Goal: Task Accomplishment & Management: Manage account settings

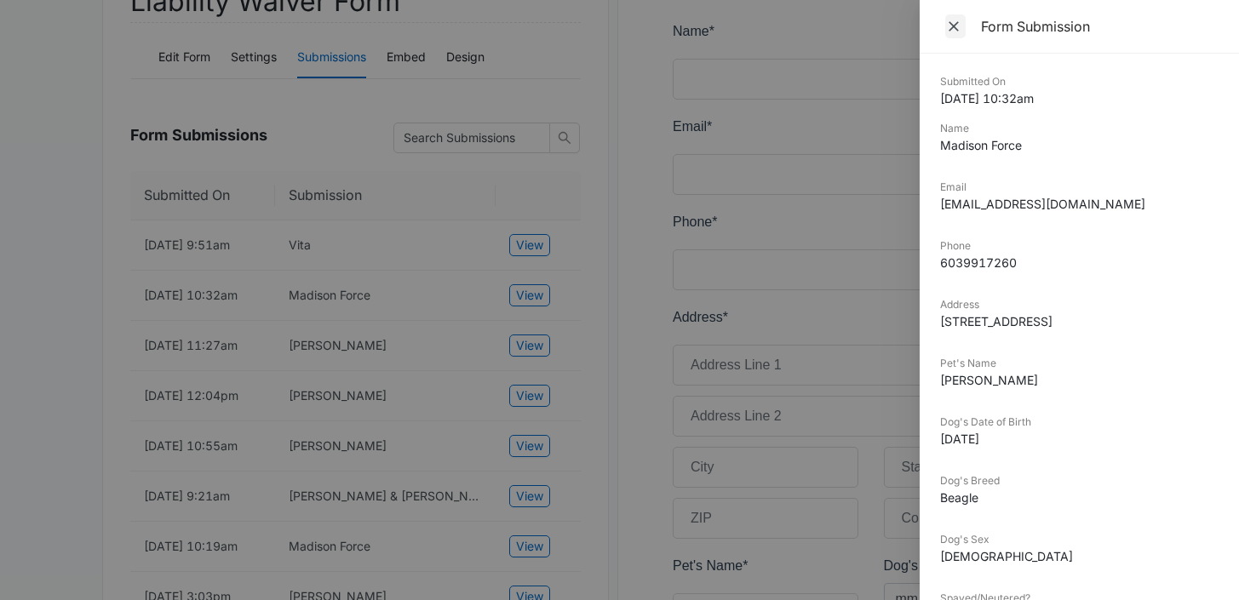
click at [957, 23] on icon "Close" at bounding box center [954, 26] width 10 height 10
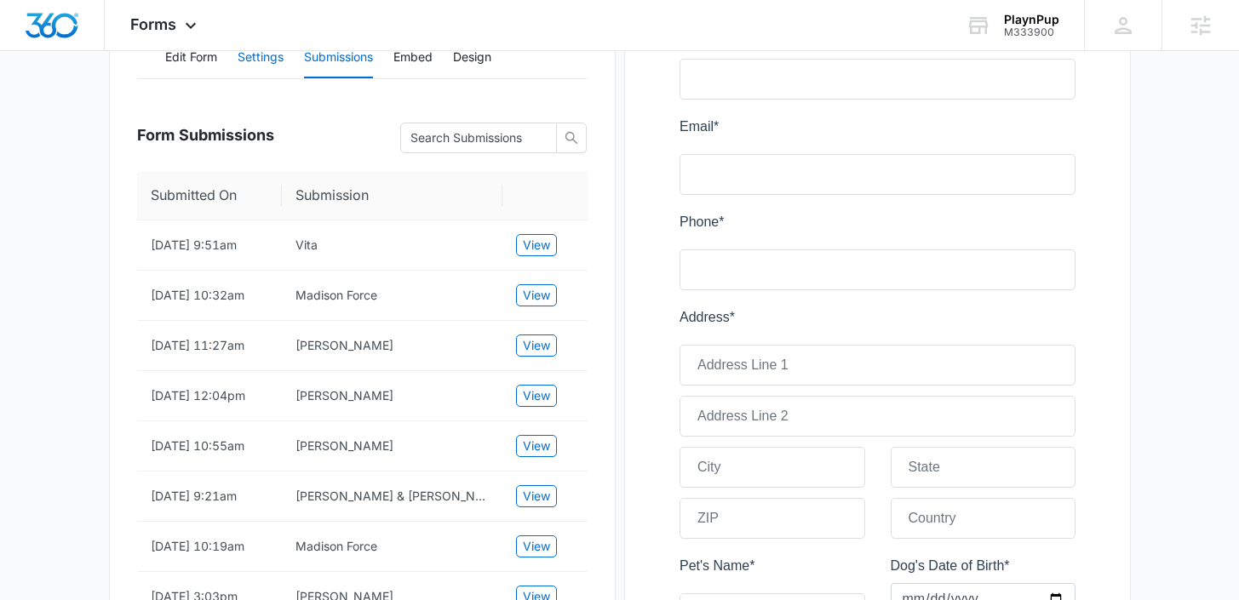
click at [272, 60] on button "Settings" at bounding box center [261, 57] width 46 height 41
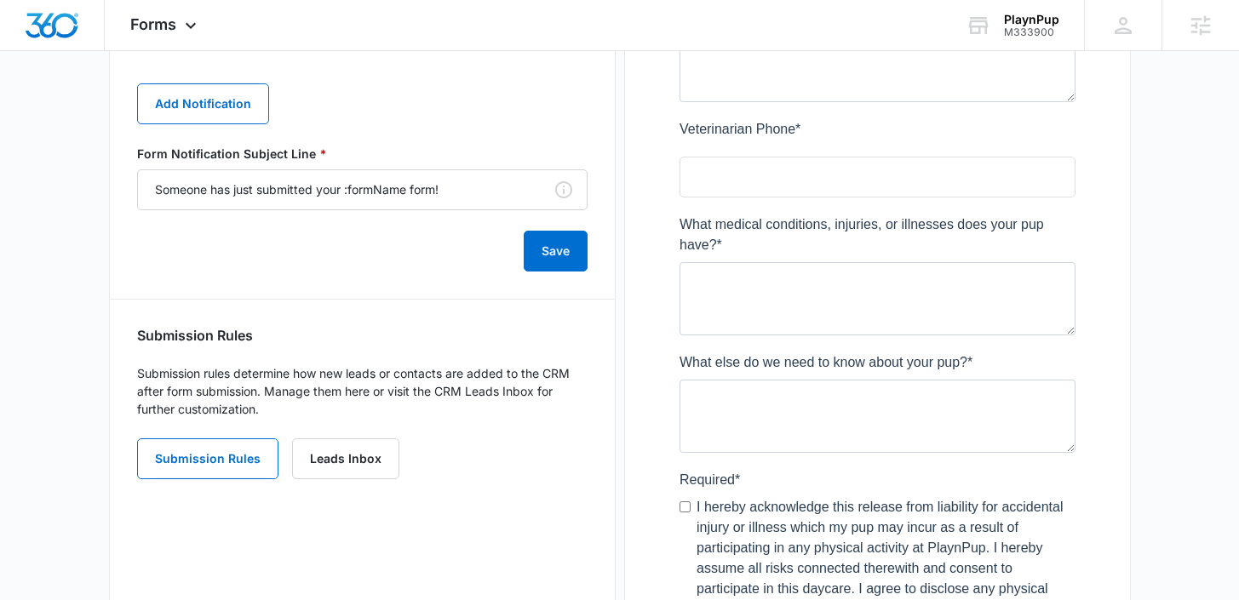
scroll to position [943, 0]
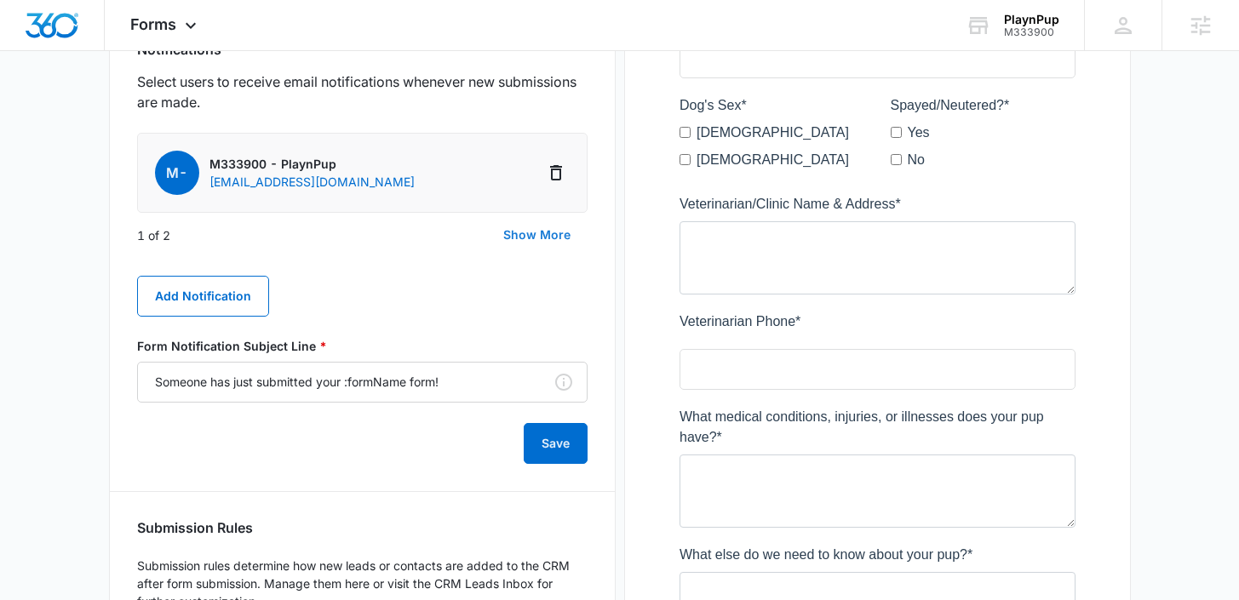
click at [513, 233] on button "Show More" at bounding box center [536, 235] width 101 height 41
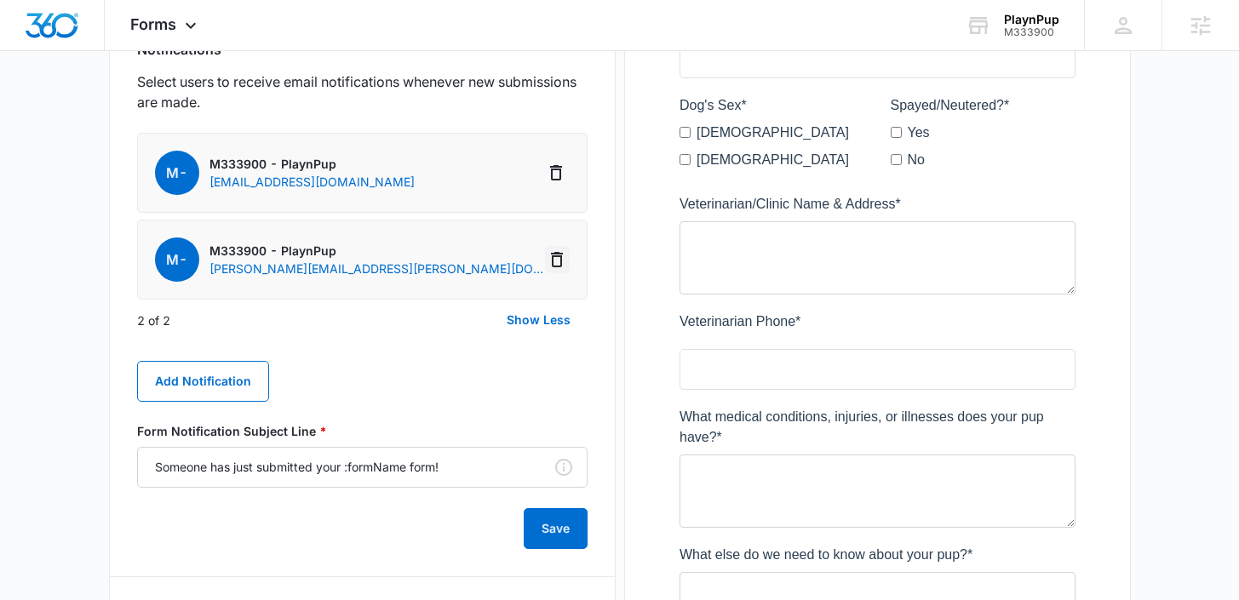
click at [555, 263] on icon "Delete Notification" at bounding box center [557, 260] width 20 height 20
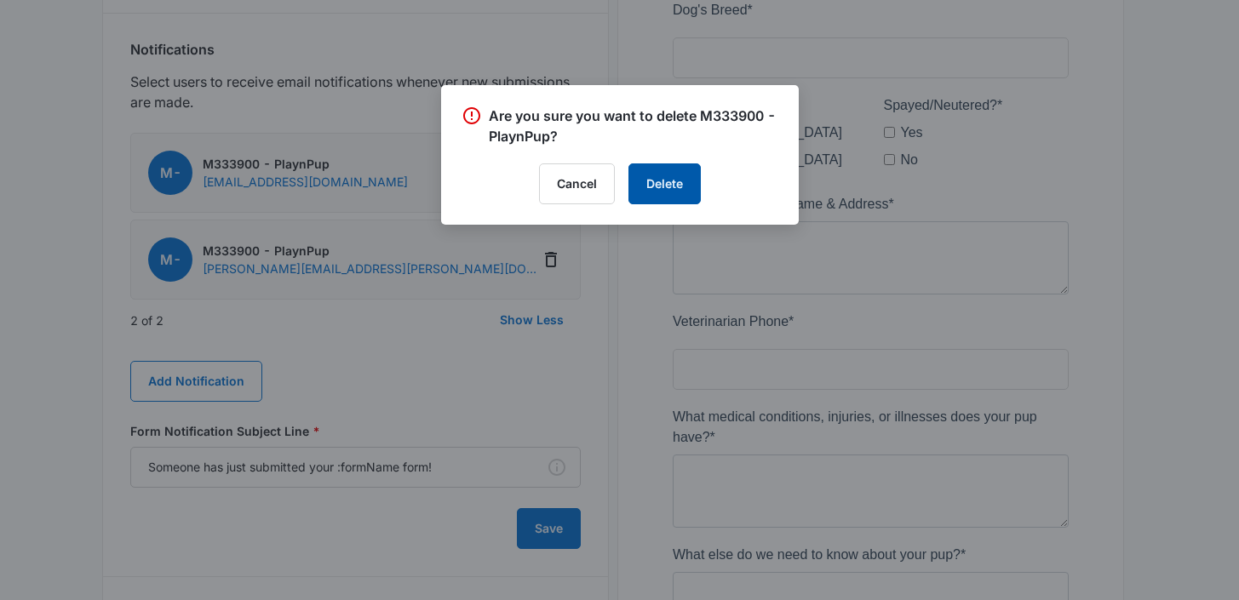
click at [657, 184] on button "Delete" at bounding box center [665, 184] width 72 height 41
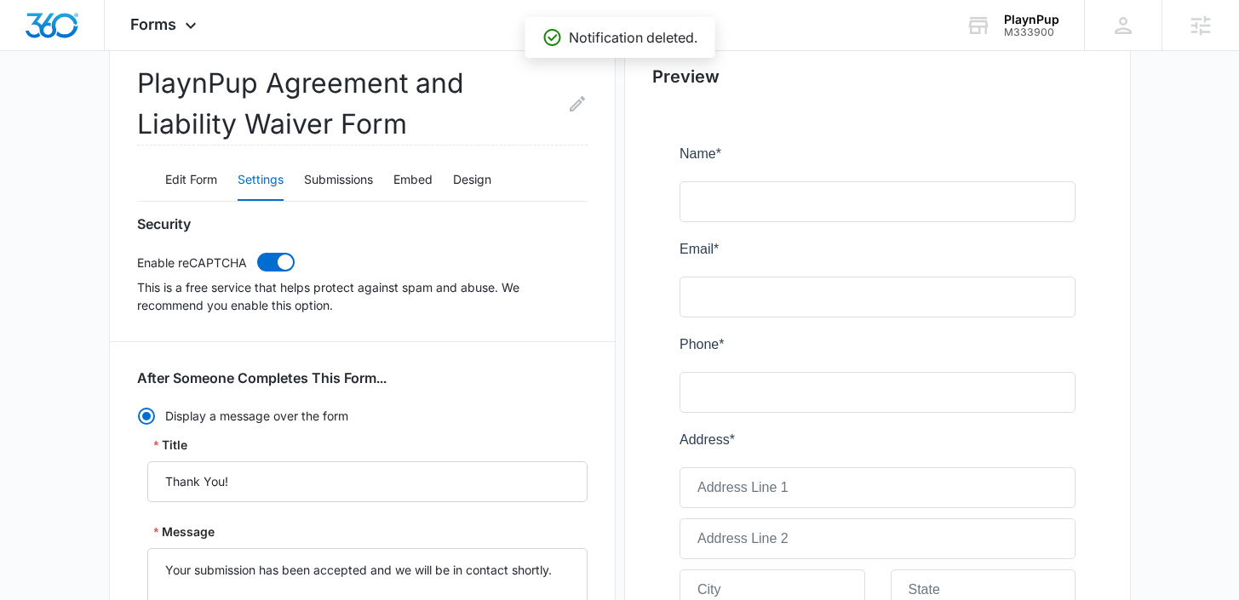
scroll to position [0, 0]
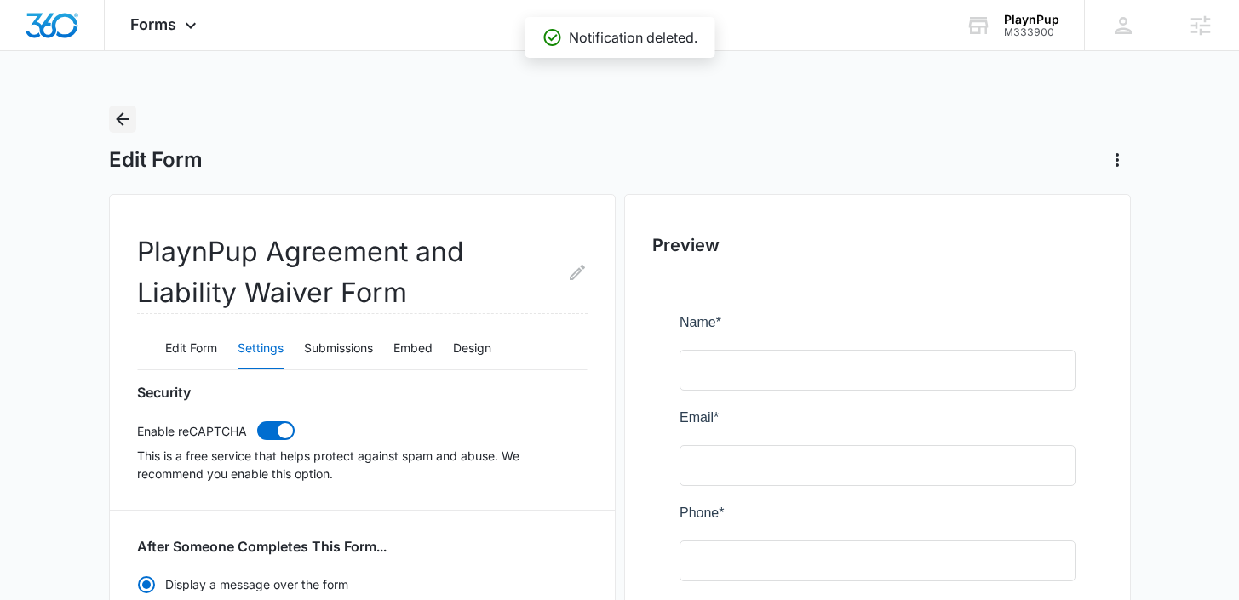
click at [127, 121] on icon "Back" at bounding box center [122, 119] width 20 height 20
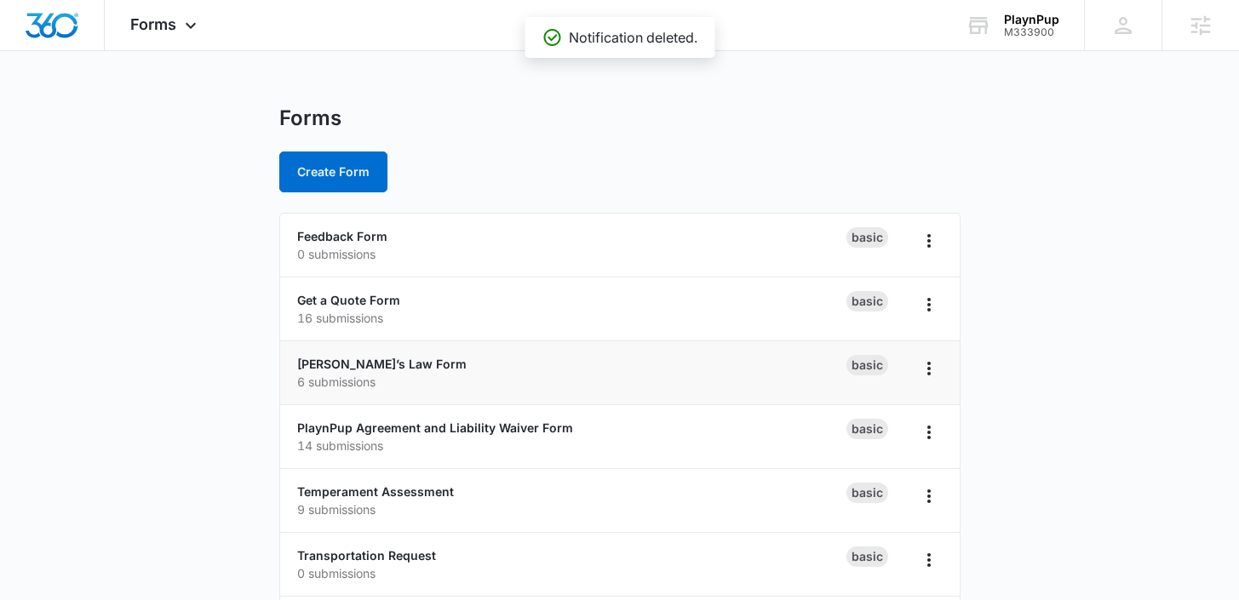
scroll to position [38, 0]
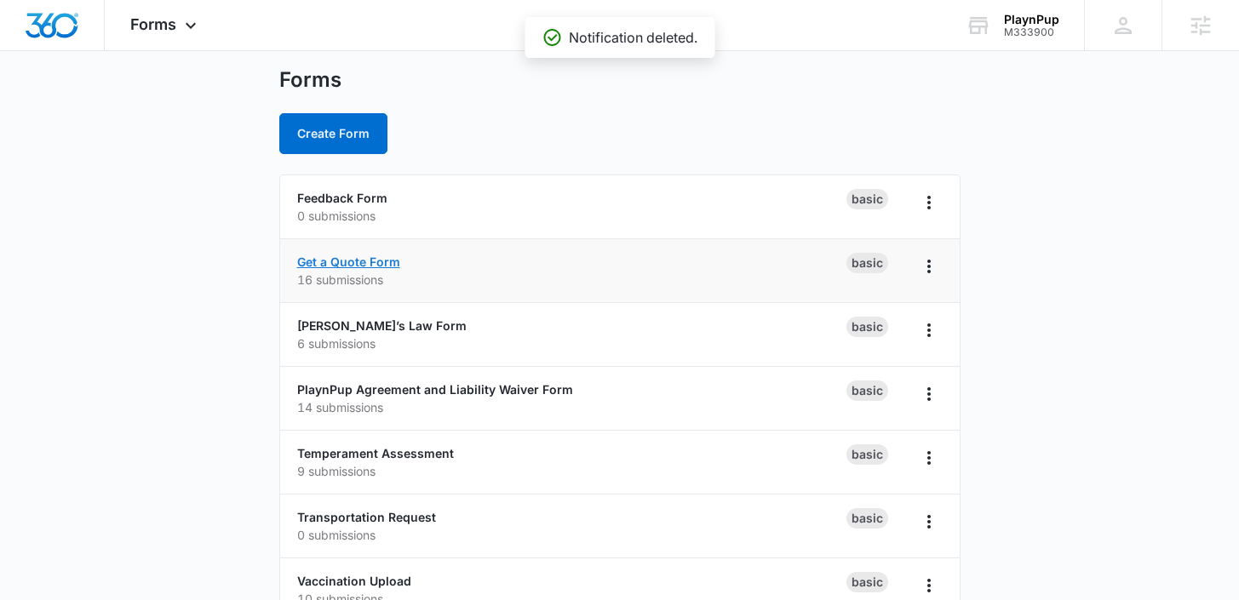
click at [387, 260] on link "Get a Quote Form" at bounding box center [348, 262] width 103 height 14
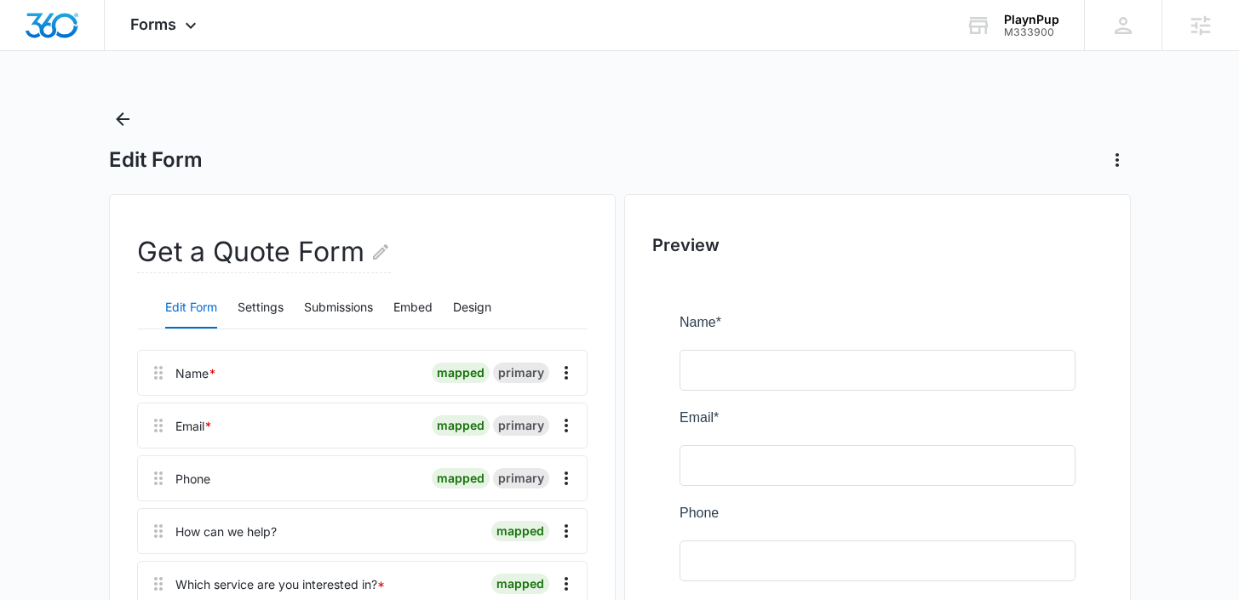
scroll to position [11, 0]
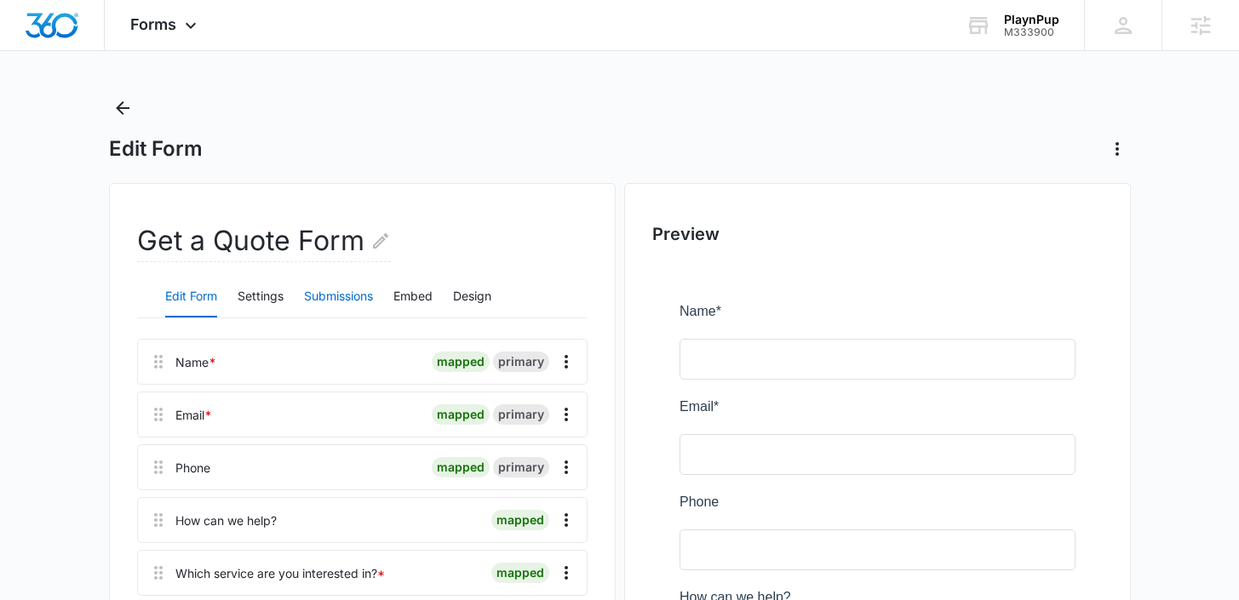
click at [319, 302] on button "Submissions" at bounding box center [338, 297] width 69 height 41
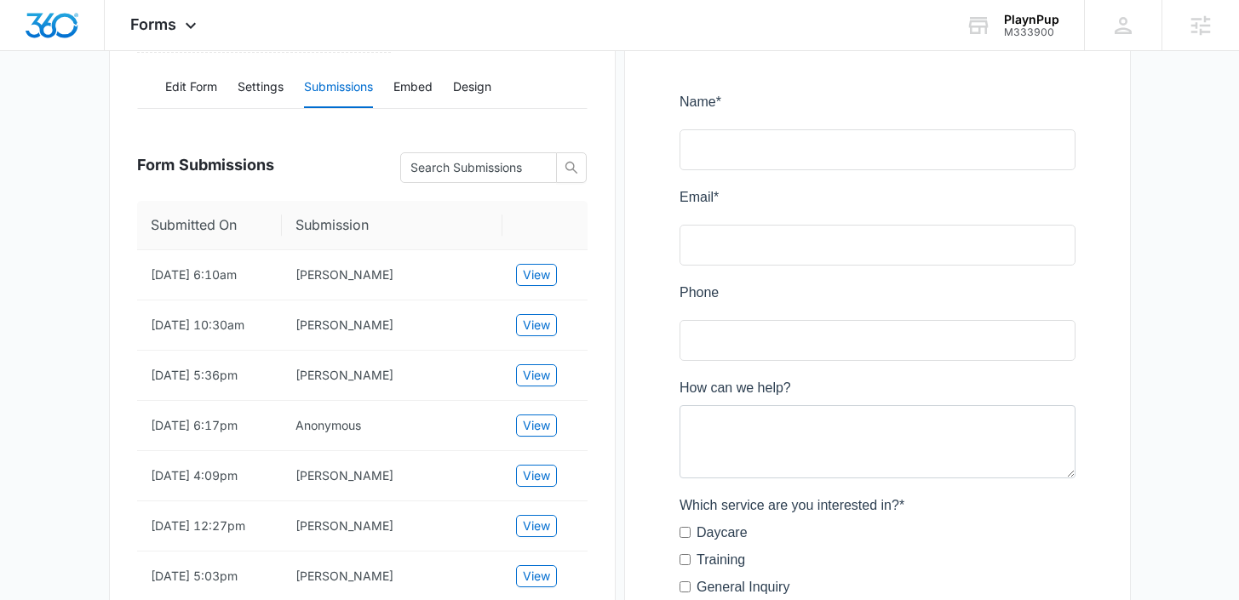
scroll to position [210, 0]
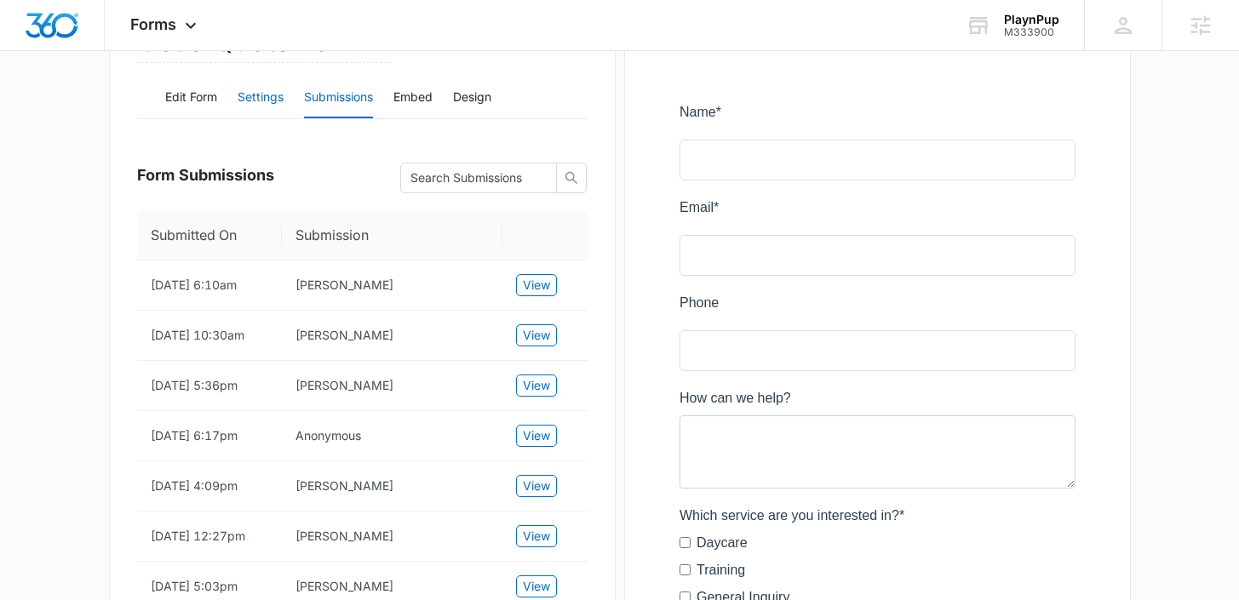
click at [258, 98] on button "Settings" at bounding box center [261, 98] width 46 height 41
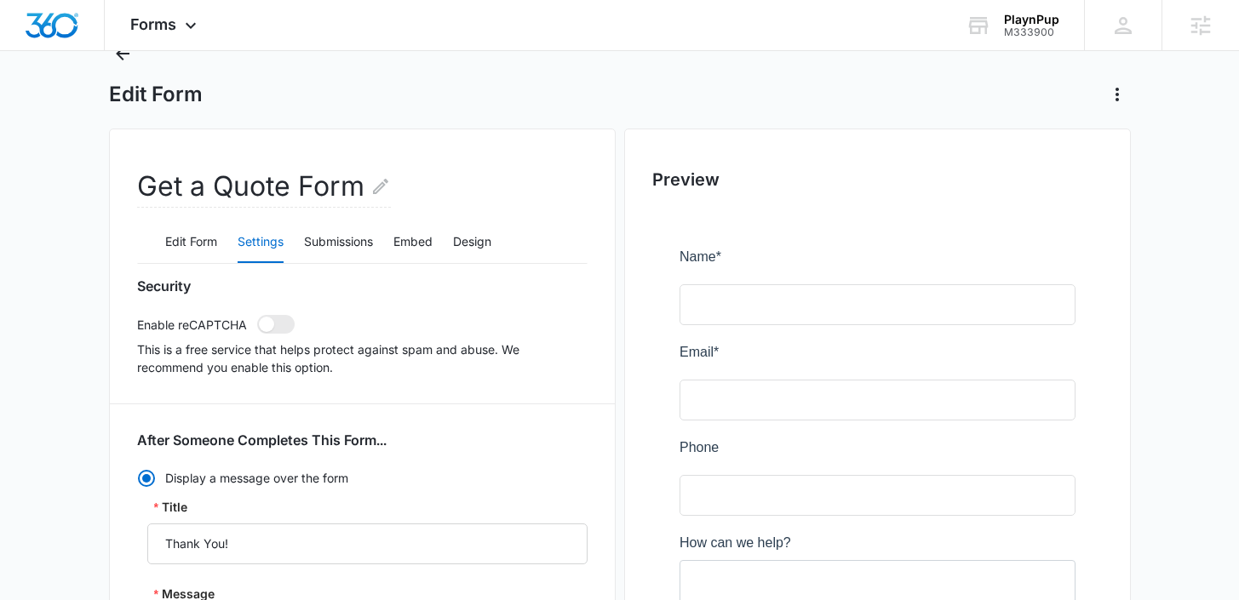
scroll to position [0, 0]
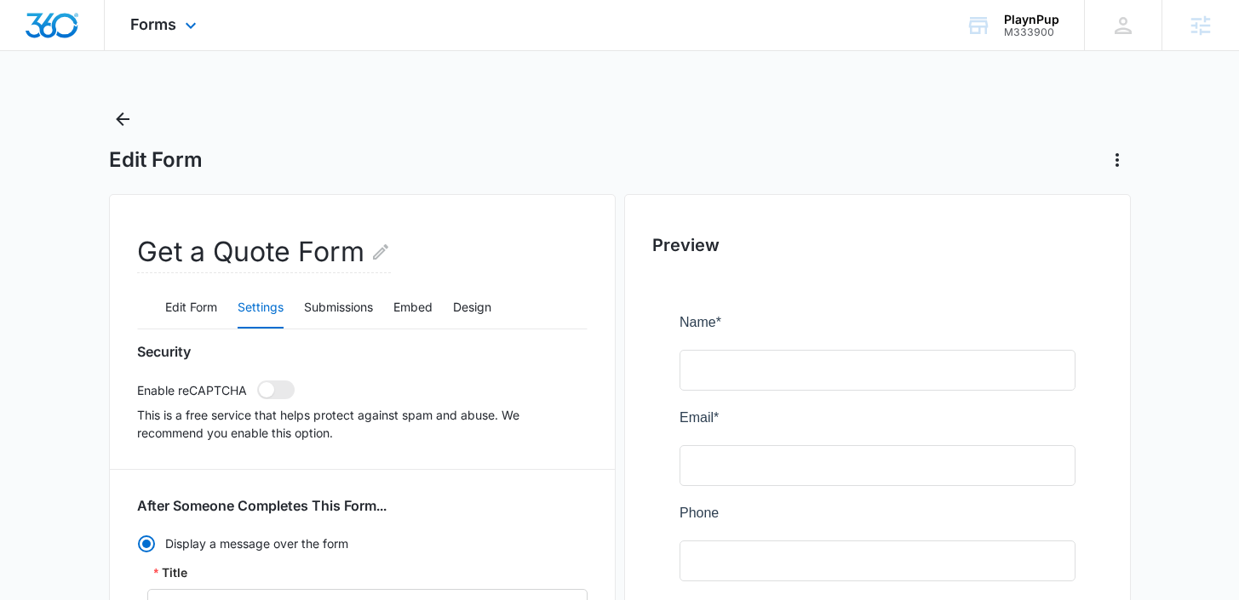
click at [174, 33] on div "Forms Apps Reputation Websites Forms CRM Email Social Shop Payments POS Content…" at bounding box center [166, 25] width 122 height 50
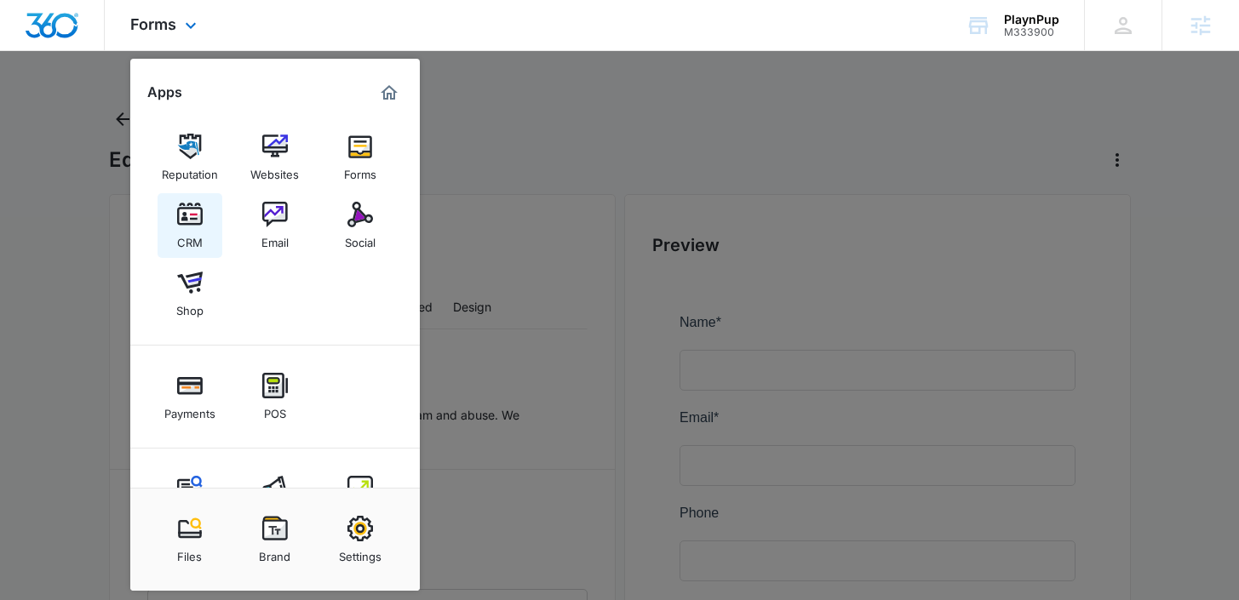
click at [204, 240] on link "CRM" at bounding box center [190, 225] width 65 height 65
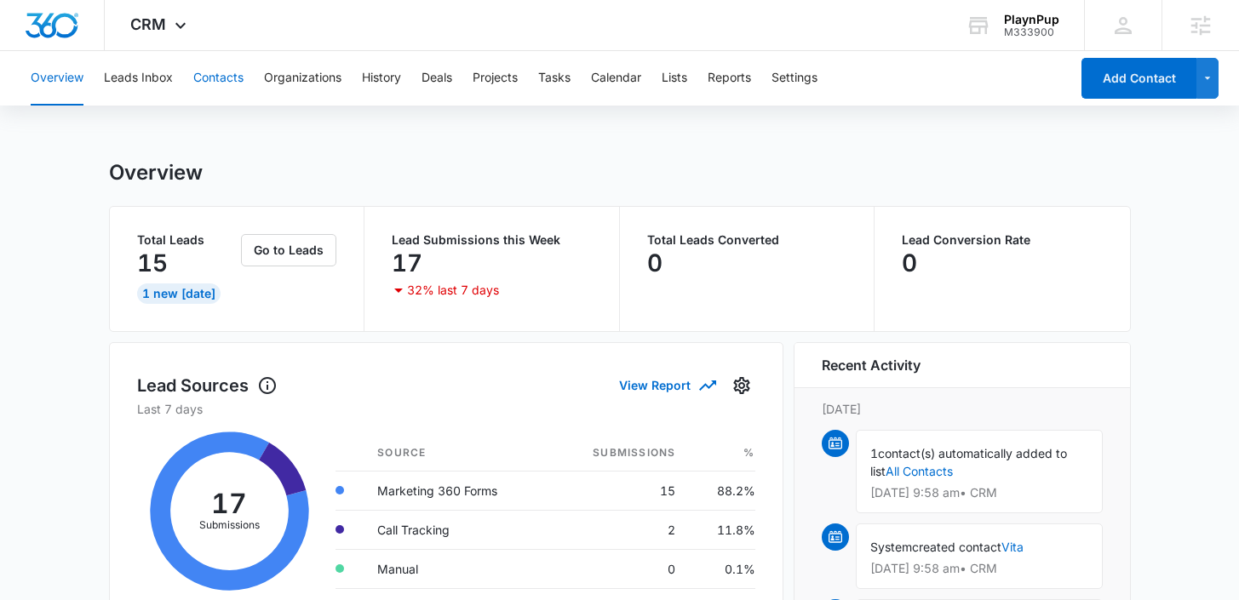
click at [214, 79] on button "Contacts" at bounding box center [218, 78] width 50 height 55
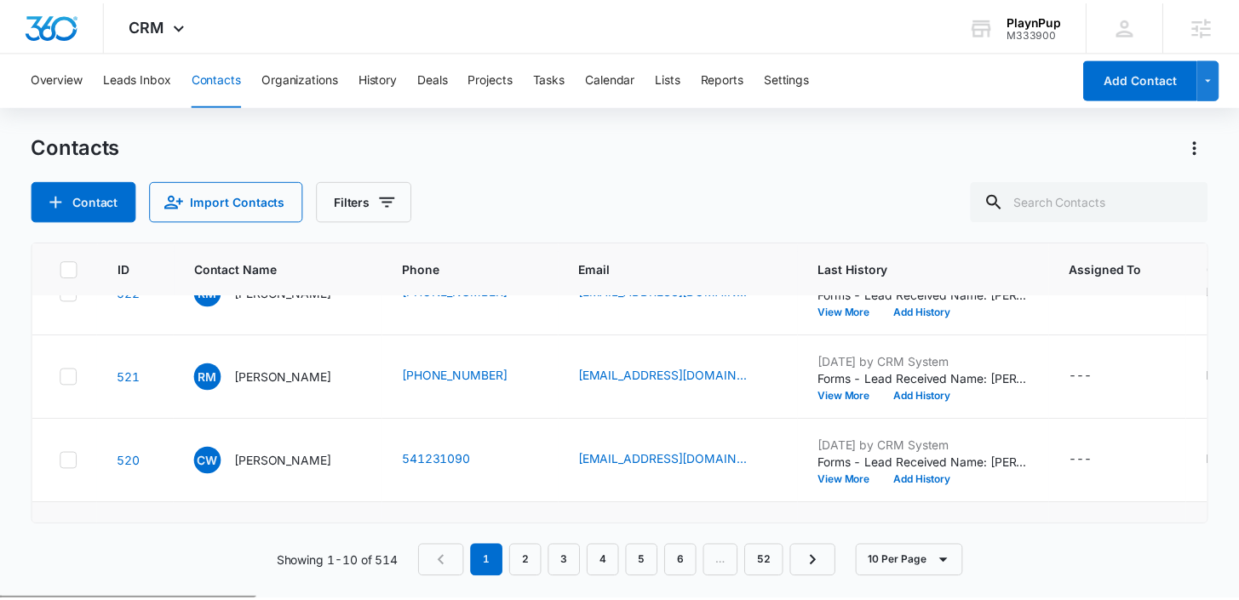
scroll to position [279, 0]
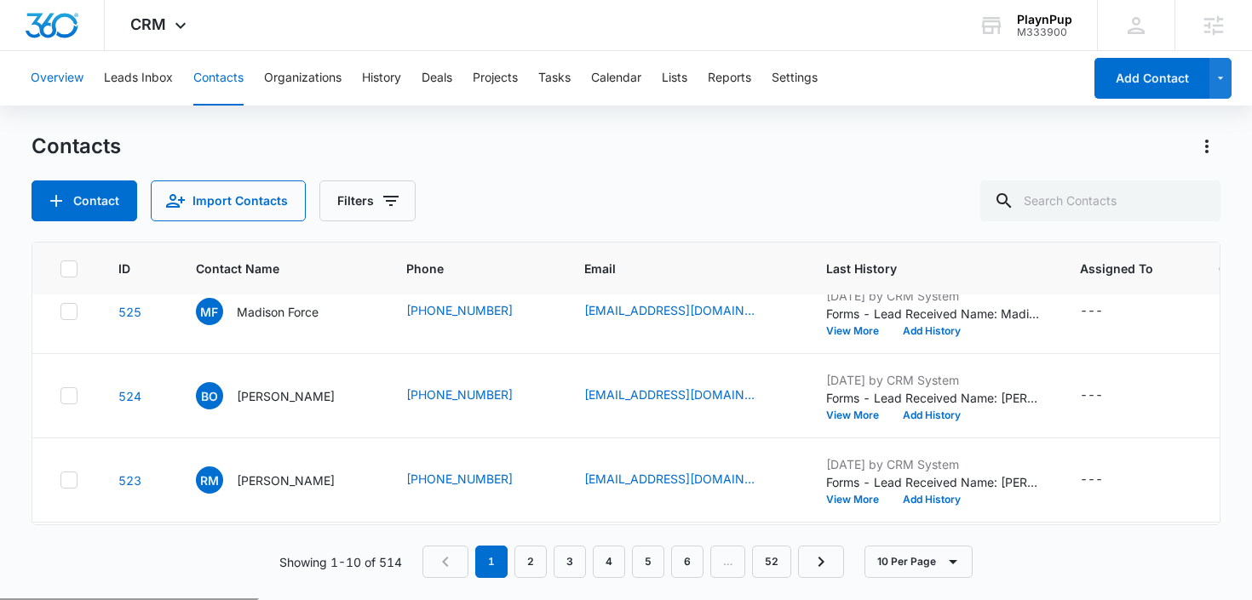
click at [50, 72] on button "Overview" at bounding box center [57, 78] width 53 height 55
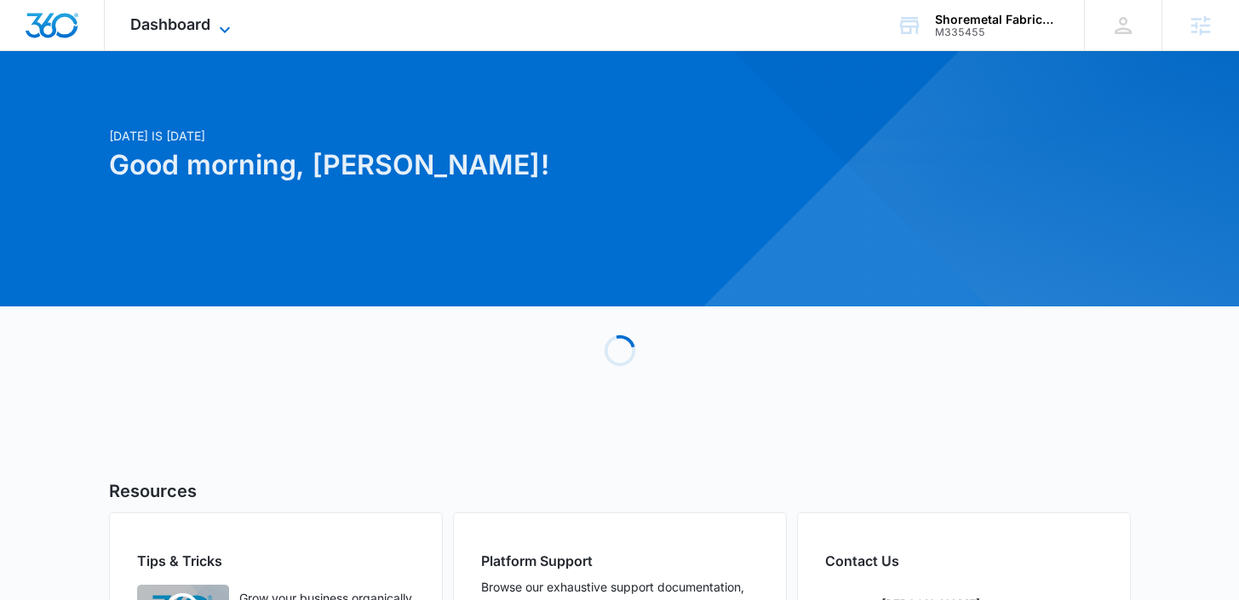
click at [197, 28] on span "Dashboard" at bounding box center [170, 24] width 80 height 18
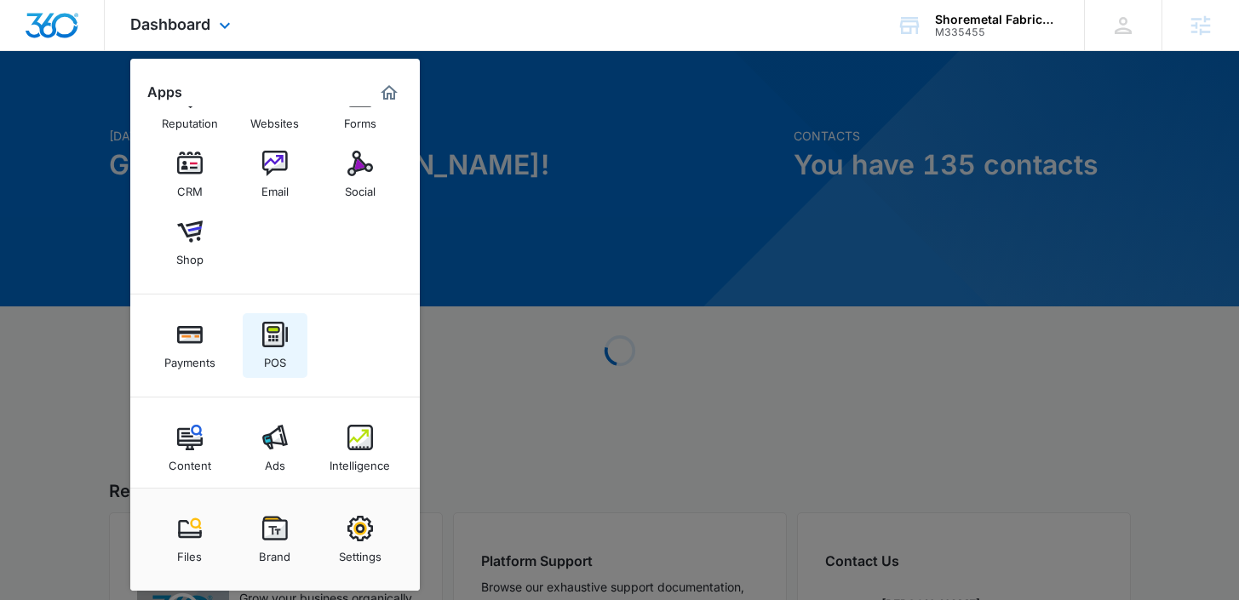
scroll to position [64, 0]
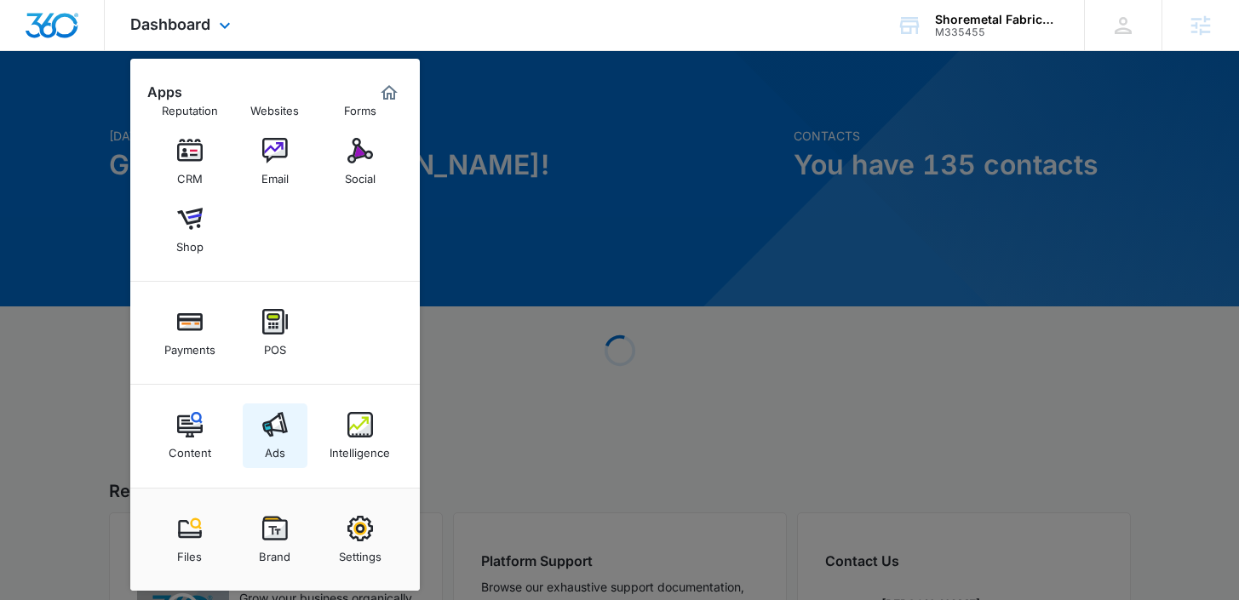
click at [271, 441] on div "Ads" at bounding box center [275, 449] width 20 height 22
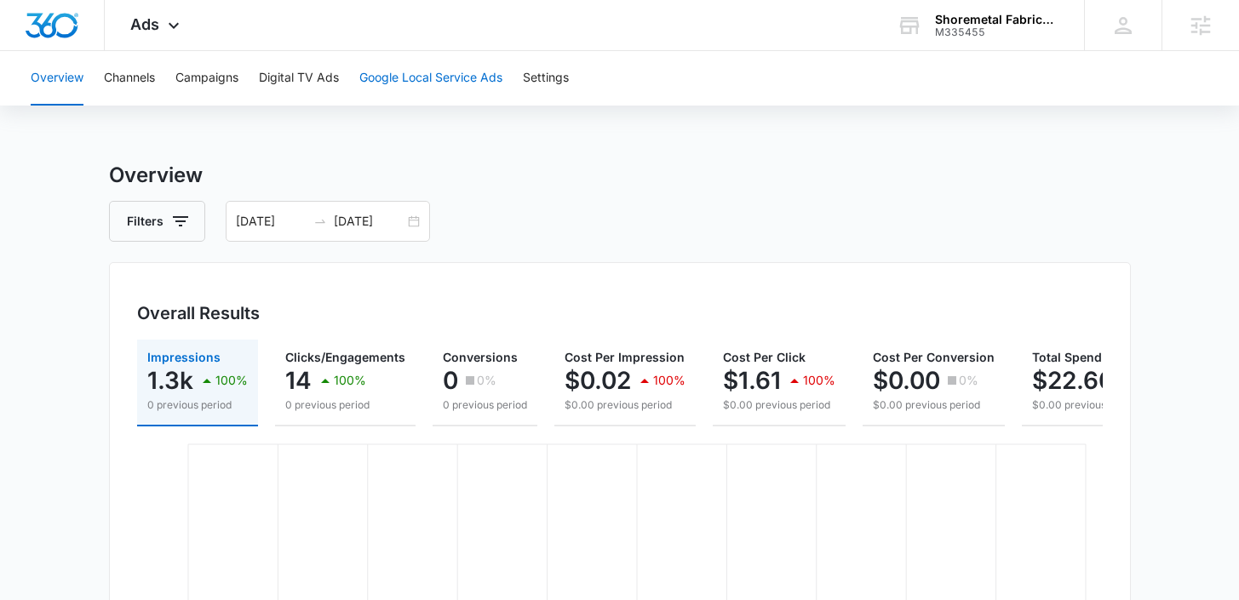
click at [437, 66] on button "Google Local Service Ads" at bounding box center [430, 78] width 143 height 55
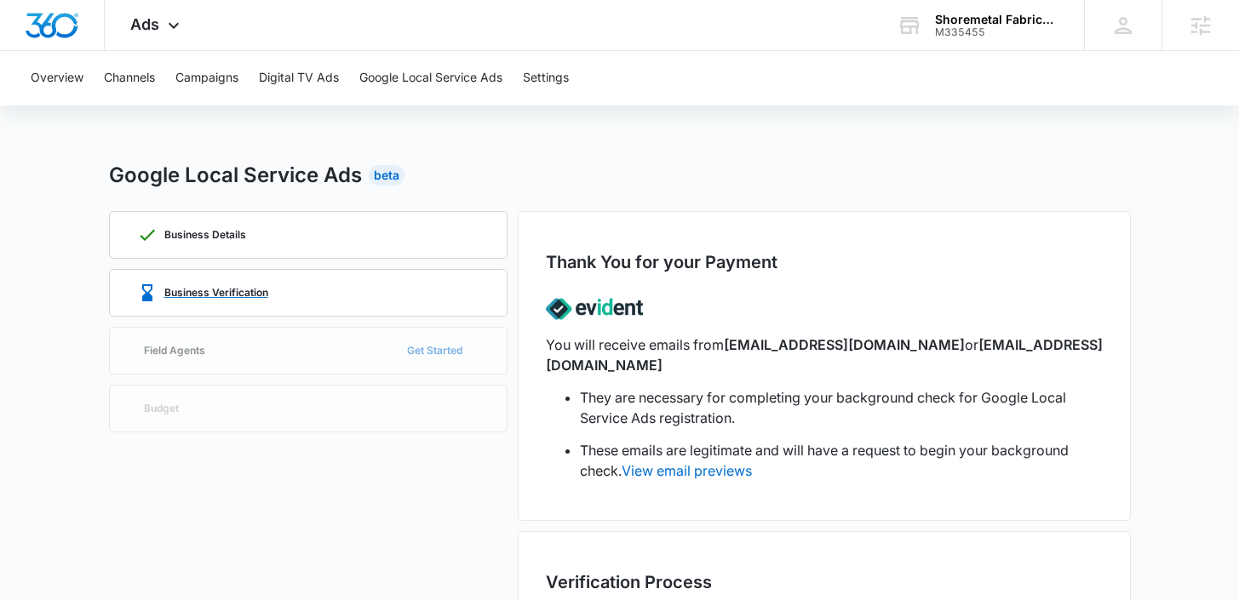
click at [247, 296] on p "Business Verification" at bounding box center [216, 293] width 104 height 10
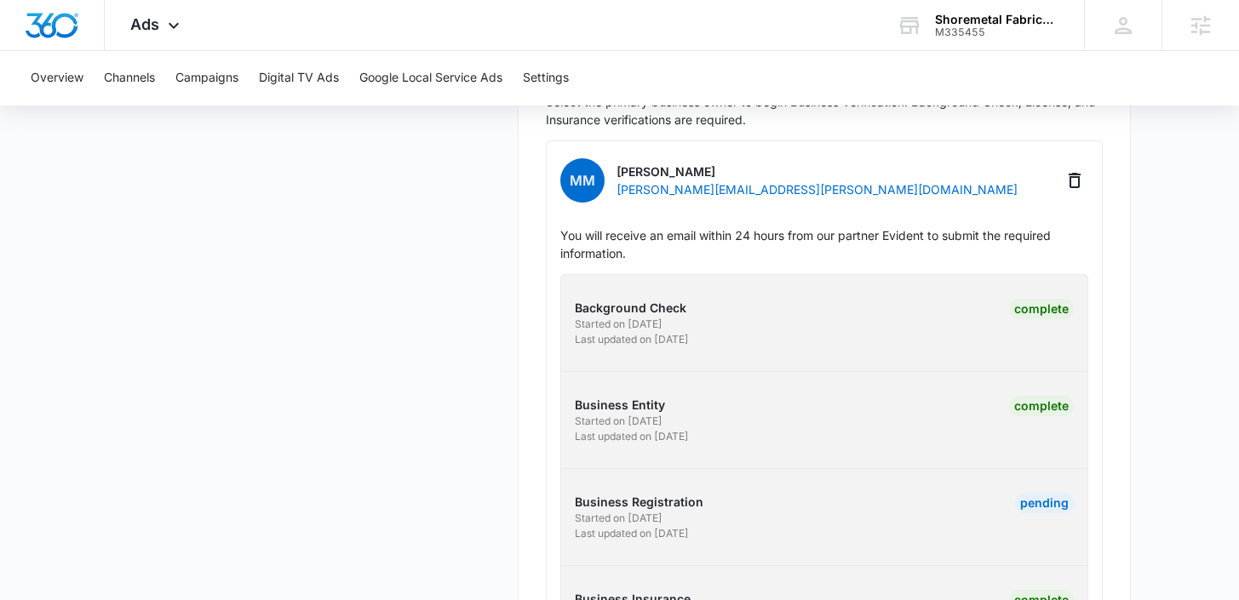
scroll to position [586, 0]
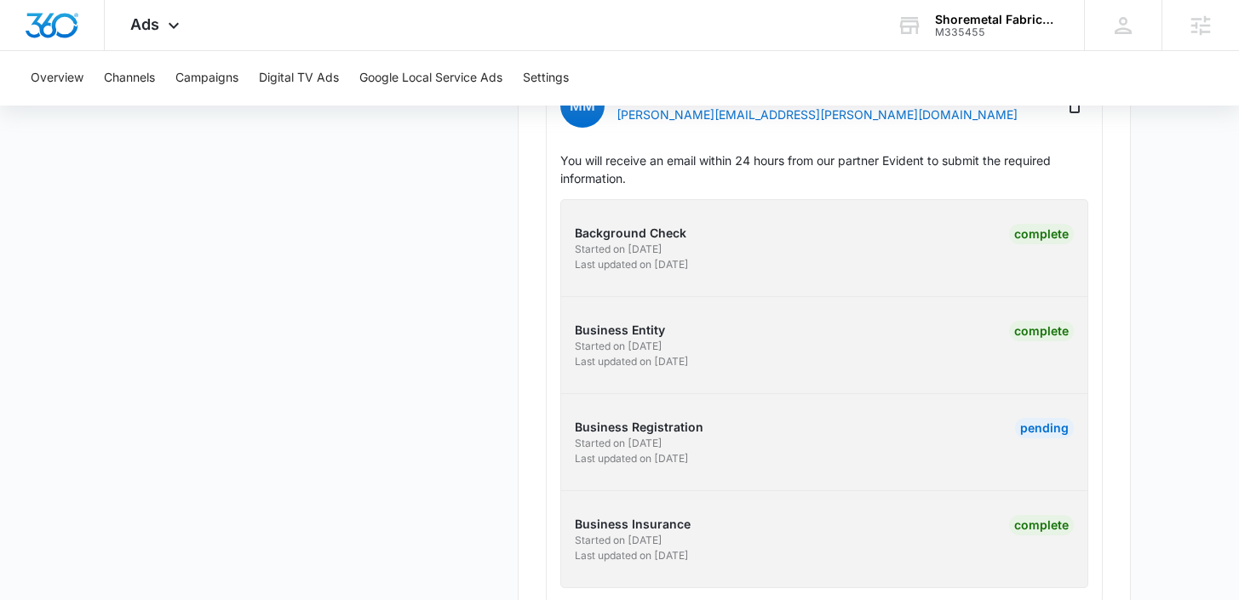
click at [660, 418] on p "Business Registration" at bounding box center [697, 427] width 244 height 18
click at [678, 447] on div "Background Check Started on 8/28/2025 Last updated on 9/2/2025 Complete Busines…" at bounding box center [824, 393] width 528 height 389
drag, startPoint x: 728, startPoint y: 447, endPoint x: 570, endPoint y: 405, distance: 163.8
click at [570, 406] on div "Background Check Started on 8/28/2025 Last updated on 9/2/2025 Complete Busines…" at bounding box center [824, 393] width 528 height 389
click at [614, 451] on div "Background Check Started on 8/28/2025 Last updated on 9/2/2025 Complete Busines…" at bounding box center [824, 393] width 528 height 389
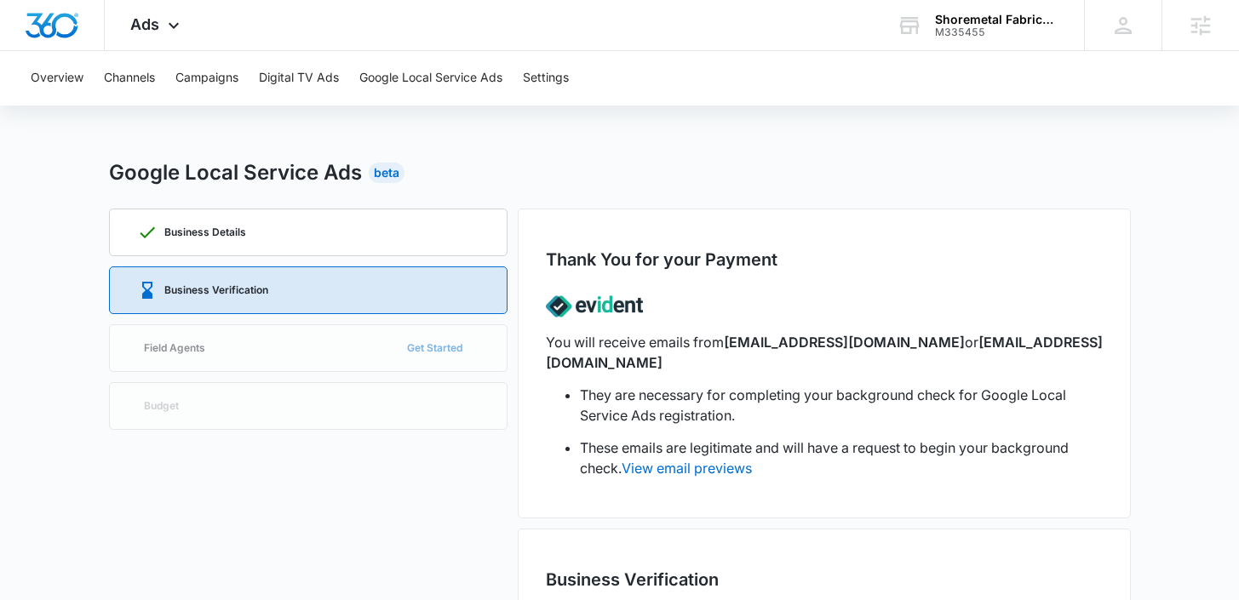
scroll to position [0, 0]
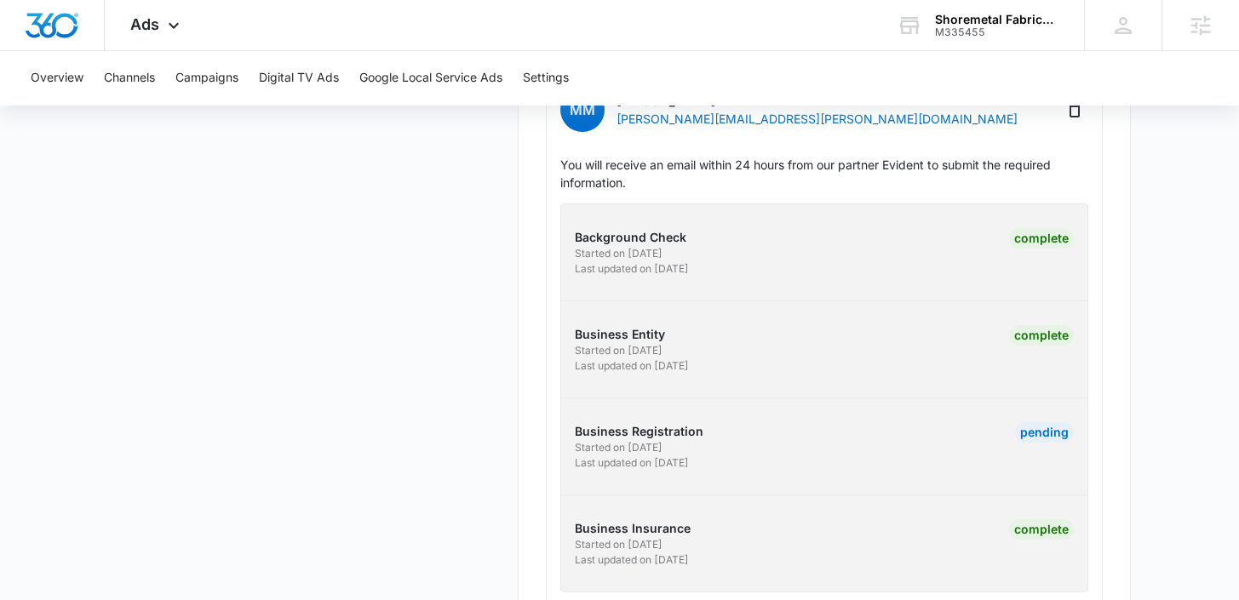
scroll to position [583, 0]
drag, startPoint x: 761, startPoint y: 446, endPoint x: 559, endPoint y: 421, distance: 204.3
click at [559, 421] on div "Business Registration Started on 8/28/2025 Last updated on 8/29/2025 Pending" at bounding box center [825, 445] width 554 height 49
click at [473, 405] on div "Business Details Business Verification Field Agents Get Started Budget" at bounding box center [308, 131] width 399 height 1006
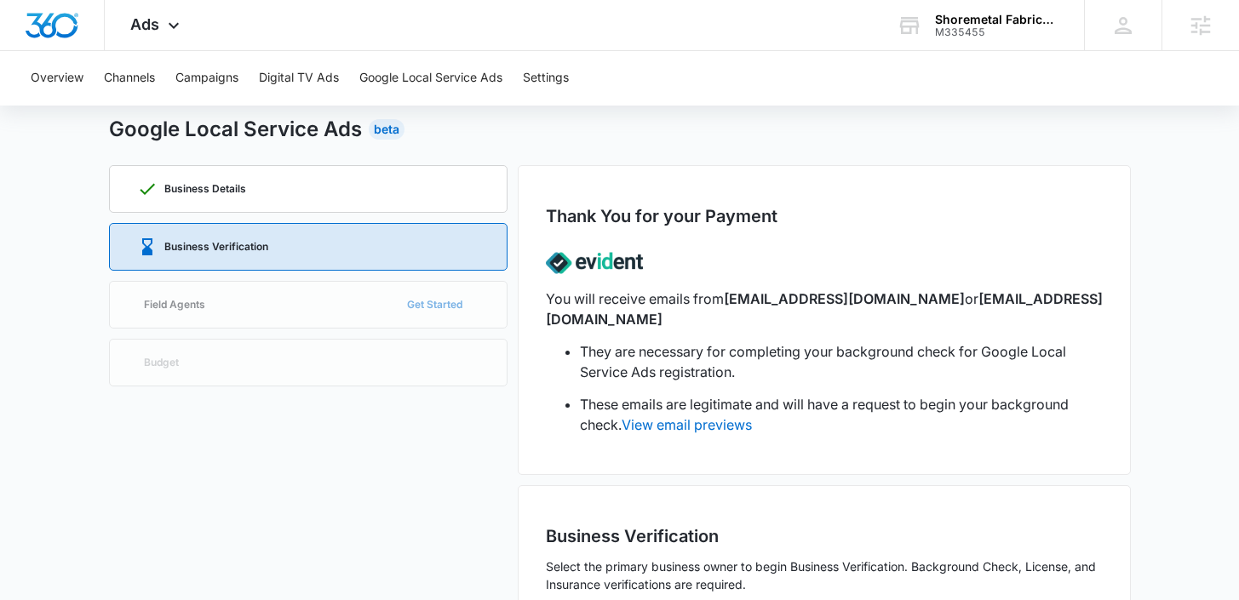
scroll to position [0, 0]
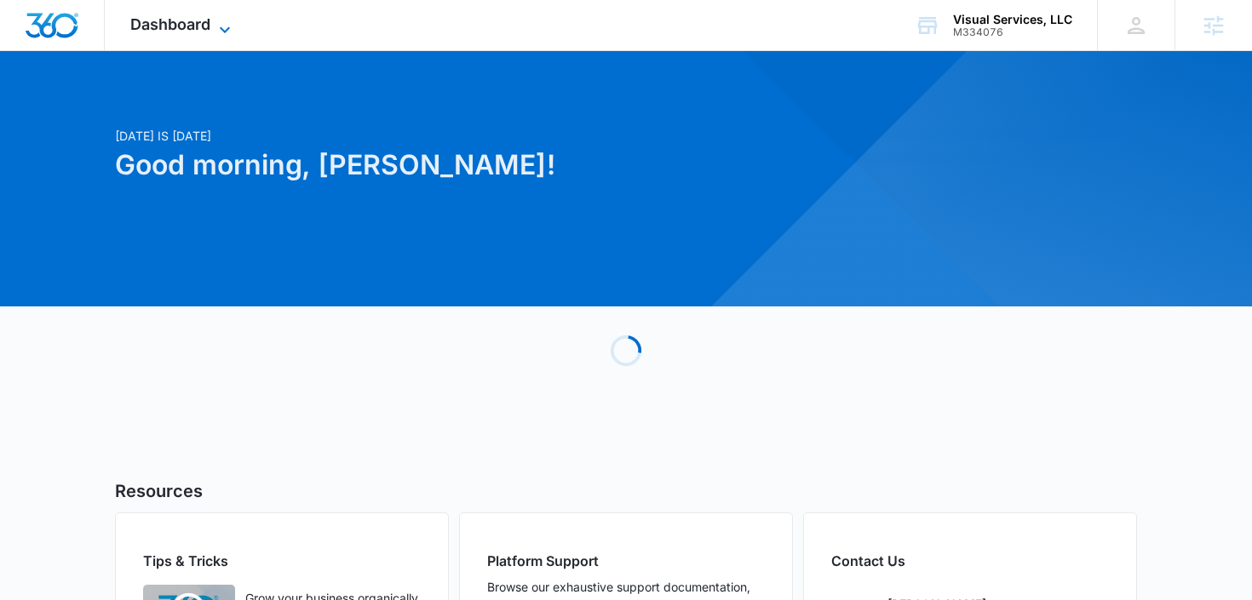
click at [216, 26] on icon at bounding box center [225, 30] width 20 height 20
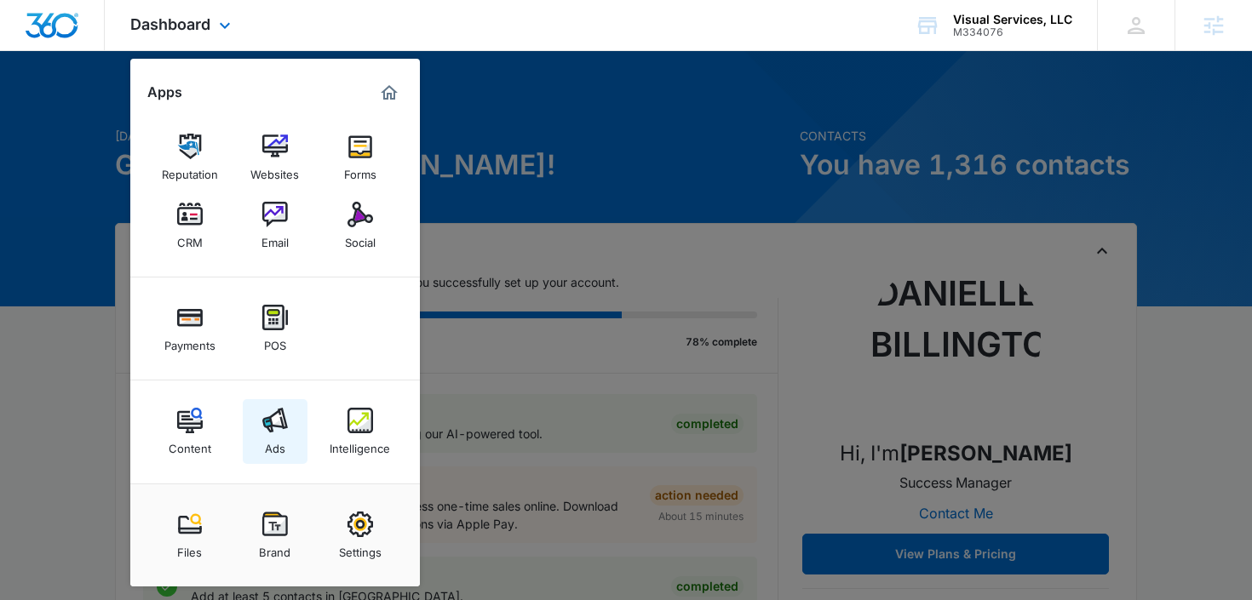
click at [269, 439] on div "Ads" at bounding box center [275, 445] width 20 height 22
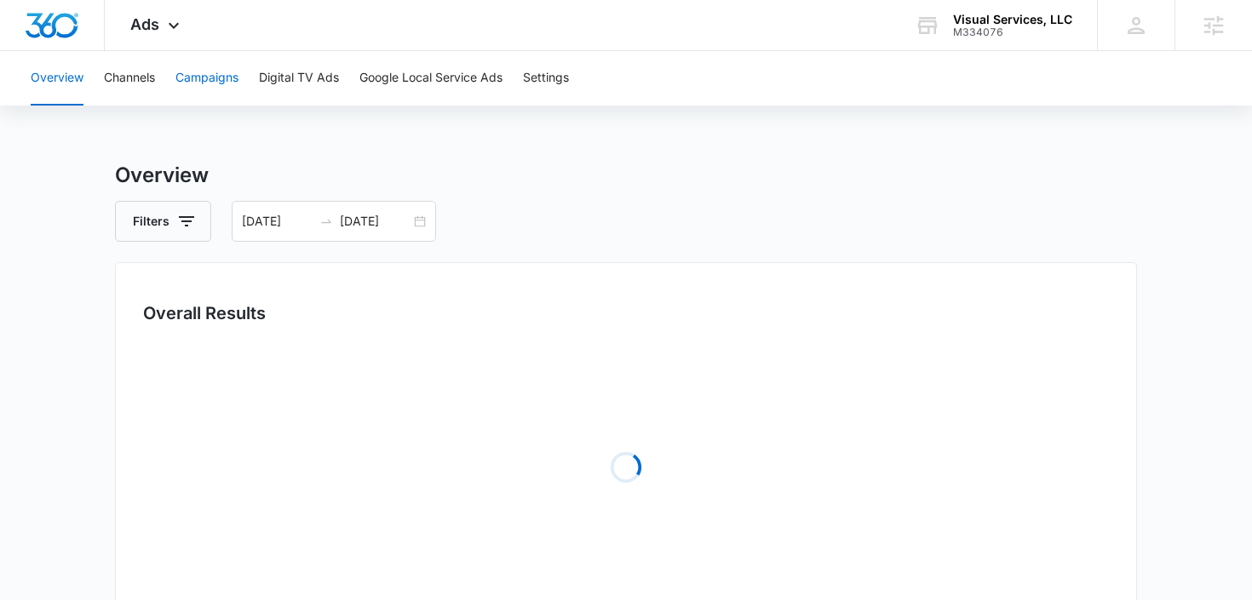
click at [227, 60] on button "Campaigns" at bounding box center [206, 78] width 63 height 55
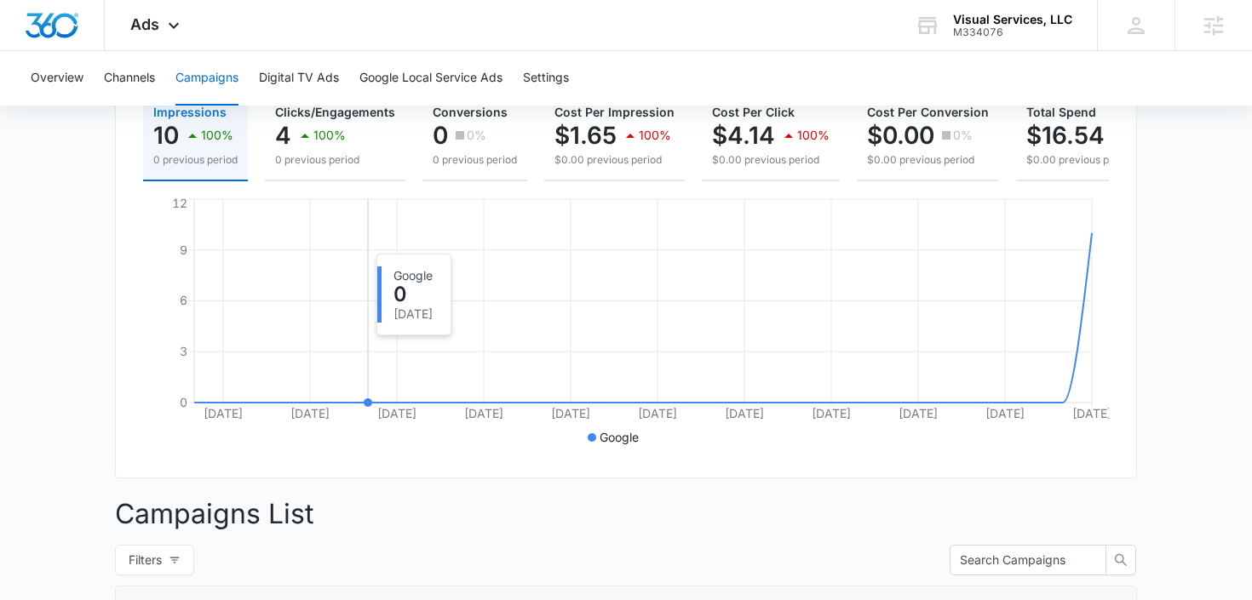
scroll to position [184, 0]
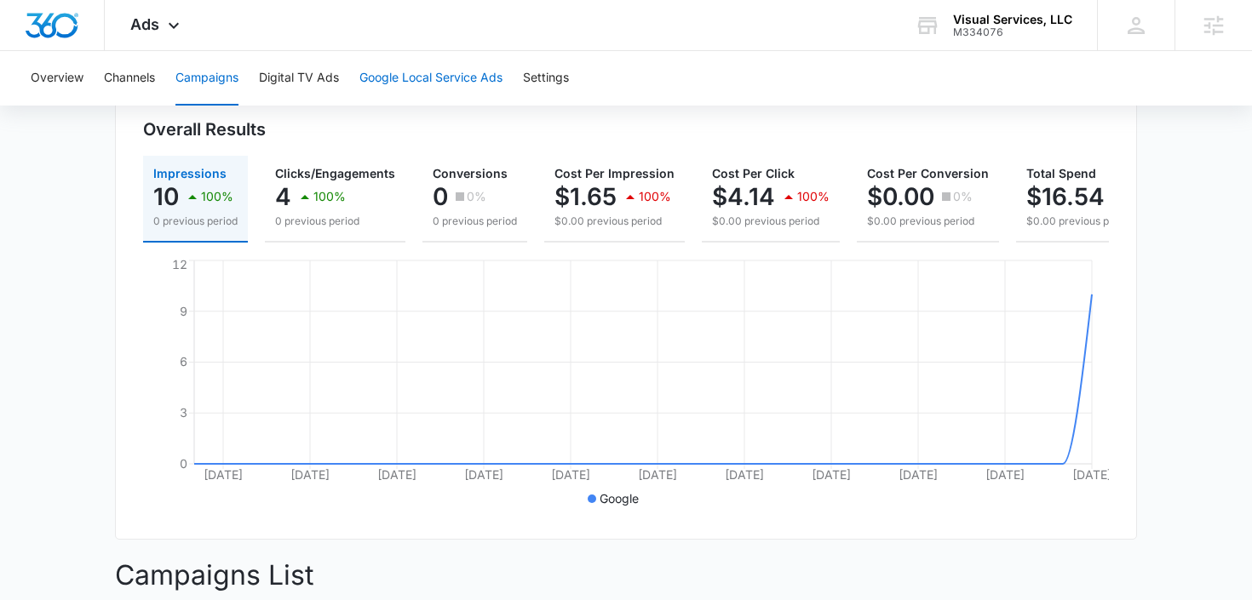
click at [475, 76] on button "Google Local Service Ads" at bounding box center [430, 78] width 143 height 55
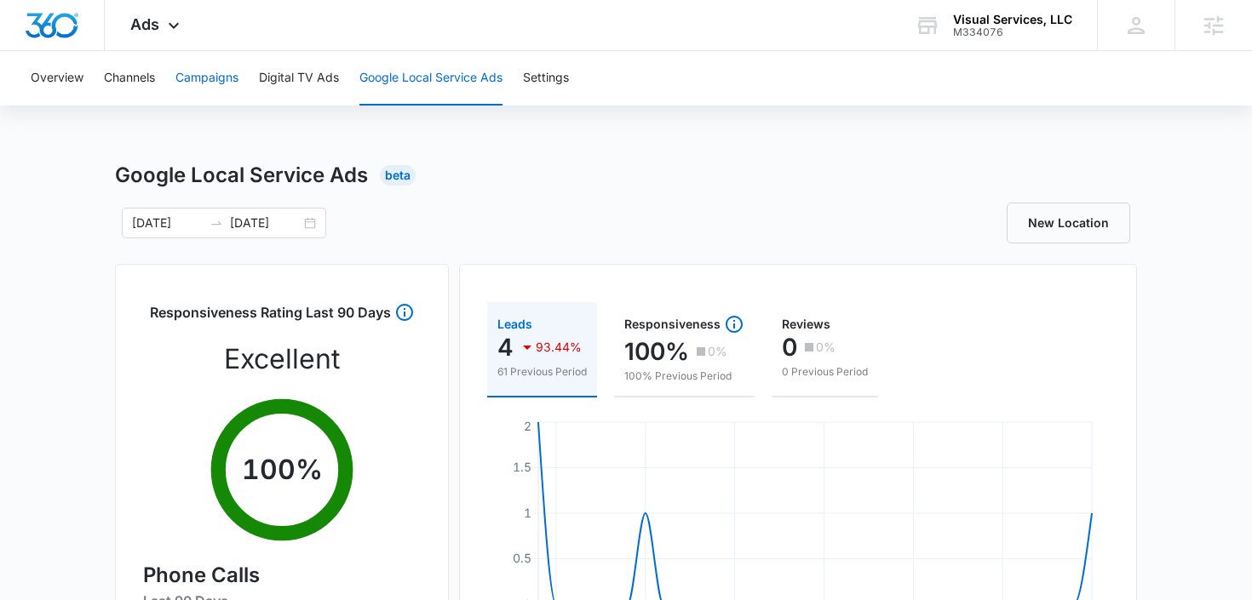
click at [198, 77] on button "Campaigns" at bounding box center [206, 78] width 63 height 55
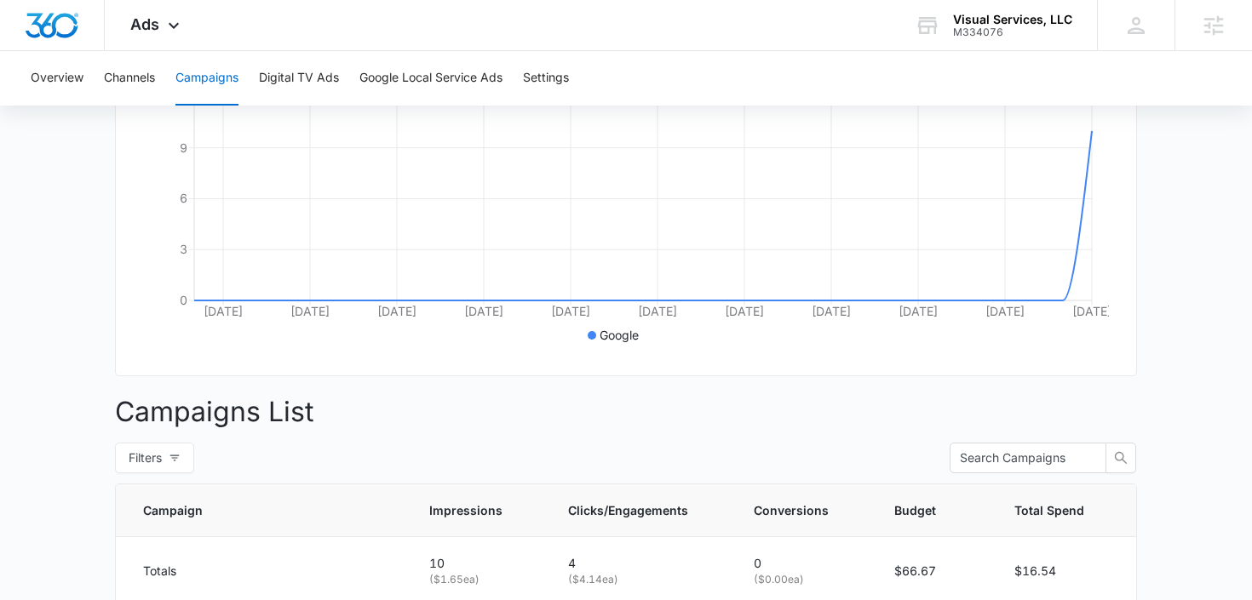
scroll to position [378, 0]
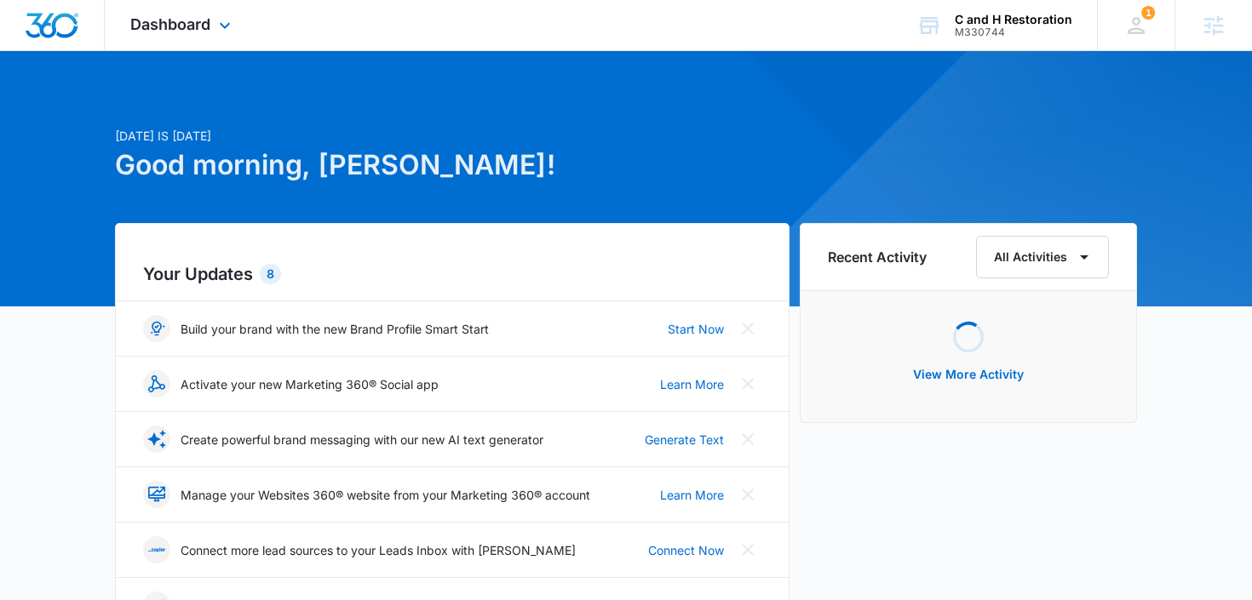
click at [172, 9] on div "Dashboard Apps Reputation Websites Forms CRM Email Social Payments POS Content …" at bounding box center [183, 25] width 156 height 50
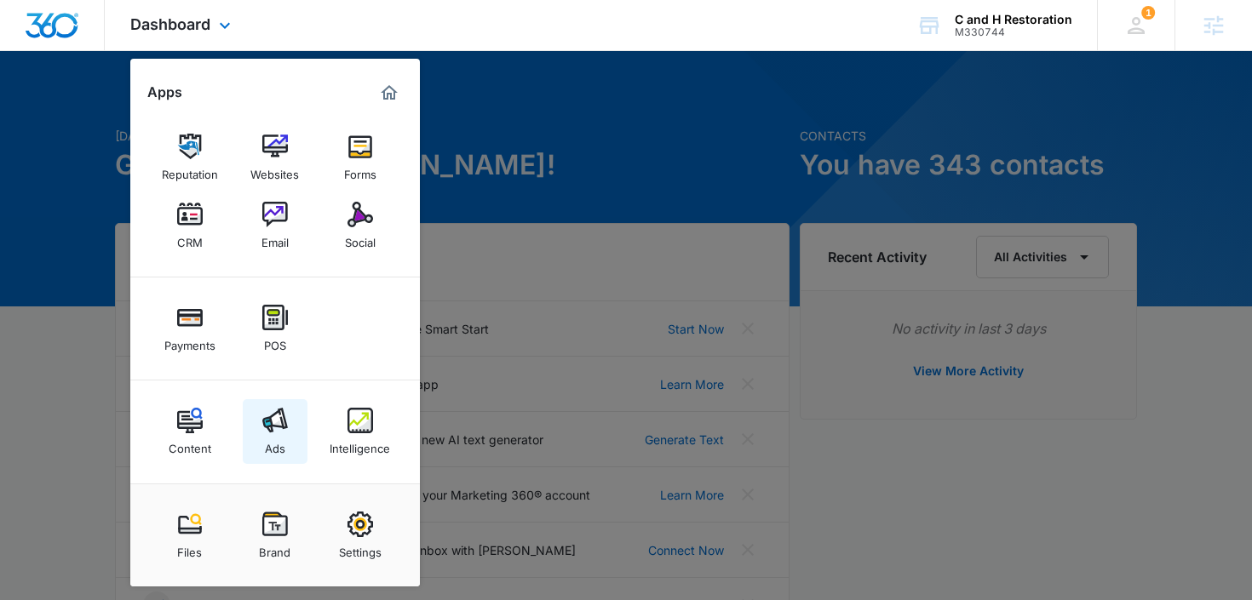
click at [298, 437] on link "Ads" at bounding box center [275, 431] width 65 height 65
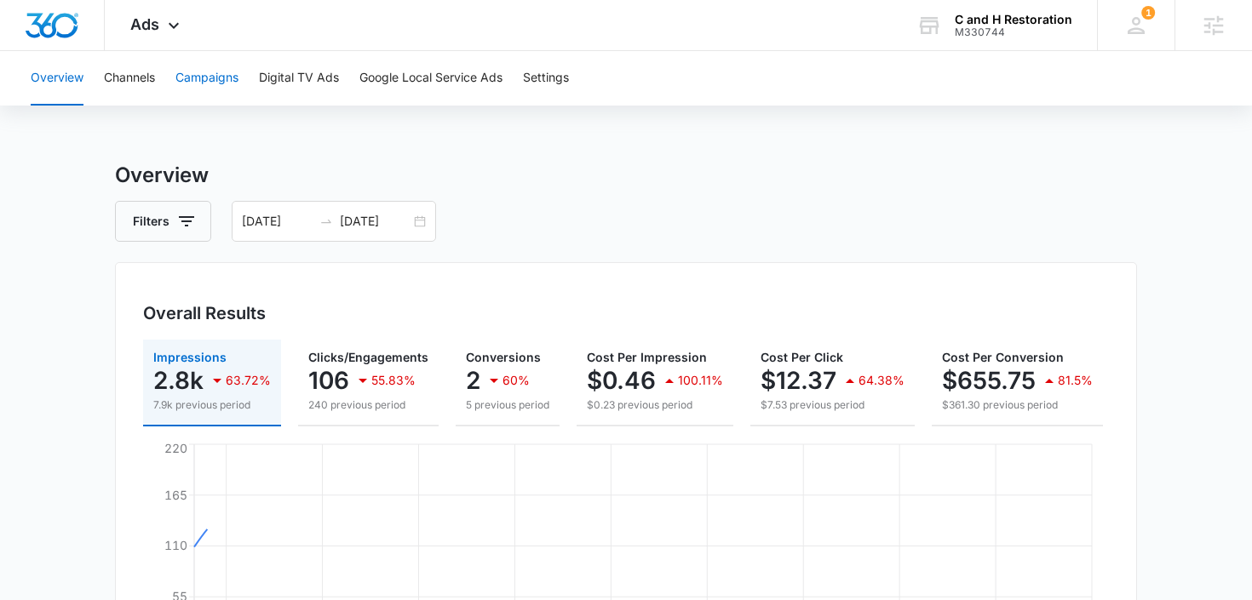
click at [235, 78] on button "Campaigns" at bounding box center [206, 78] width 63 height 55
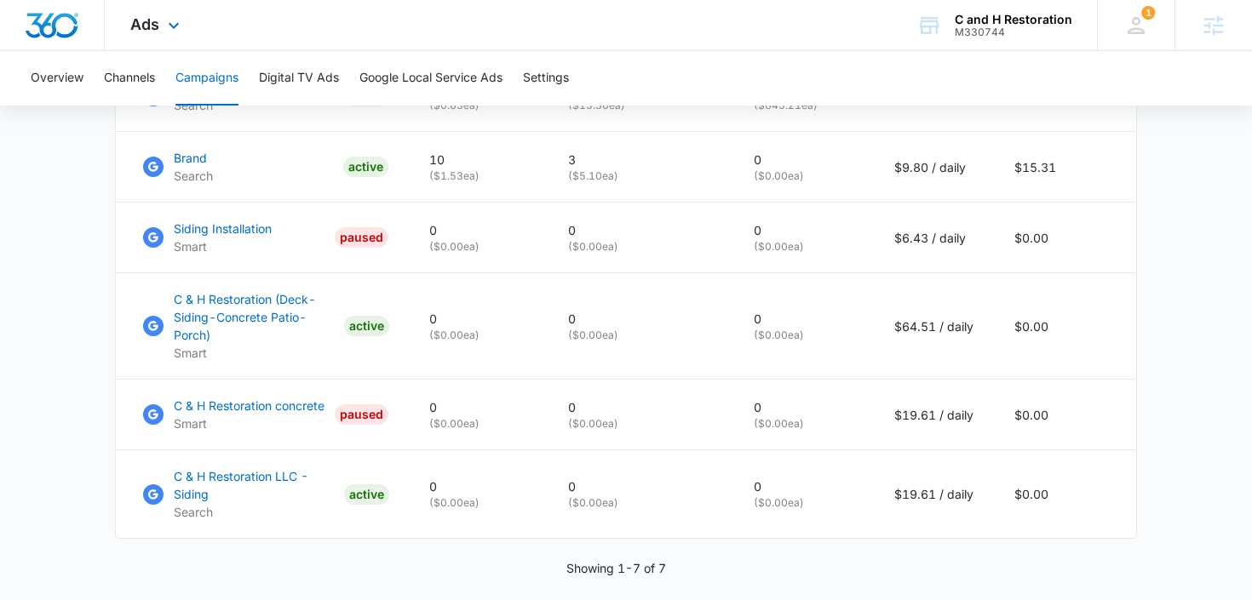
scroll to position [898, 0]
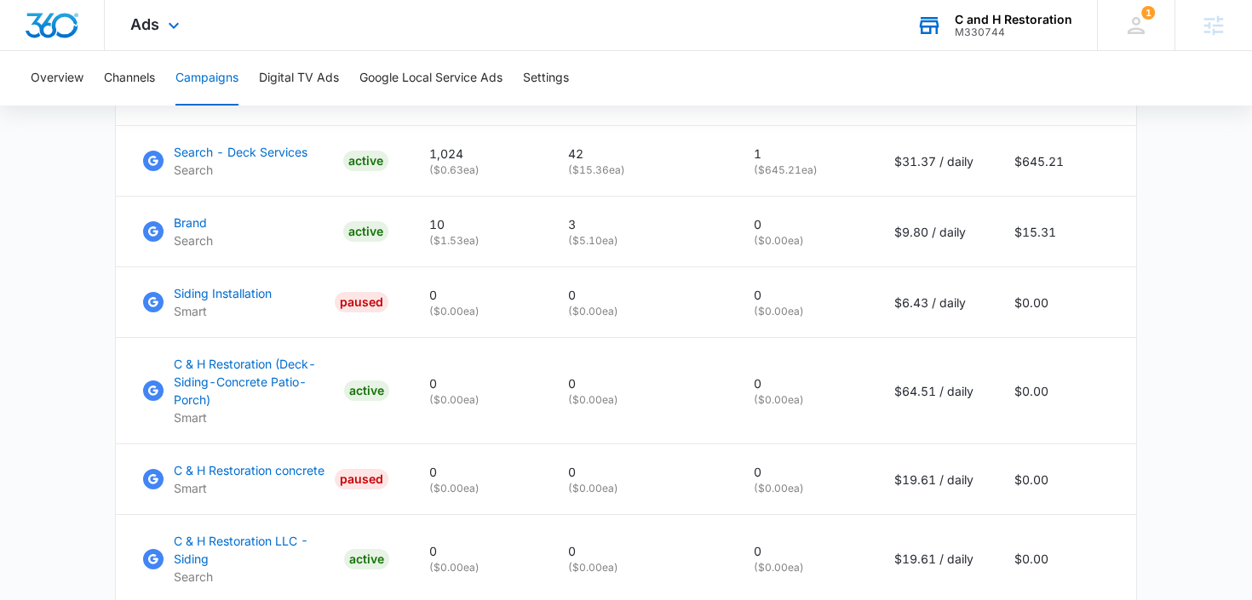
click at [985, 23] on div "C and H Restoration" at bounding box center [1014, 20] width 118 height 14
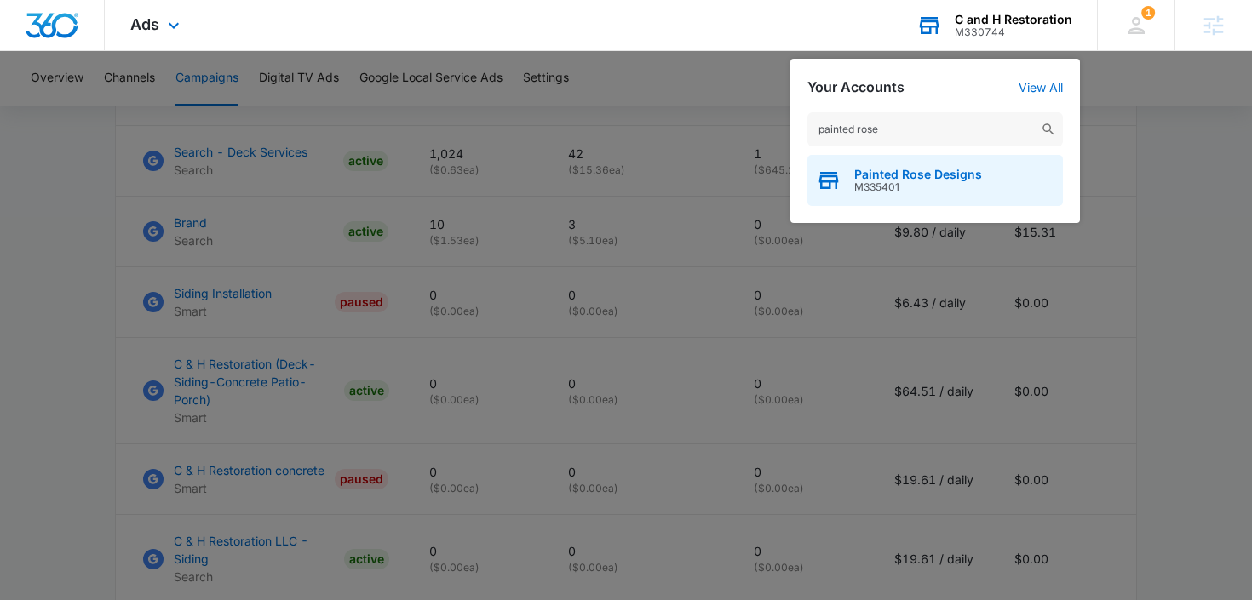
type input "painted rose"
click at [876, 181] on span "M335401" at bounding box center [918, 187] width 128 height 12
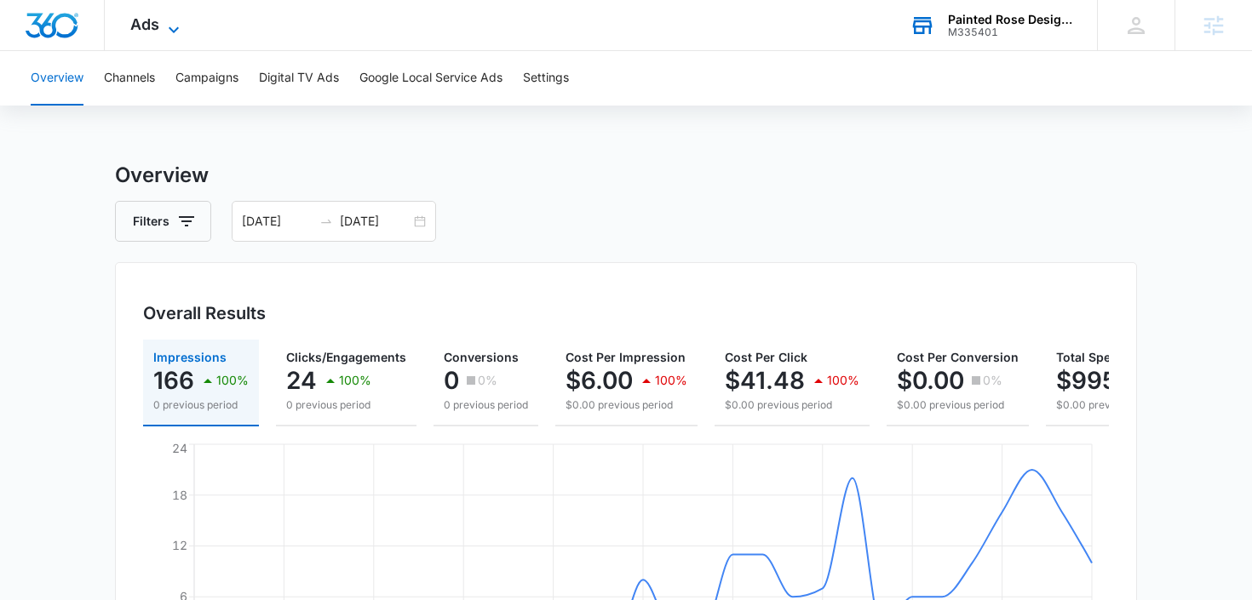
click at [153, 23] on span "Ads" at bounding box center [144, 24] width 29 height 18
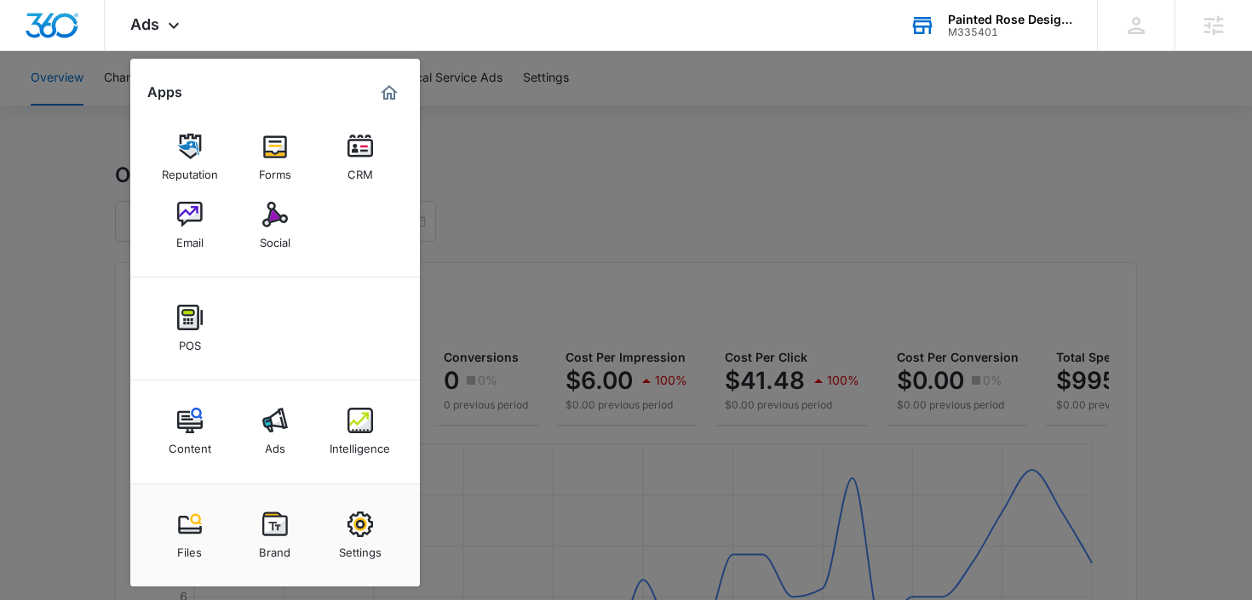
click at [360, 433] on img at bounding box center [360, 421] width 26 height 26
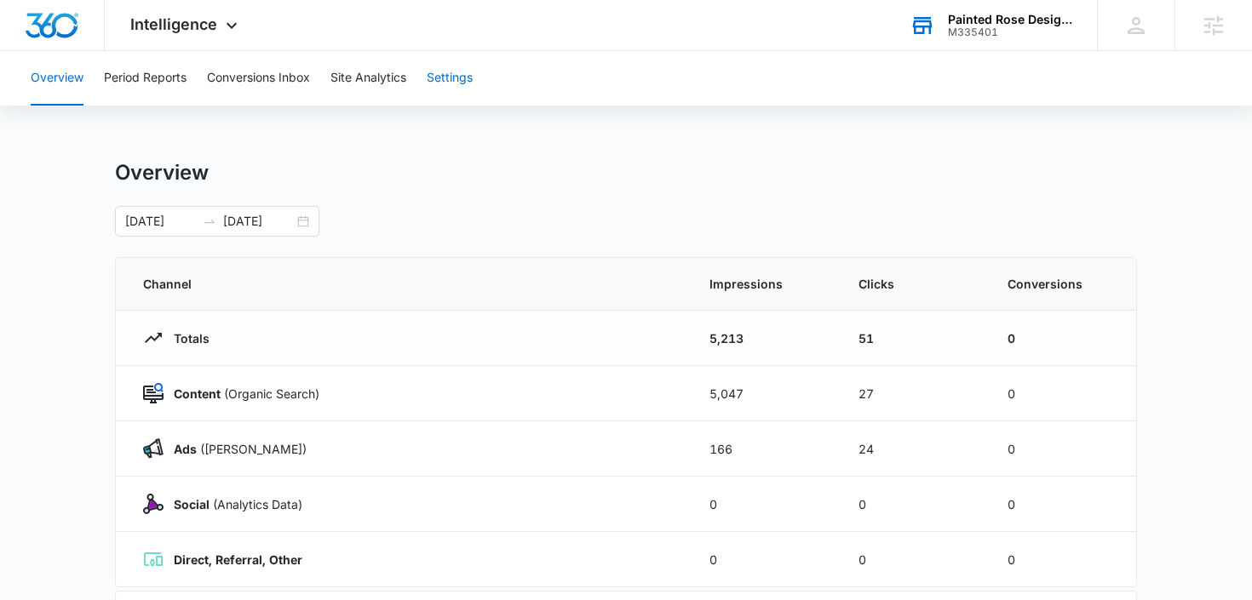
click at [466, 76] on button "Settings" at bounding box center [450, 78] width 46 height 55
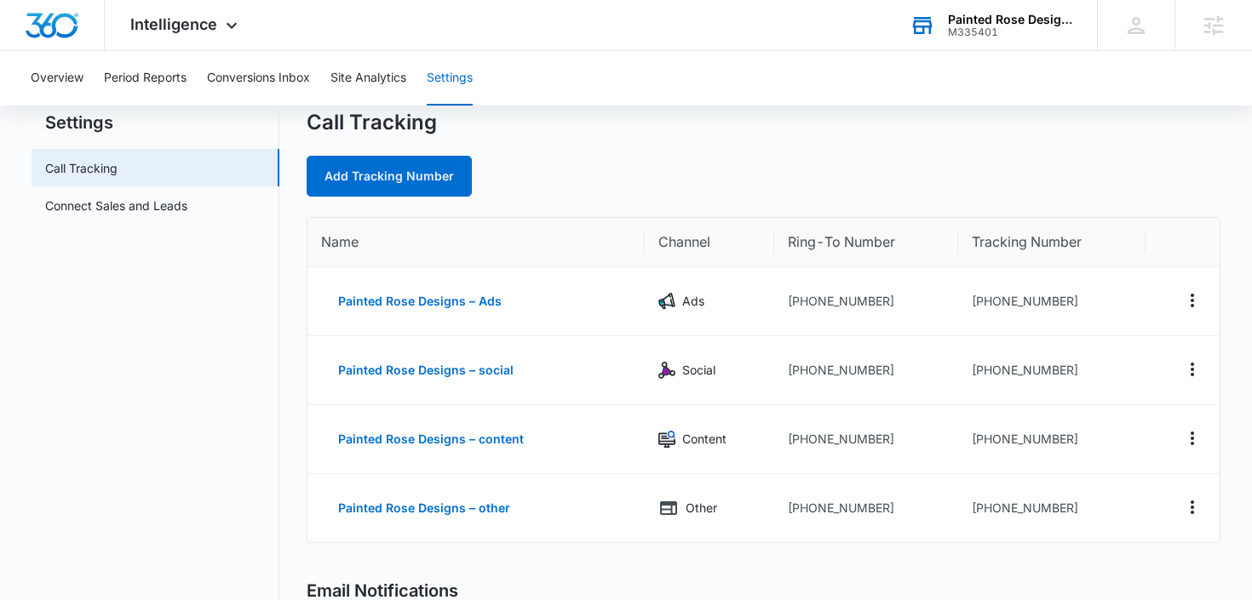
scroll to position [49, 0]
drag, startPoint x: 871, startPoint y: 508, endPoint x: 784, endPoint y: 508, distance: 87.7
click at [784, 508] on td "+13076318934" at bounding box center [866, 509] width 184 height 68
click at [862, 508] on td "+13076318934" at bounding box center [866, 509] width 184 height 68
click at [76, 14] on img "Dashboard" at bounding box center [52, 26] width 55 height 26
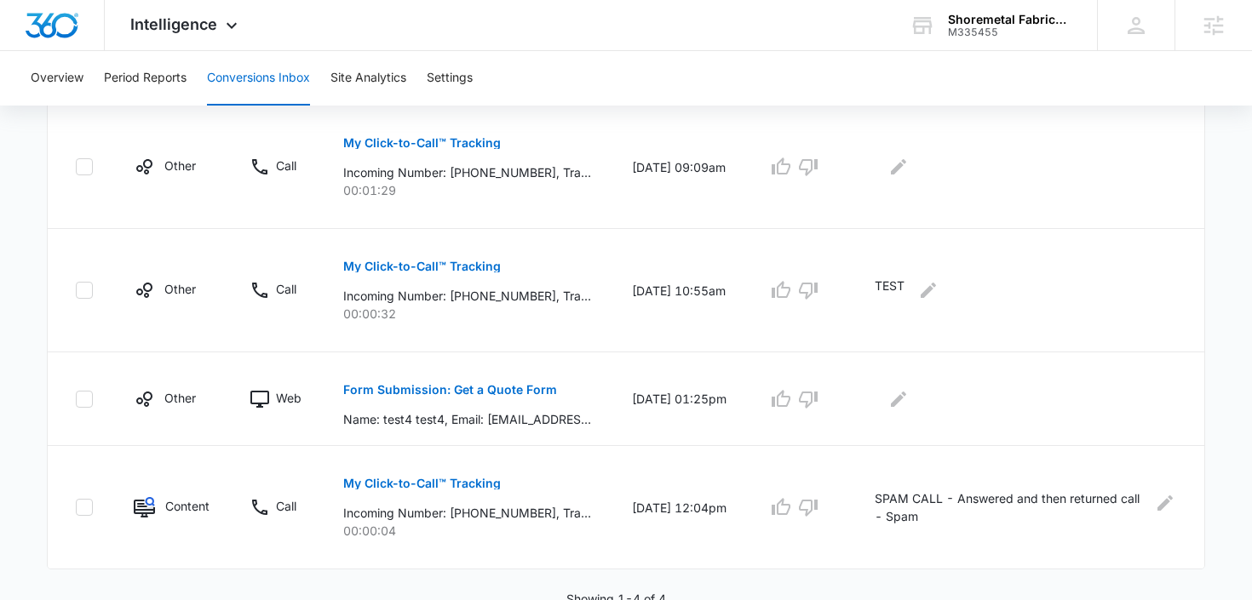
scroll to position [439, 0]
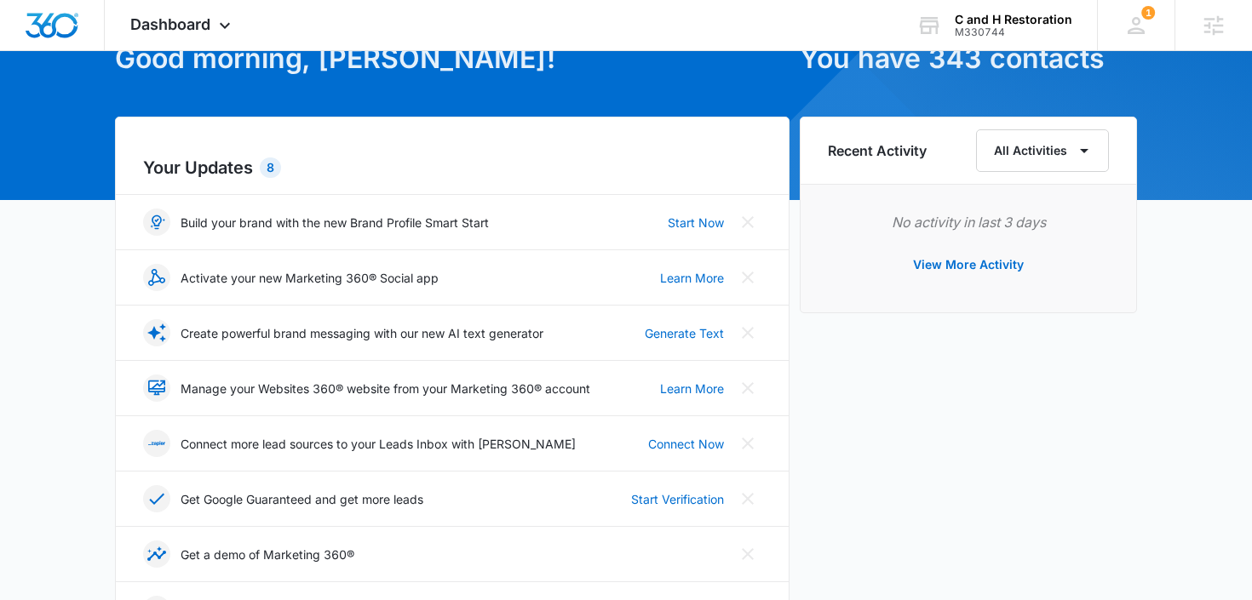
scroll to position [140, 0]
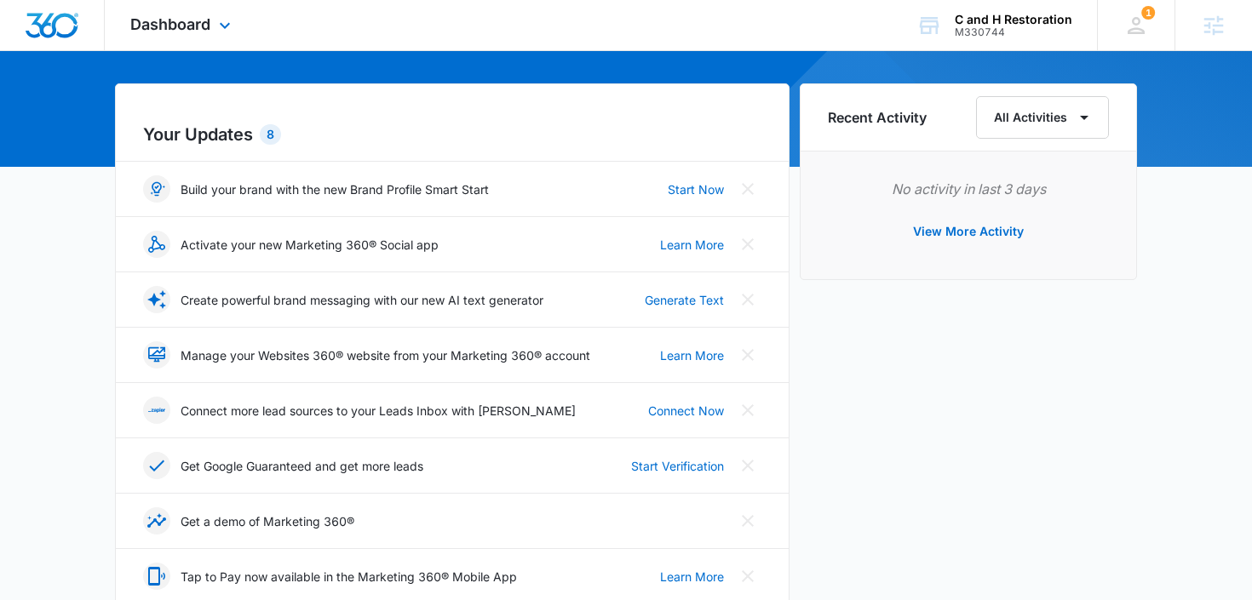
click at [198, 13] on div "Dashboard Apps Reputation Websites Forms CRM Email Social Payments POS Content …" at bounding box center [183, 25] width 156 height 50
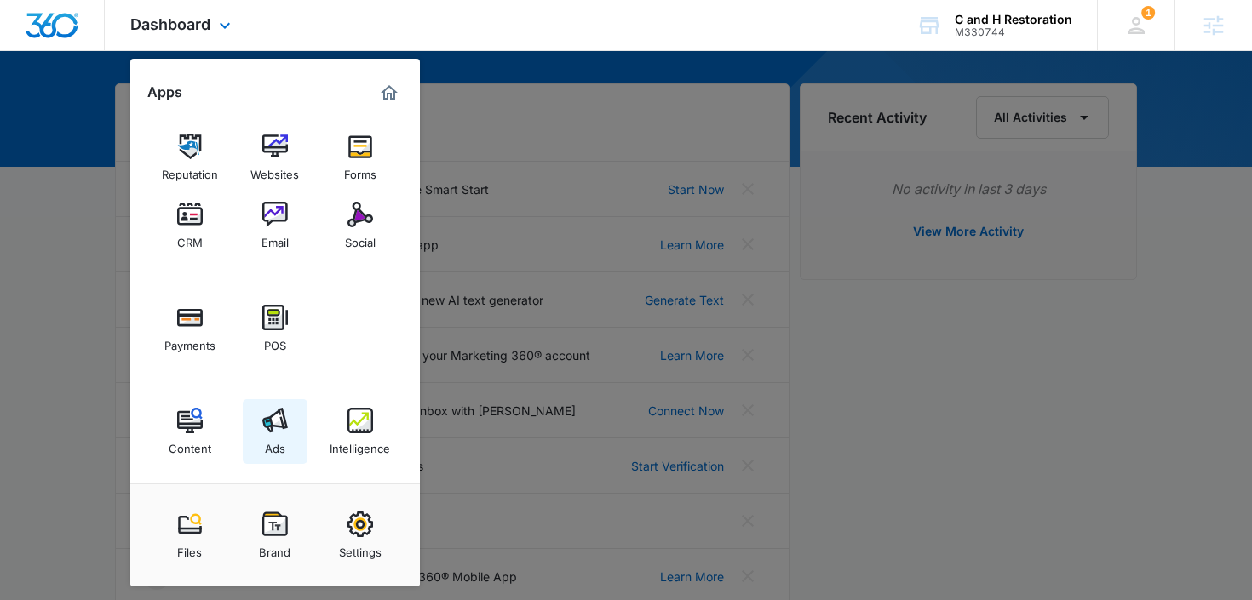
click at [276, 427] on img at bounding box center [275, 421] width 26 height 26
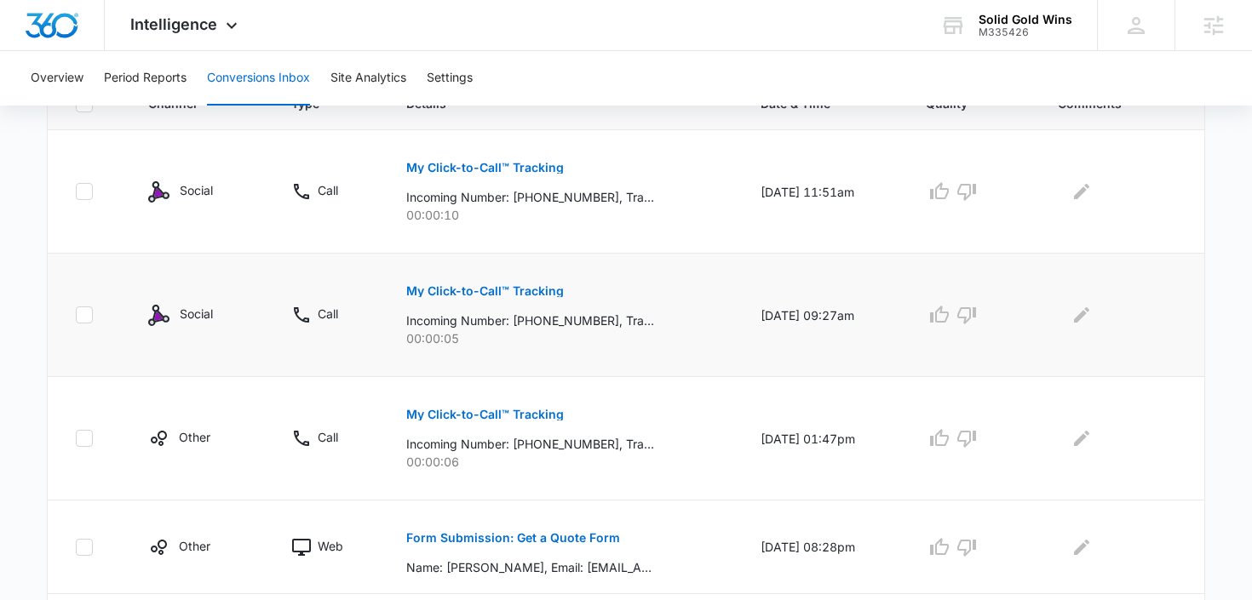
scroll to position [305, 0]
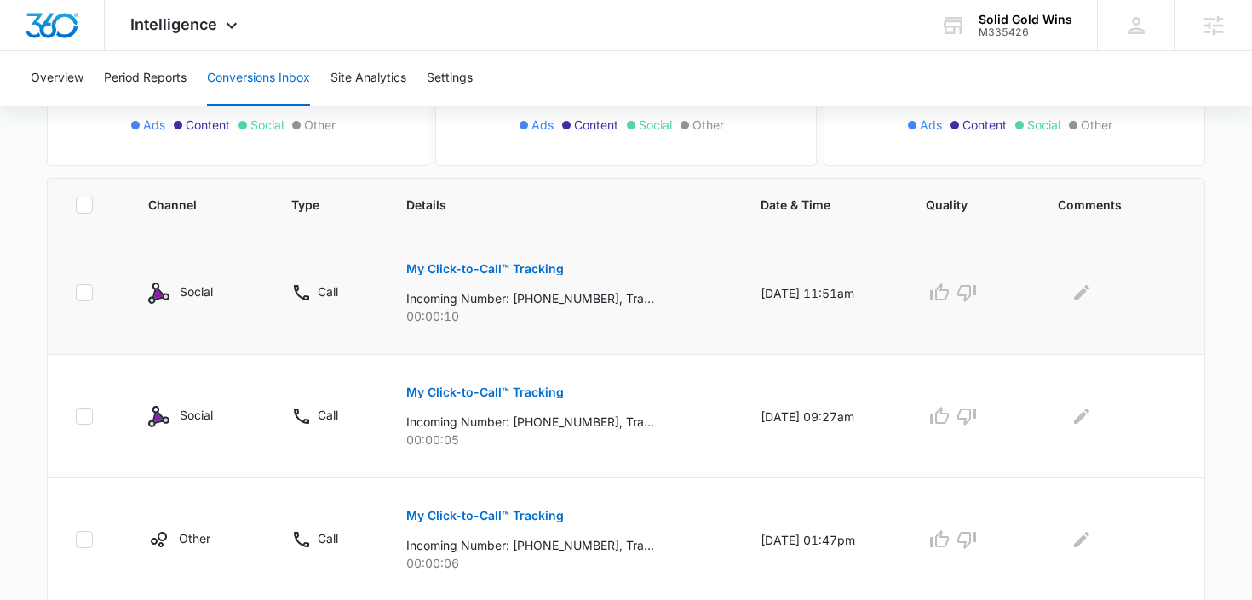
click at [422, 266] on p "My Click-to-Call™ Tracking" at bounding box center [485, 269] width 158 height 12
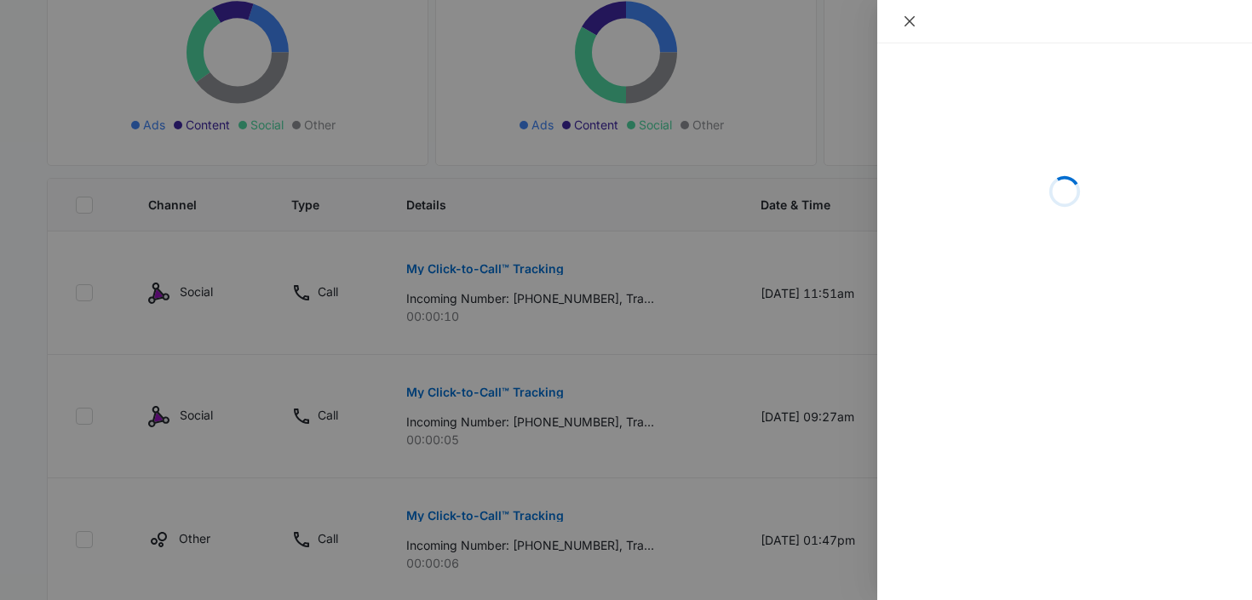
click at [905, 17] on icon "close" at bounding box center [910, 21] width 10 height 10
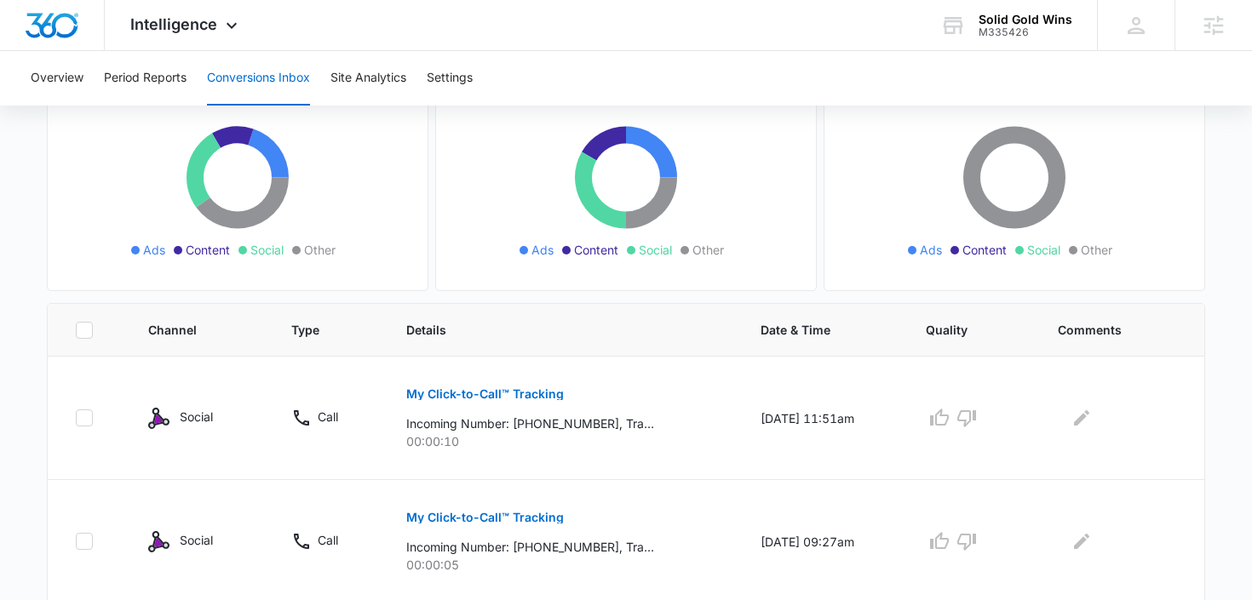
scroll to position [0, 0]
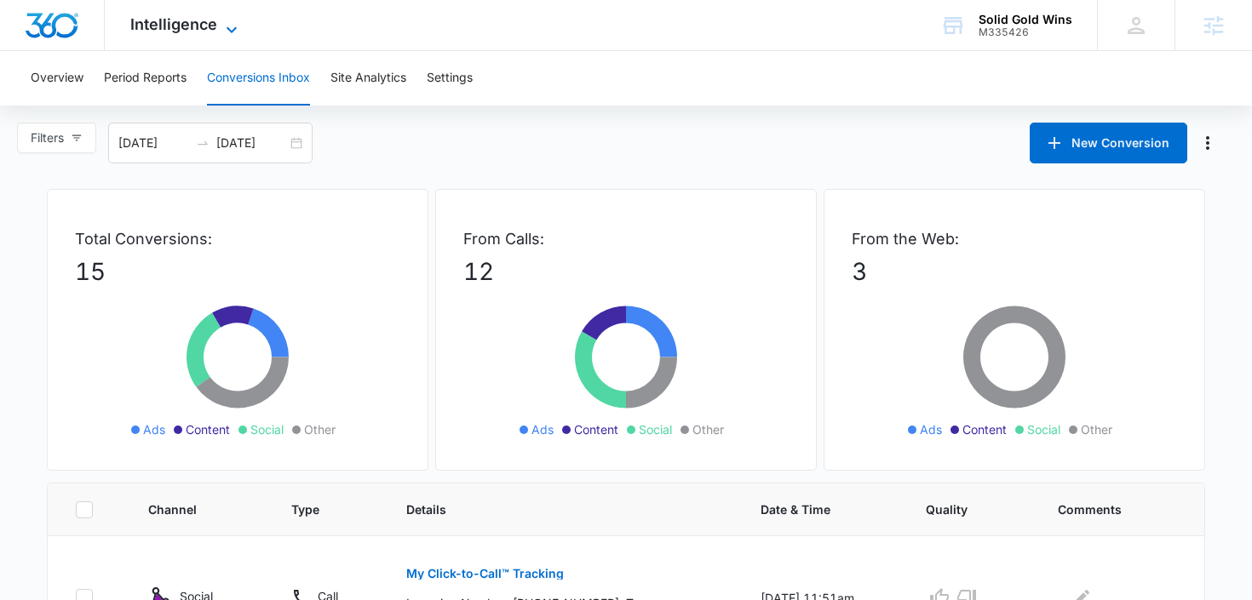
click at [194, 20] on span "Intelligence" at bounding box center [173, 24] width 87 height 18
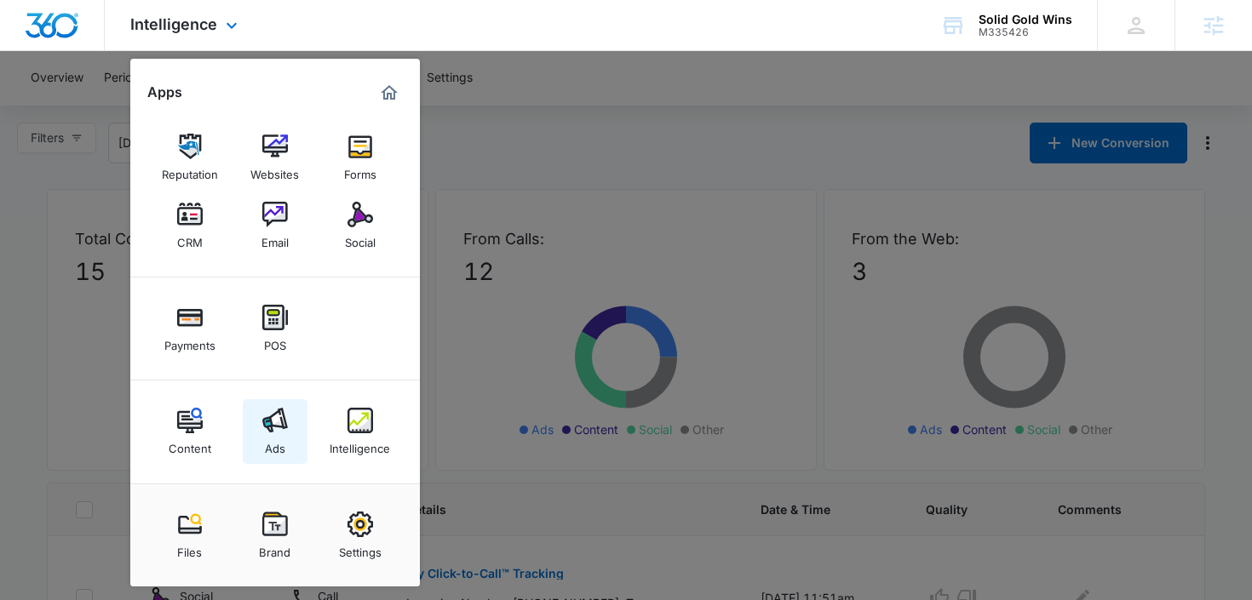
click at [281, 429] on img at bounding box center [275, 421] width 26 height 26
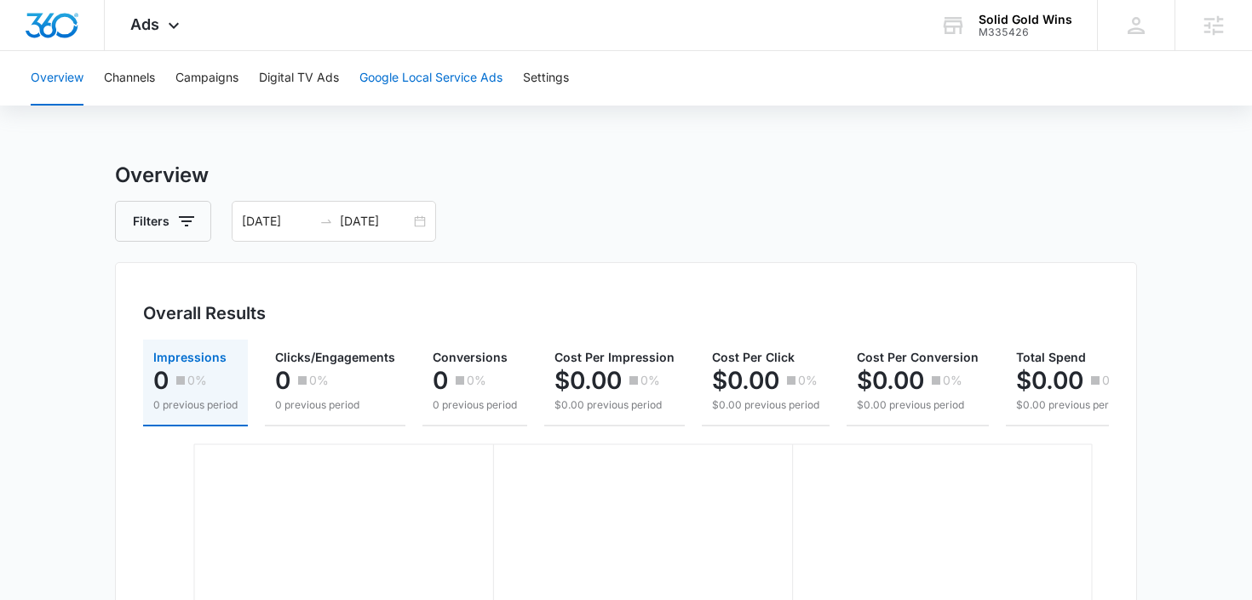
click at [416, 71] on button "Google Local Service Ads" at bounding box center [430, 78] width 143 height 55
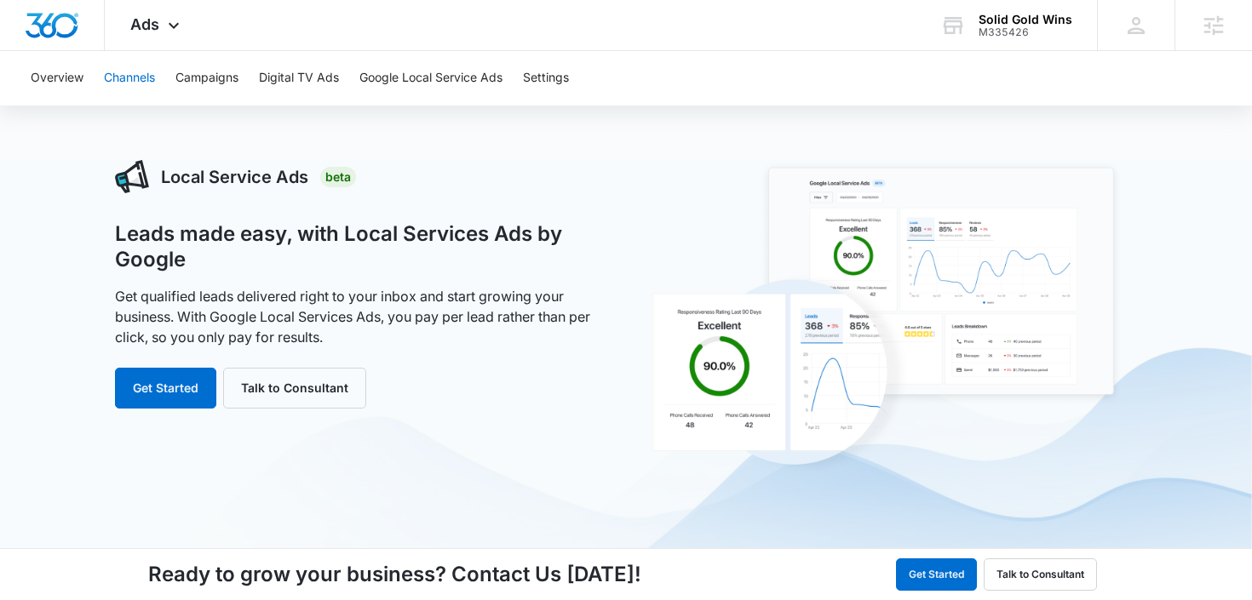
click at [134, 60] on button "Channels" at bounding box center [129, 78] width 51 height 55
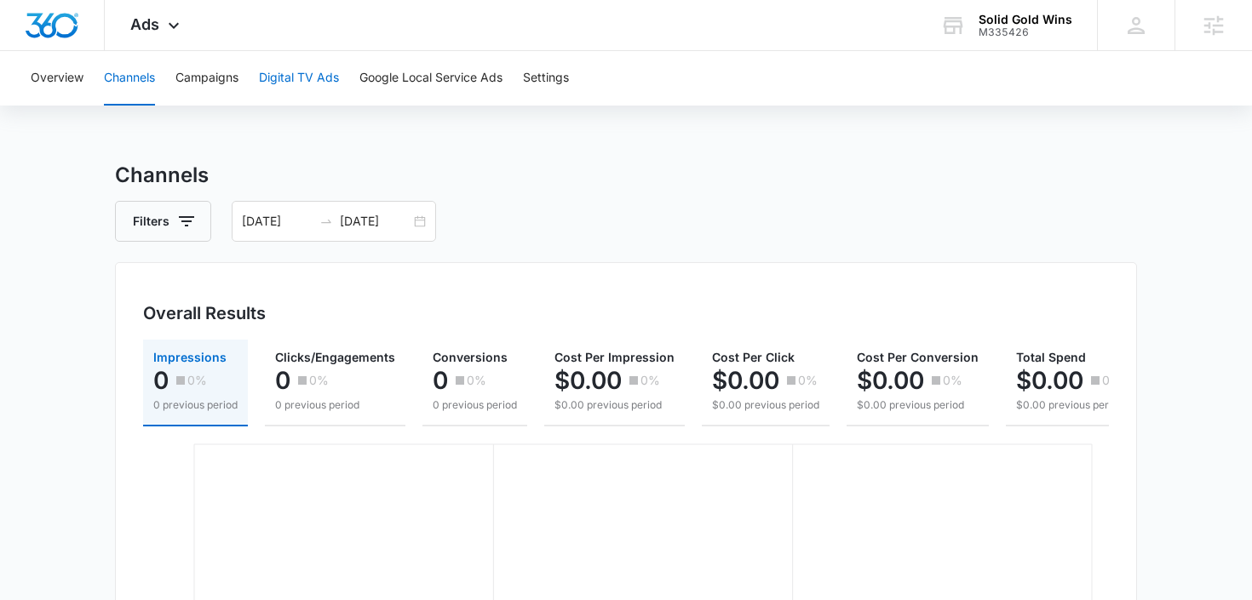
click at [288, 89] on button "Digital TV Ads" at bounding box center [299, 78] width 80 height 55
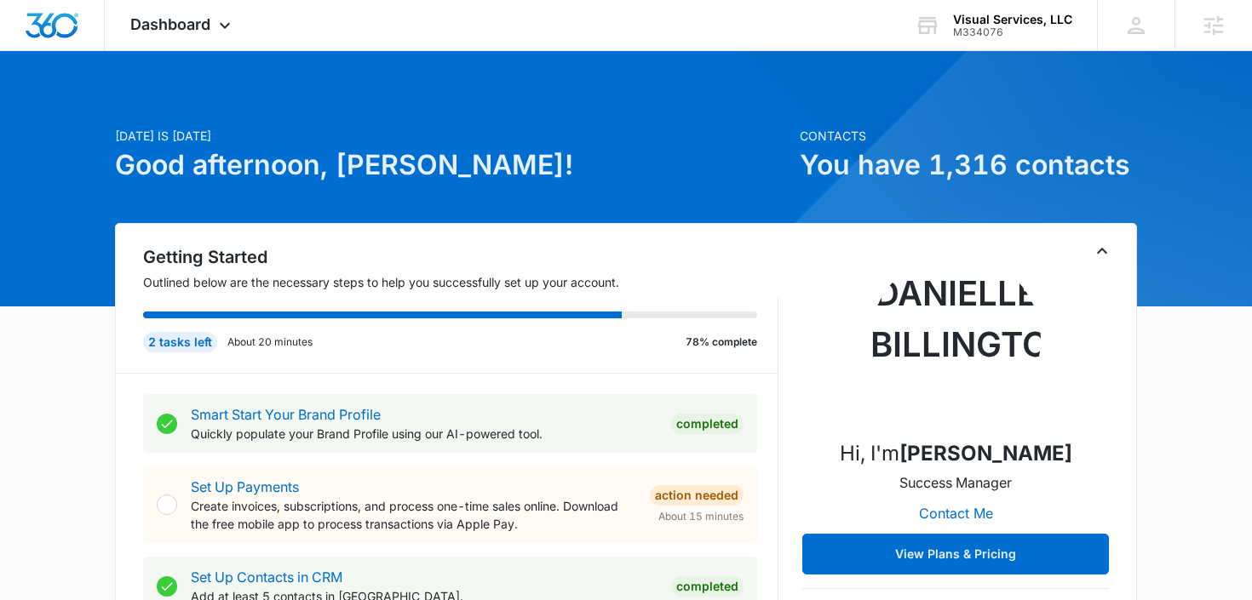
click at [163, 53] on div at bounding box center [626, 179] width 1252 height 256
click at [172, 43] on div "Dashboard Apps Reputation Websites Forms CRM Email Social Payments POS Content …" at bounding box center [183, 25] width 156 height 50
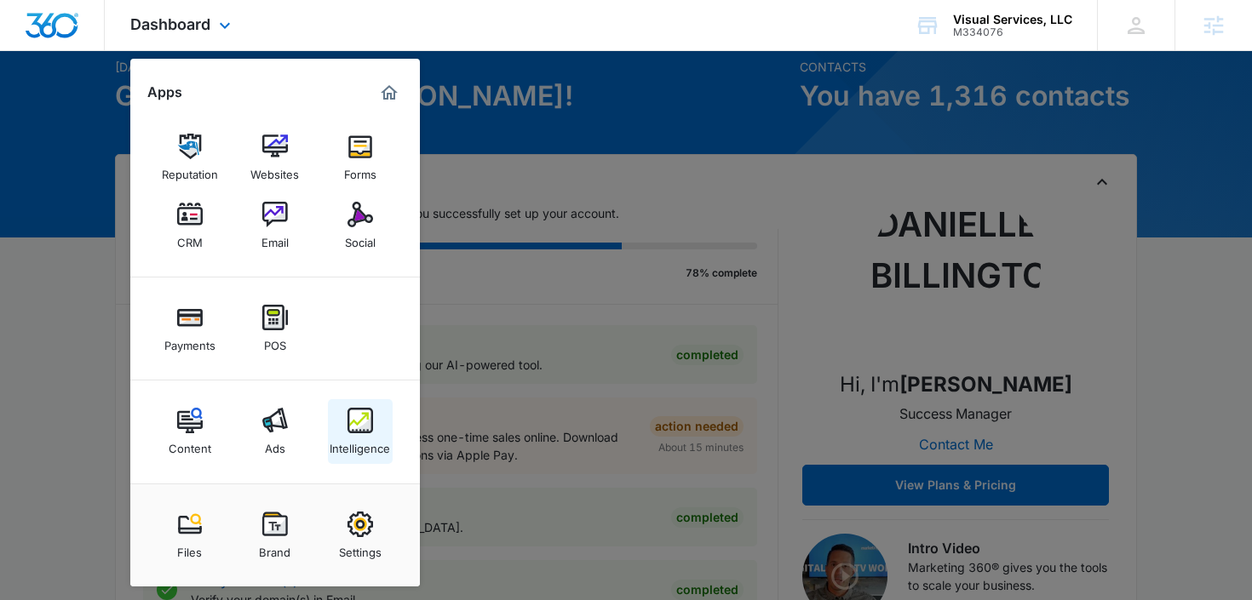
scroll to position [72, 0]
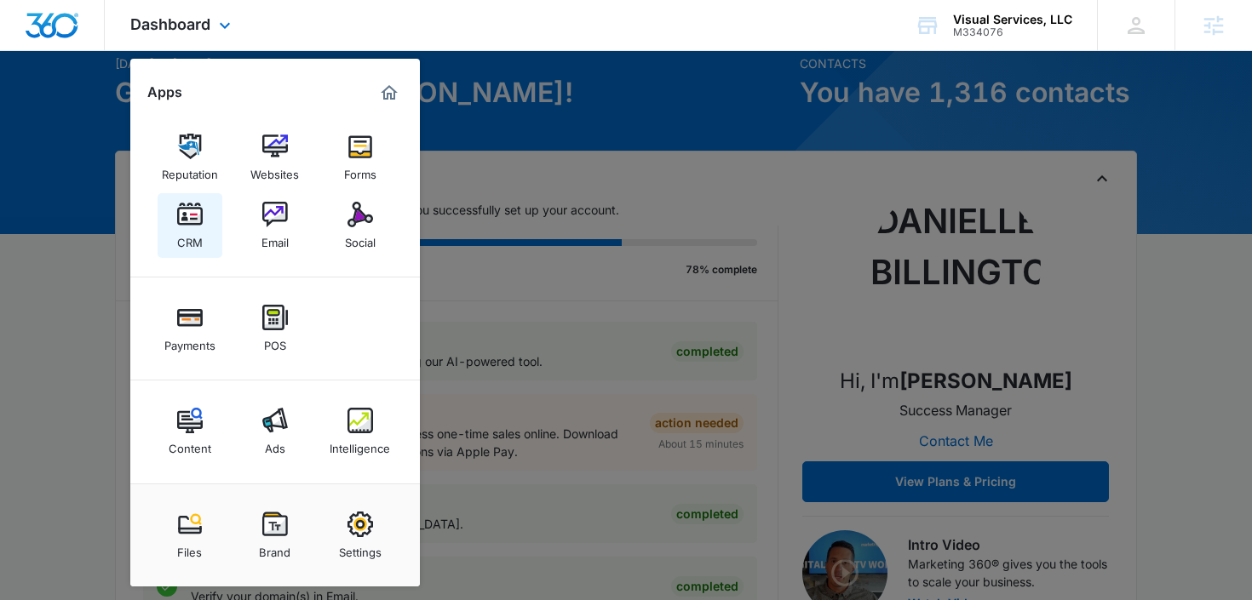
click at [204, 228] on link "CRM" at bounding box center [190, 225] width 65 height 65
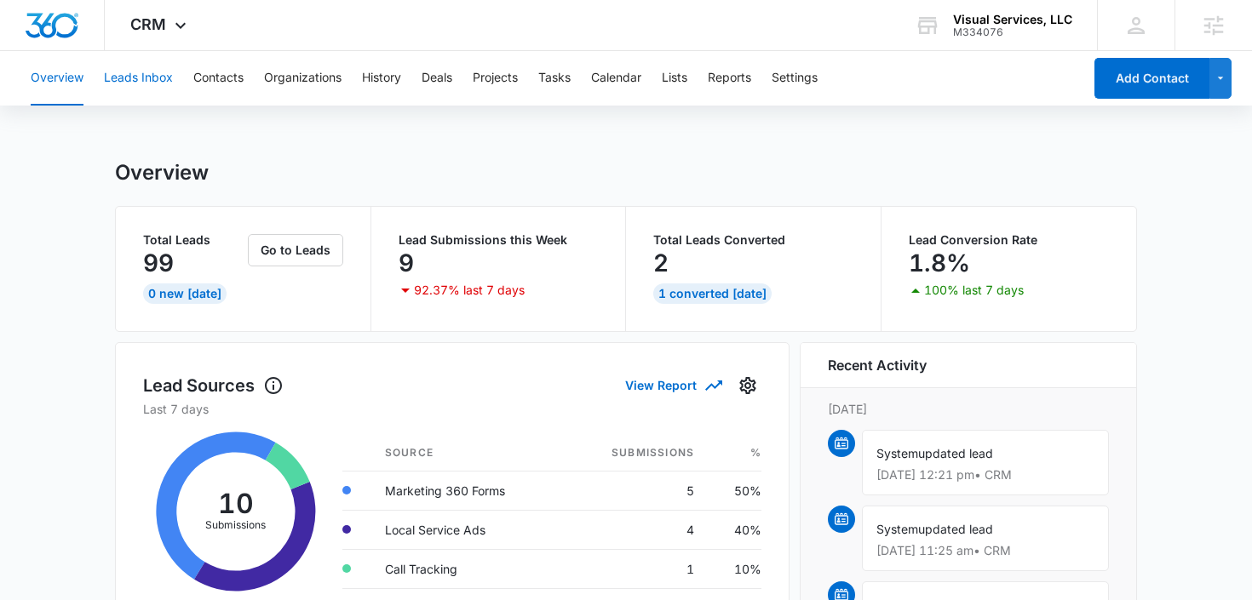
click at [146, 75] on button "Leads Inbox" at bounding box center [138, 78] width 69 height 55
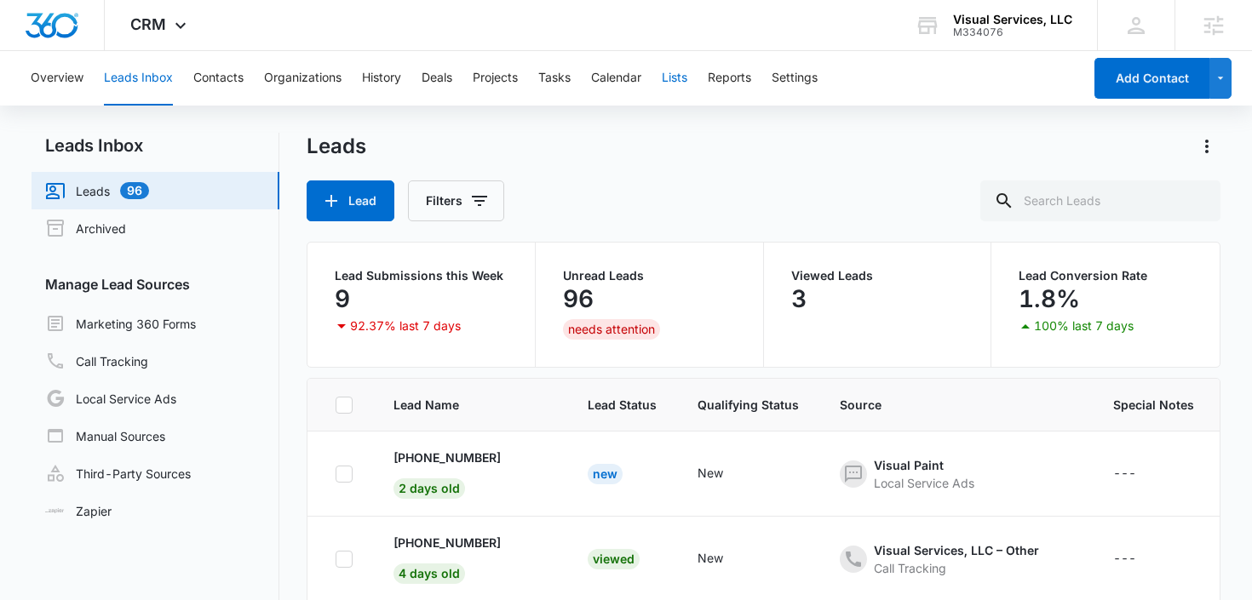
click at [675, 81] on button "Lists" at bounding box center [675, 78] width 26 height 55
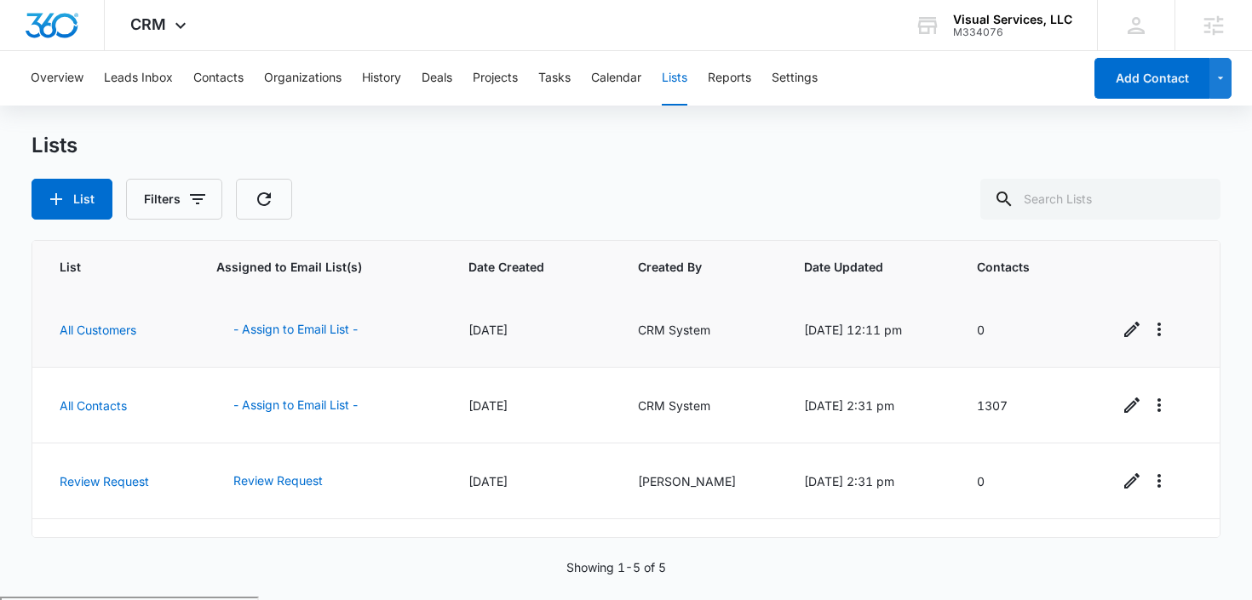
scroll to position [78, 0]
click at [311, 399] on button "- Assign to Email List -" at bounding box center [295, 404] width 158 height 41
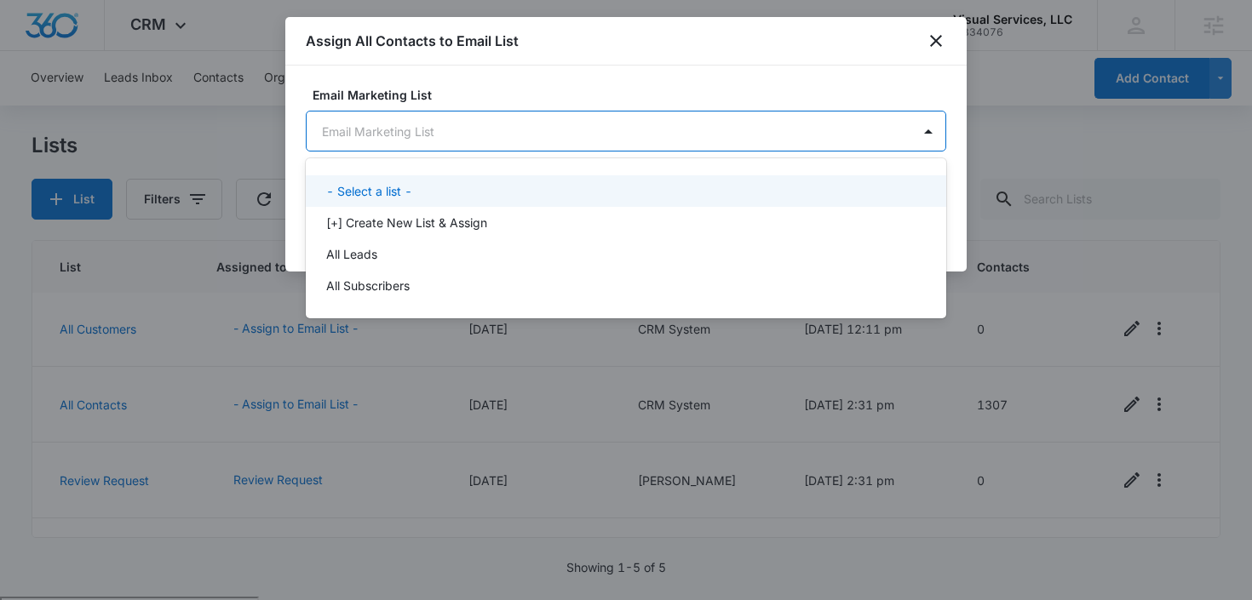
click at [510, 129] on body "CRM Apps Reputation Websites Forms CRM Email Social Payments POS Content Ads In…" at bounding box center [626, 300] width 1252 height 600
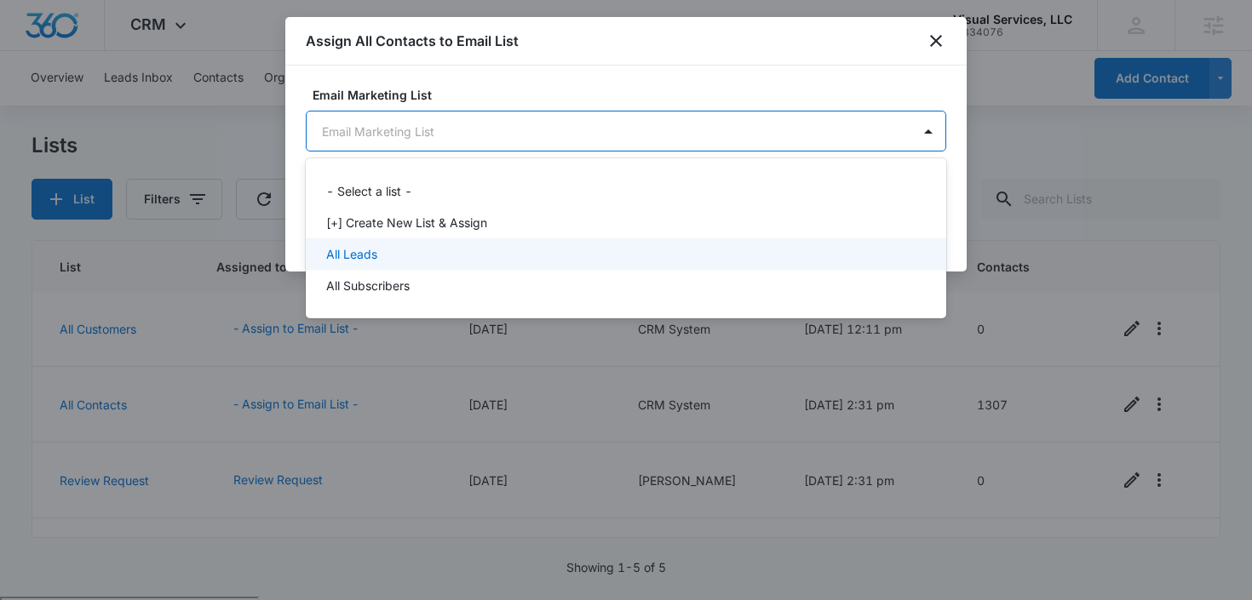
click at [448, 263] on div "All Leads" at bounding box center [626, 254] width 640 height 32
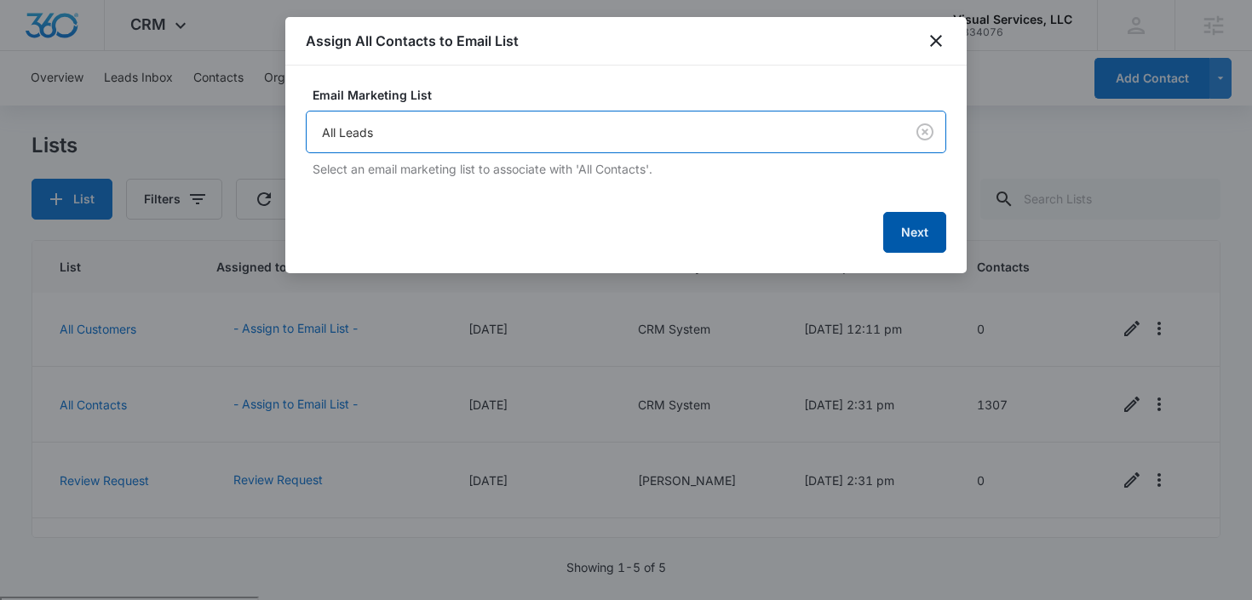
click at [905, 230] on button "Next" at bounding box center [914, 232] width 63 height 41
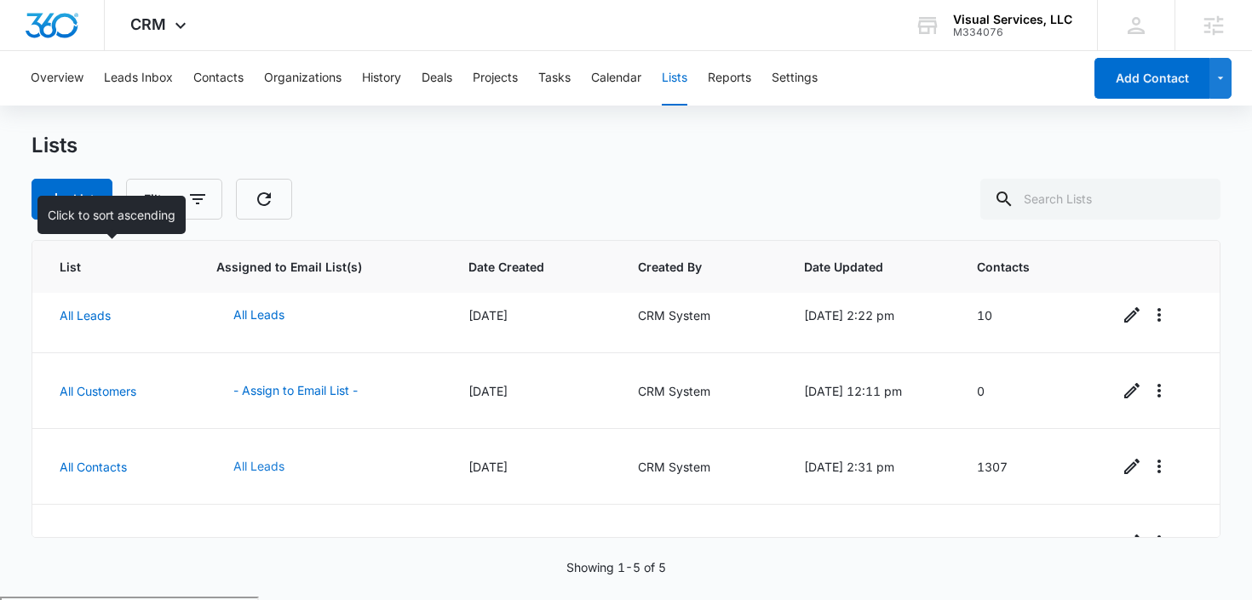
scroll to position [0, 0]
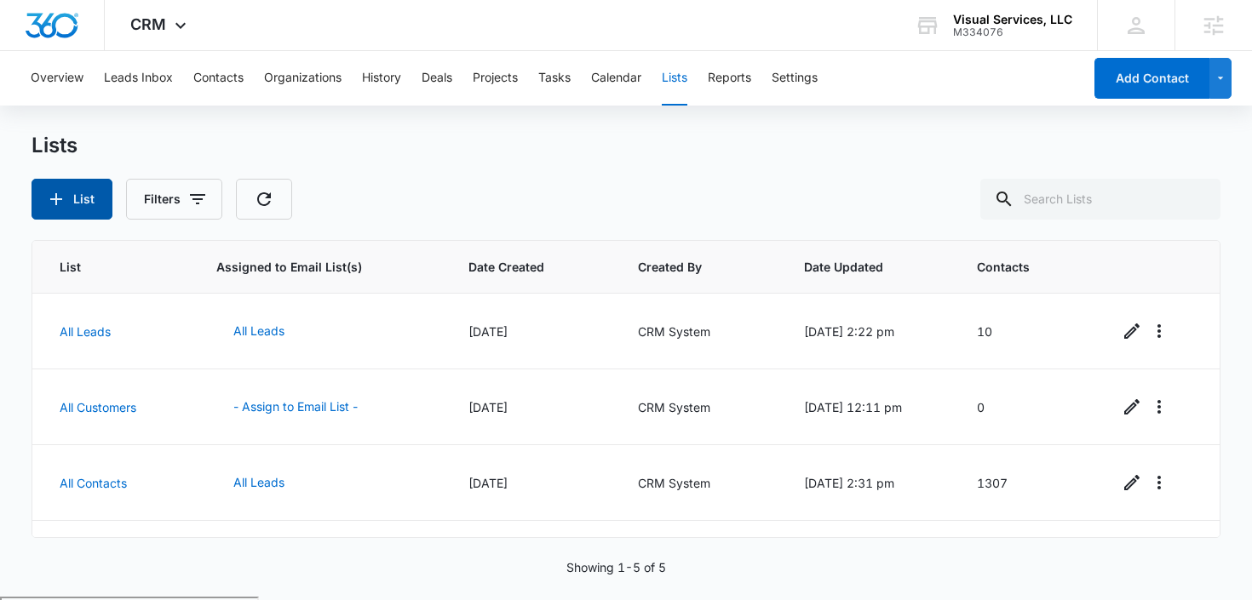
click at [78, 199] on button "List" at bounding box center [72, 199] width 81 height 41
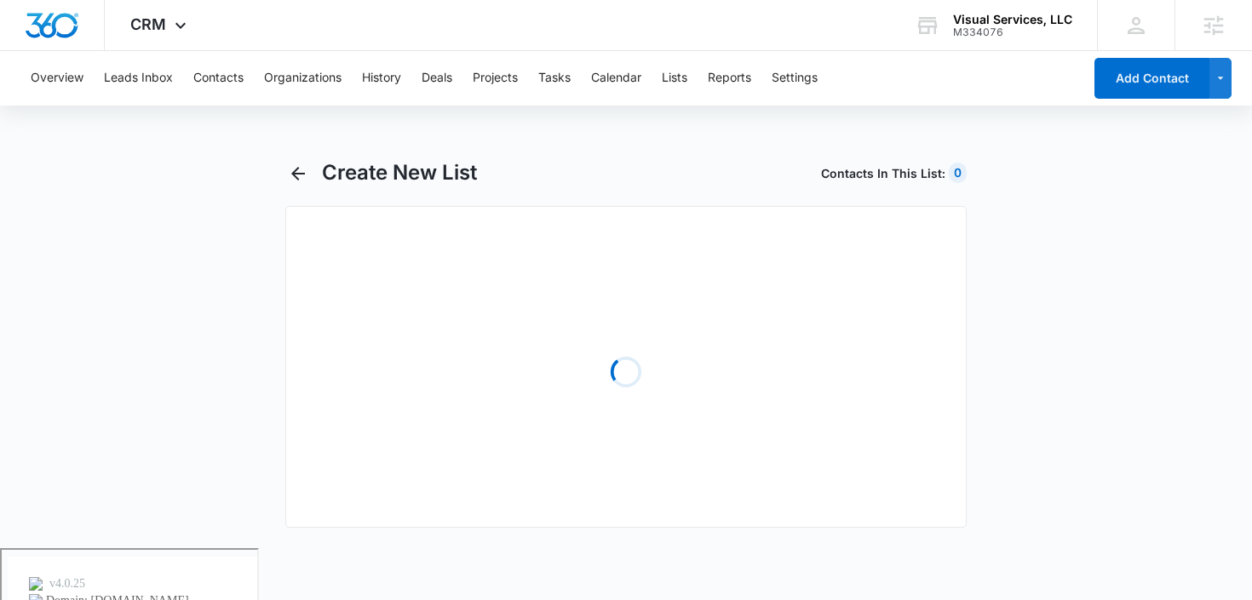
select select "31"
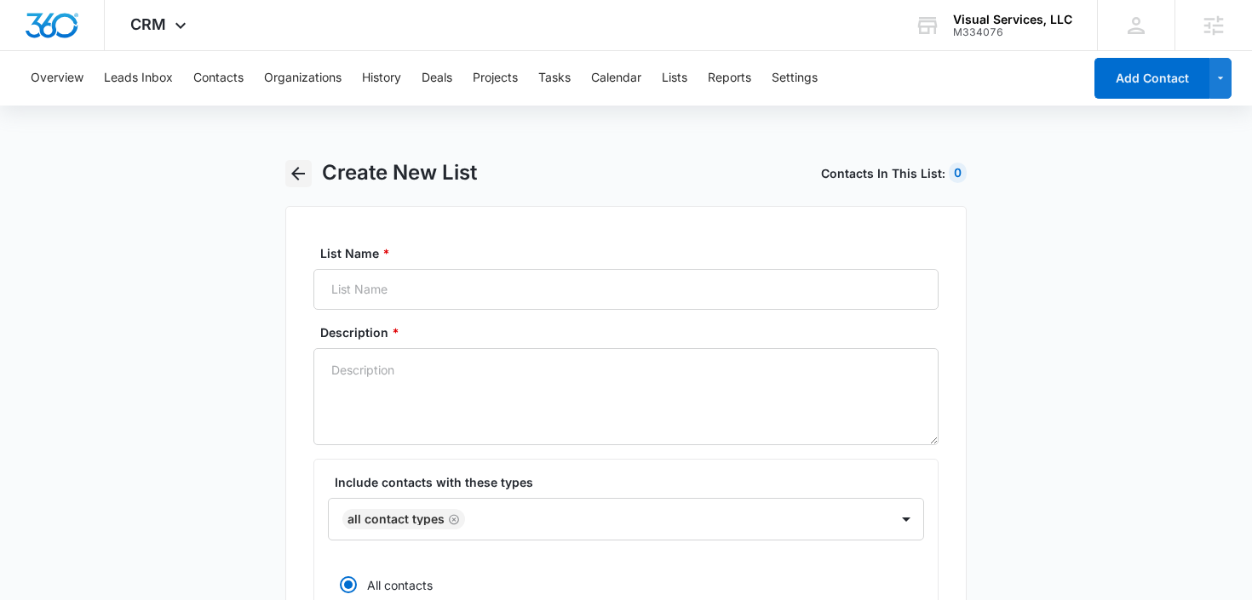
click at [293, 165] on icon "button" at bounding box center [298, 174] width 20 height 20
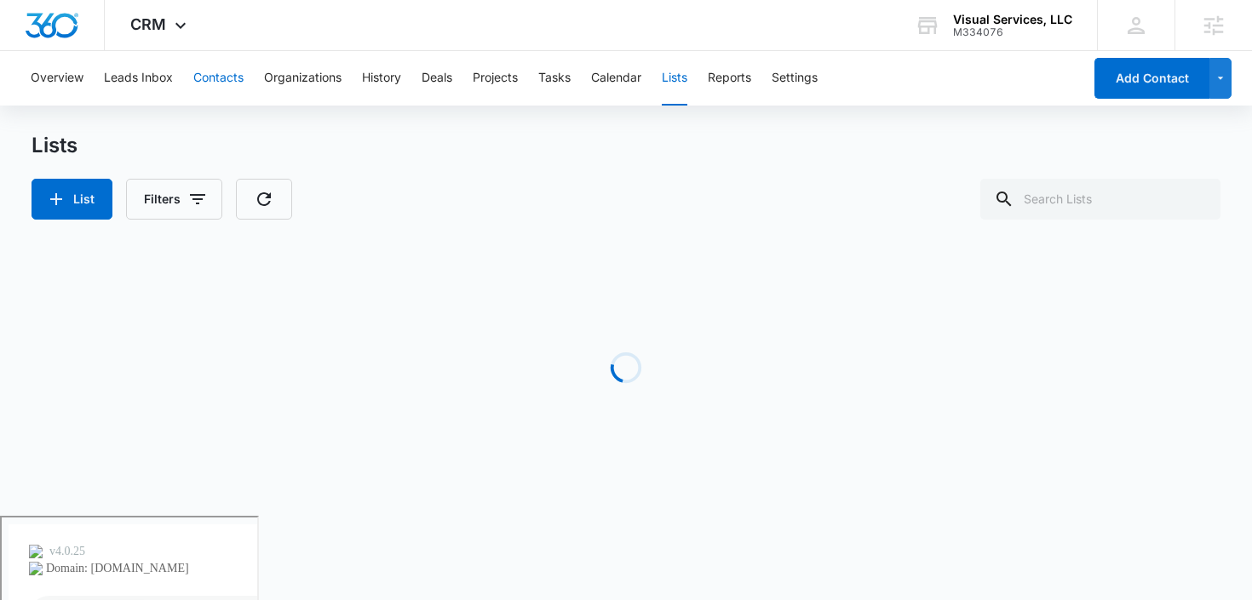
click at [227, 82] on button "Contacts" at bounding box center [218, 78] width 50 height 55
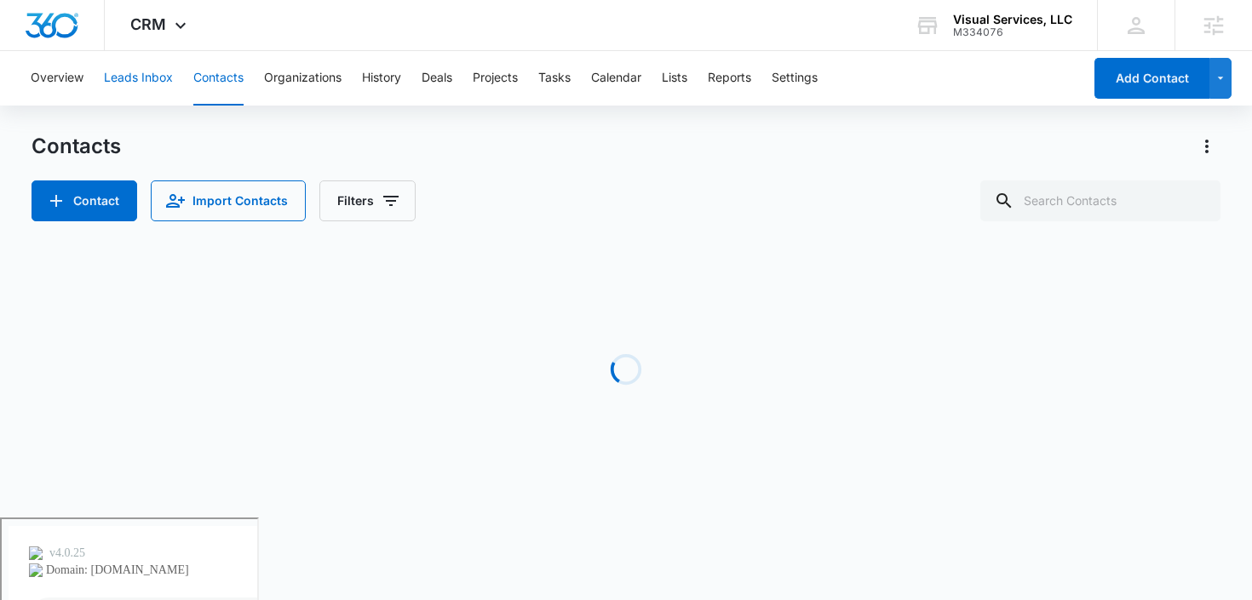
click at [164, 84] on button "Leads Inbox" at bounding box center [138, 78] width 69 height 55
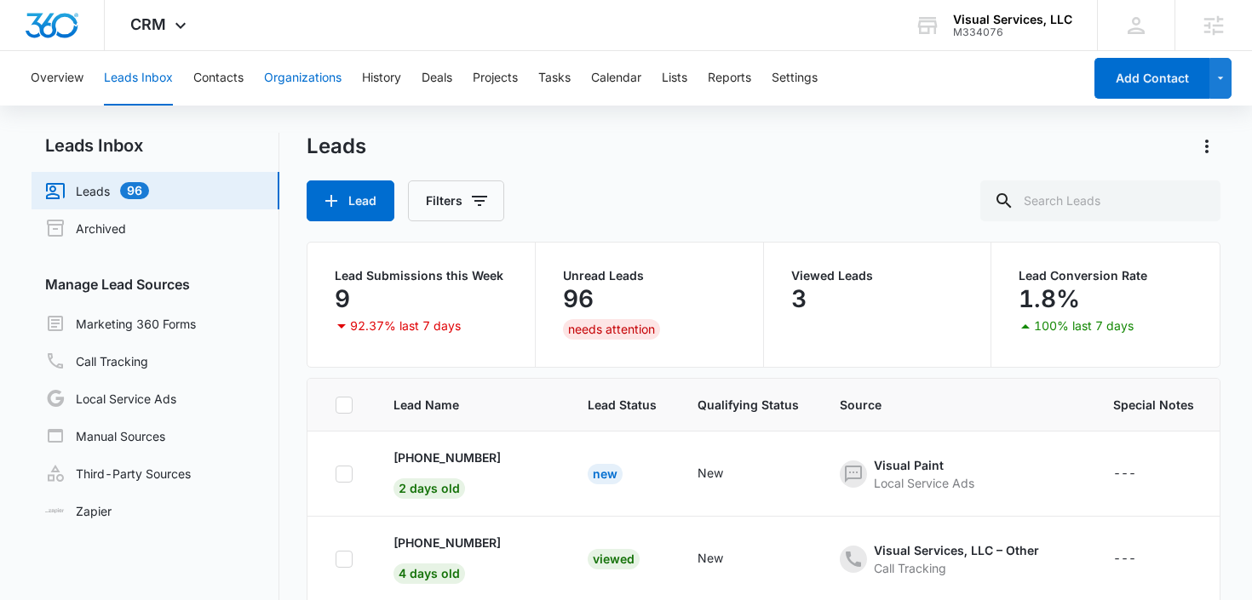
click at [298, 86] on button "Organizations" at bounding box center [303, 78] width 78 height 55
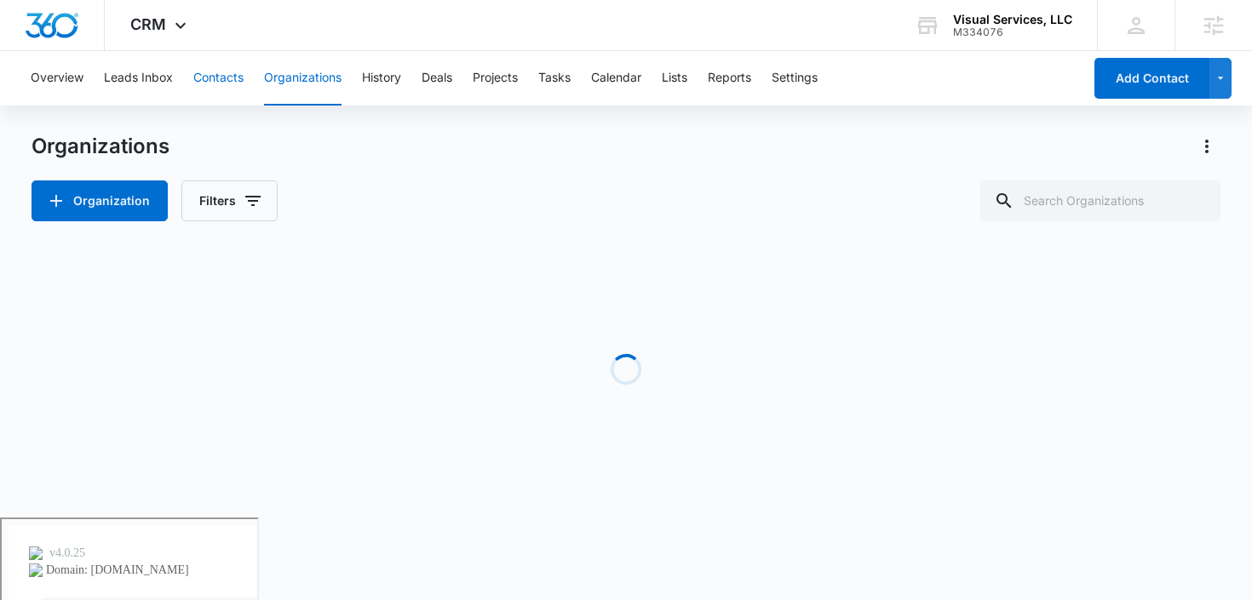
click at [225, 78] on button "Contacts" at bounding box center [218, 78] width 50 height 55
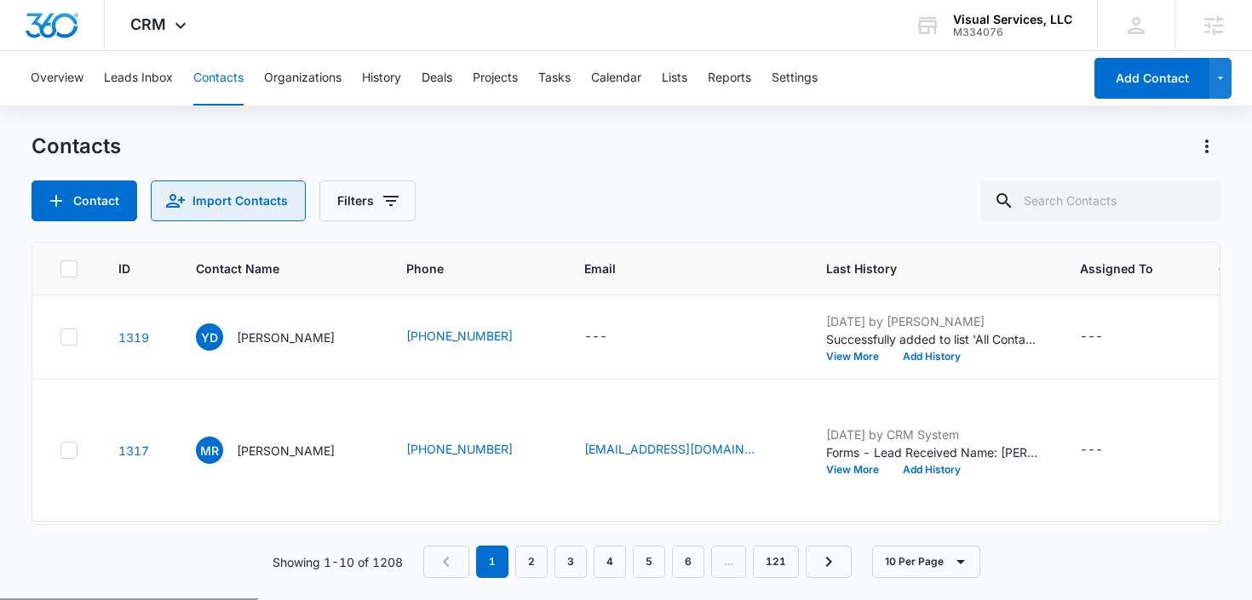
click at [231, 195] on button "Import Contacts" at bounding box center [228, 201] width 155 height 41
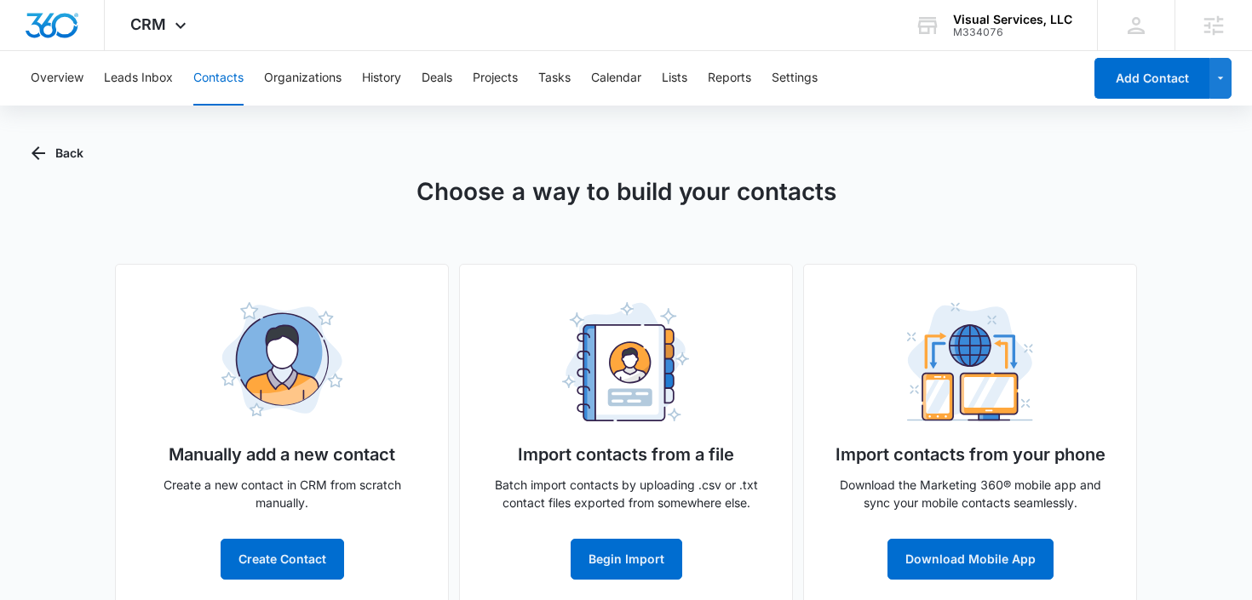
scroll to position [28, 0]
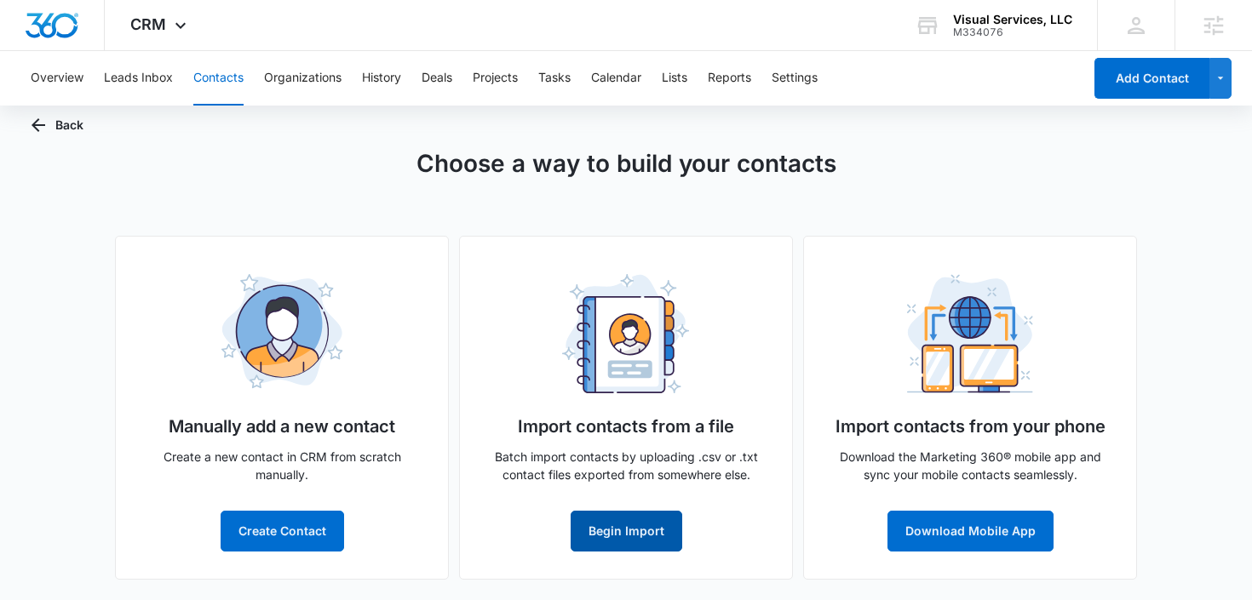
click at [608, 534] on button "Begin Import" at bounding box center [627, 531] width 112 height 41
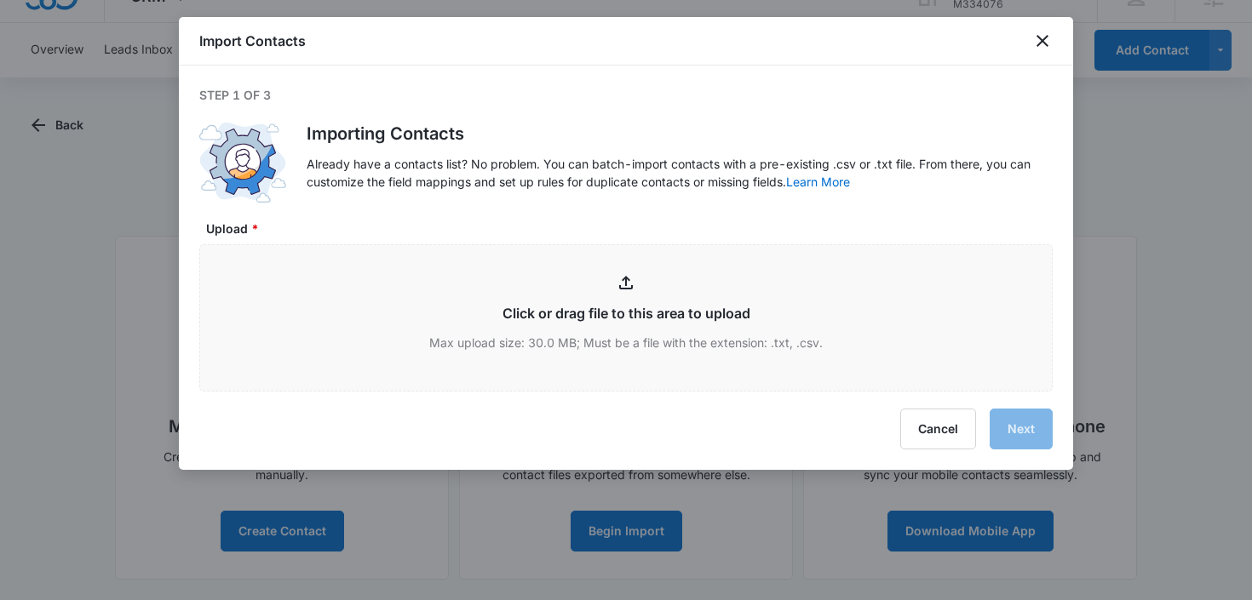
type input "C:\fakepath\Visual Paint Alltime Lead Data.csv"
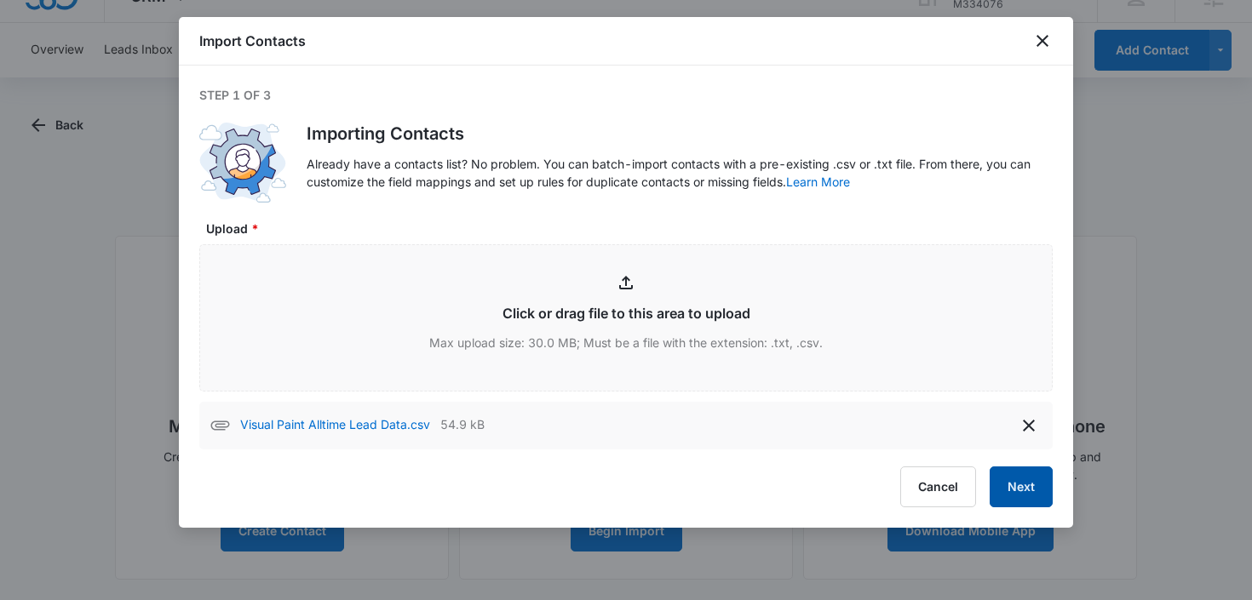
click at [1008, 483] on button "Next" at bounding box center [1021, 487] width 63 height 41
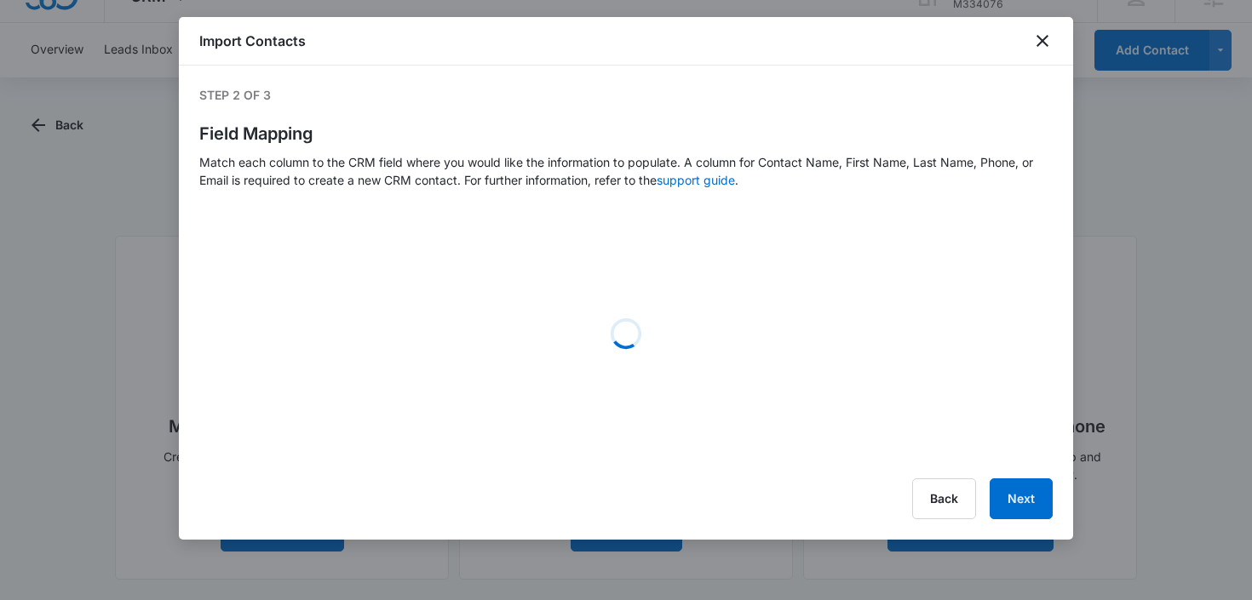
select select "78"
select select "79"
select select "184"
select select "185"
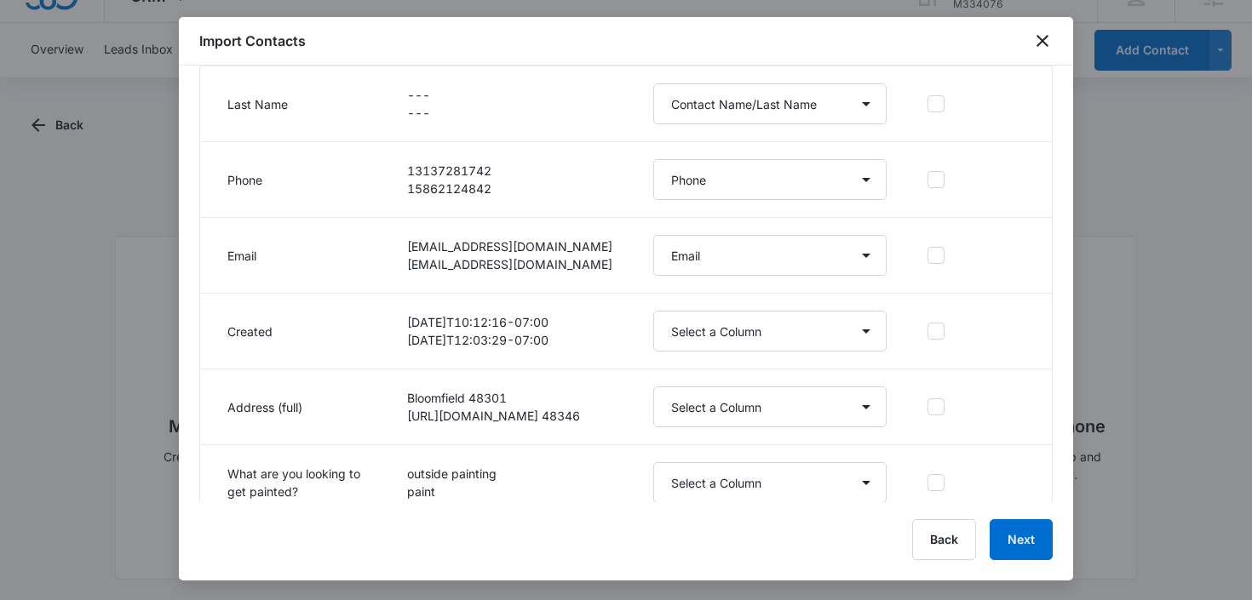
scroll to position [441, 0]
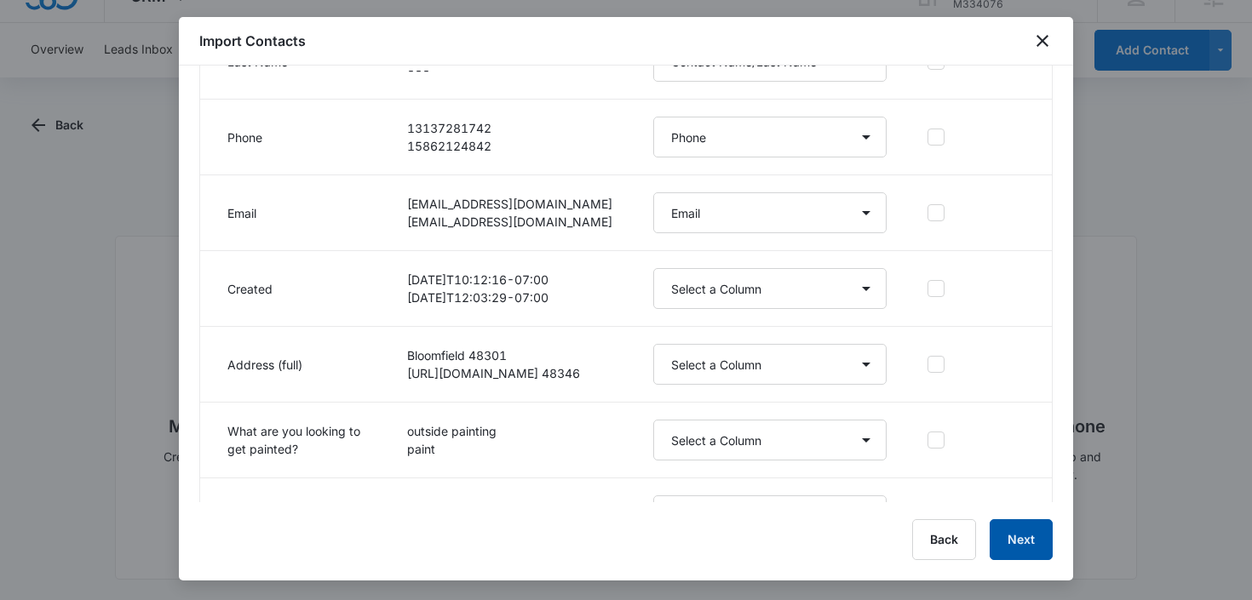
click at [1015, 542] on button "Next" at bounding box center [1021, 540] width 63 height 41
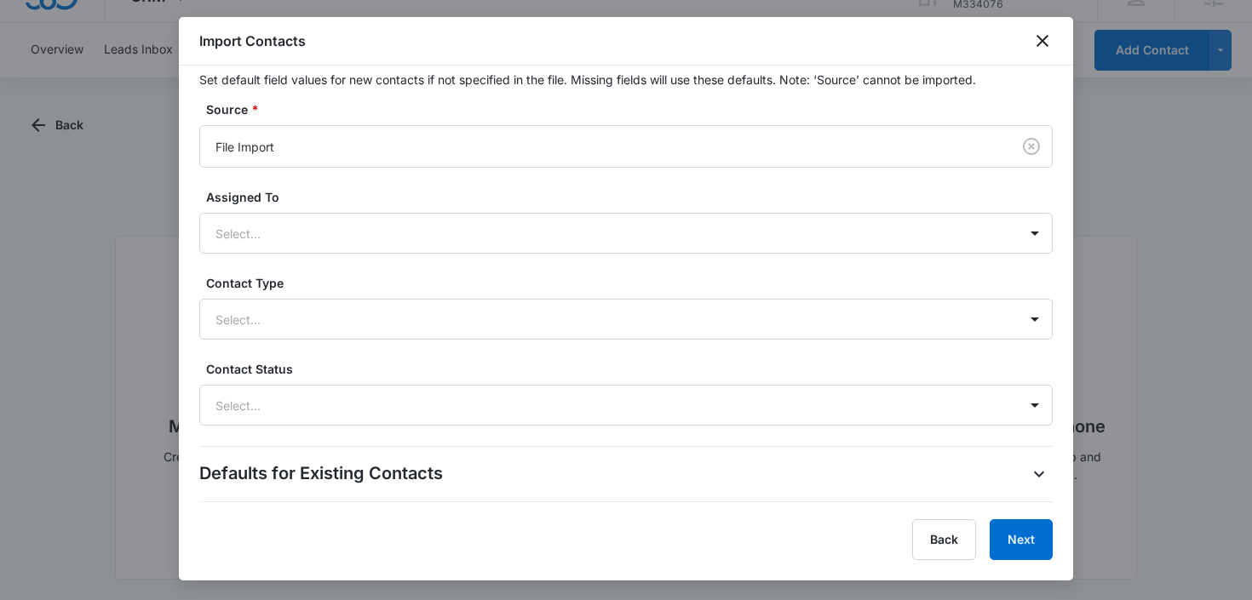
scroll to position [551, 0]
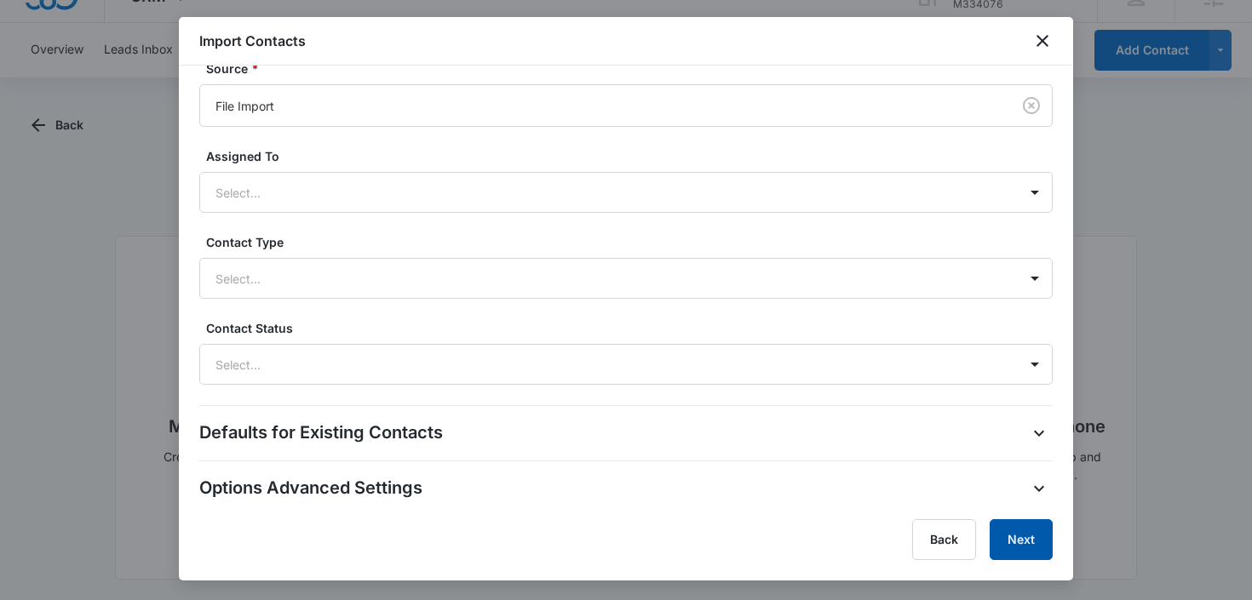
click at [1016, 548] on button "Next" at bounding box center [1021, 540] width 63 height 41
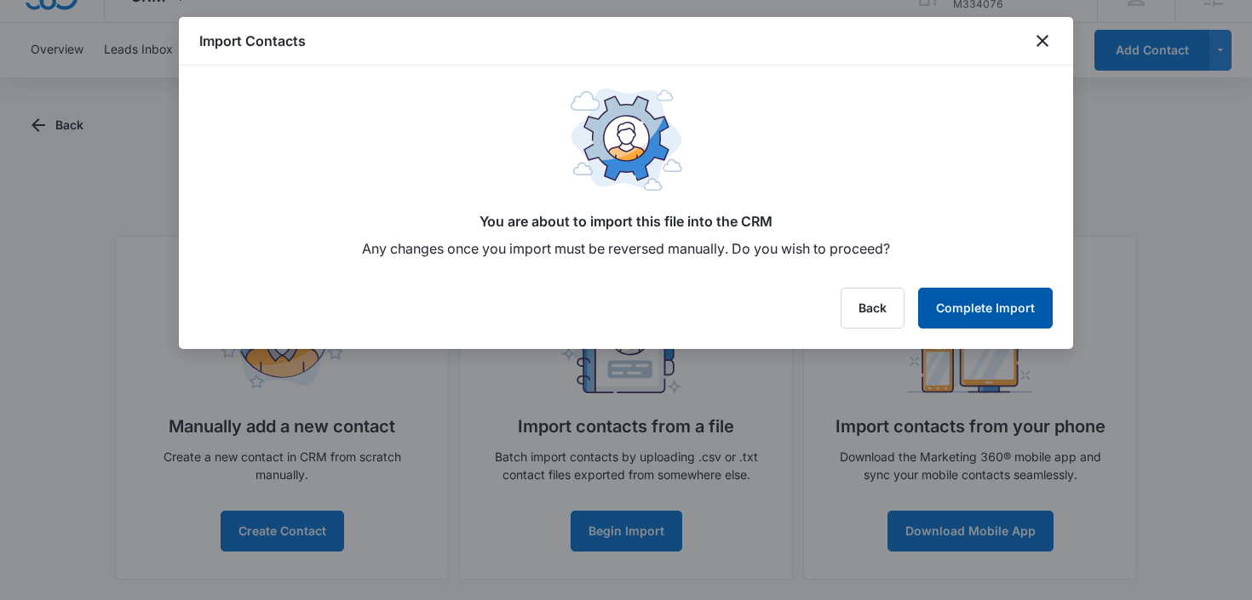
click at [996, 317] on button "Complete Import" at bounding box center [985, 308] width 135 height 41
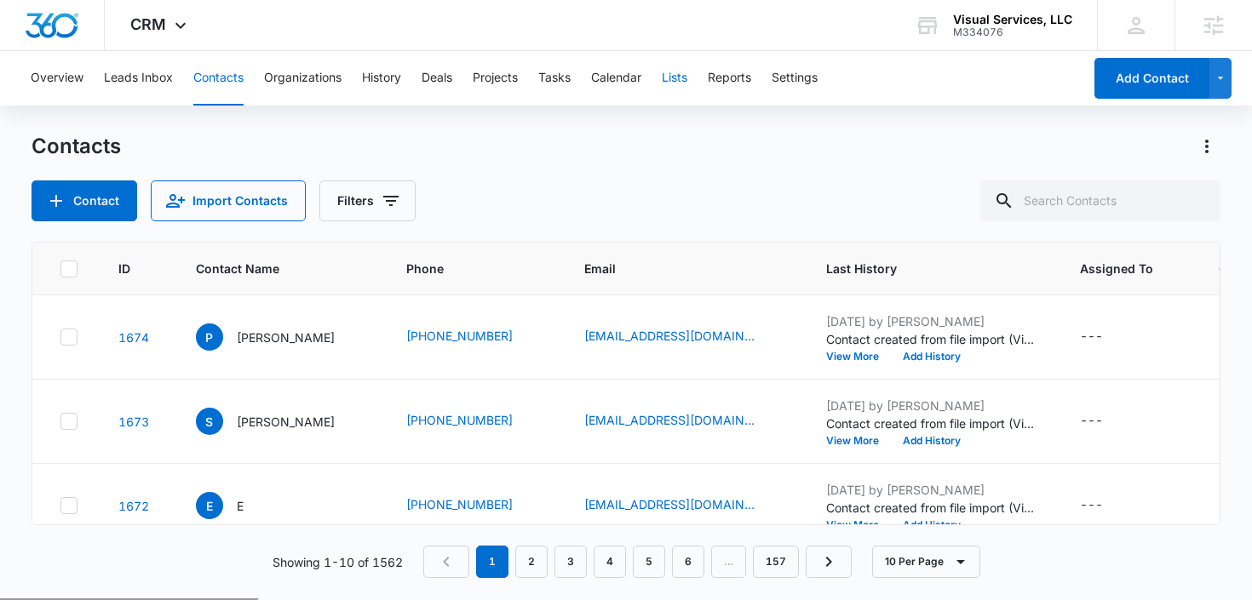
click at [673, 78] on button "Lists" at bounding box center [675, 78] width 26 height 55
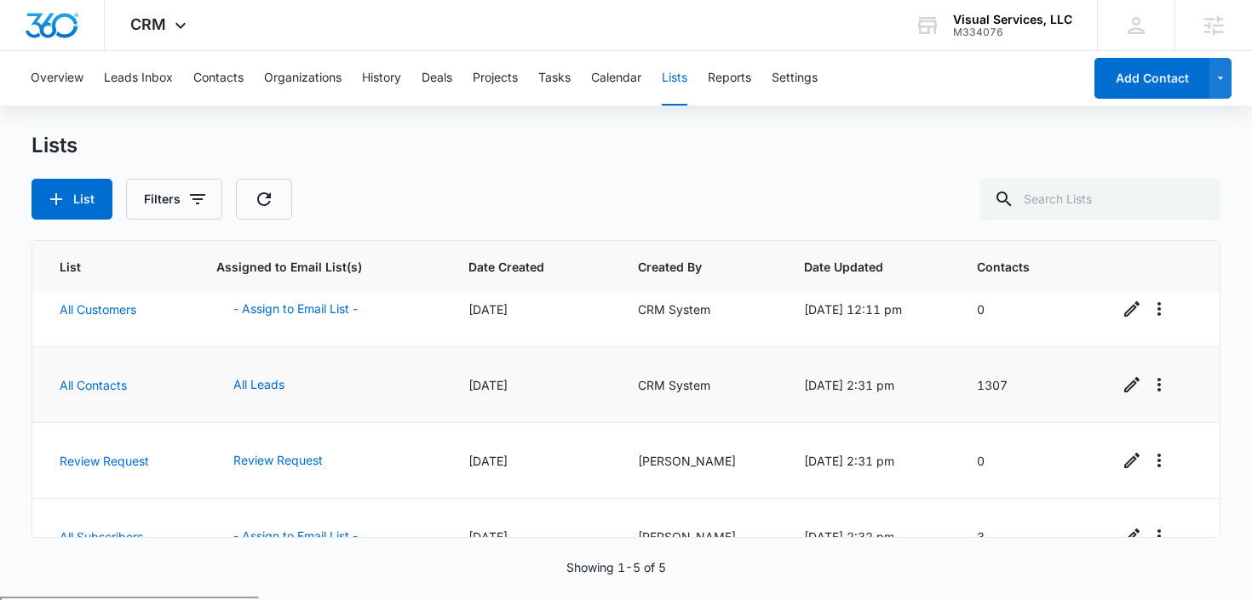
scroll to position [135, 0]
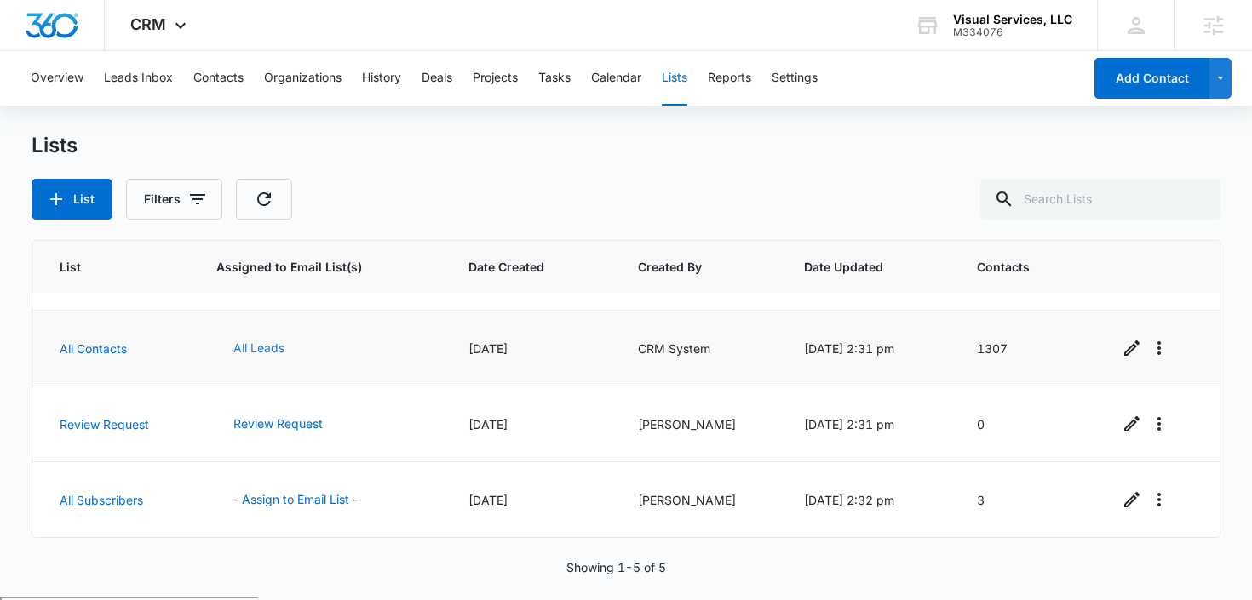
click at [251, 342] on button "All Leads" at bounding box center [258, 348] width 85 height 41
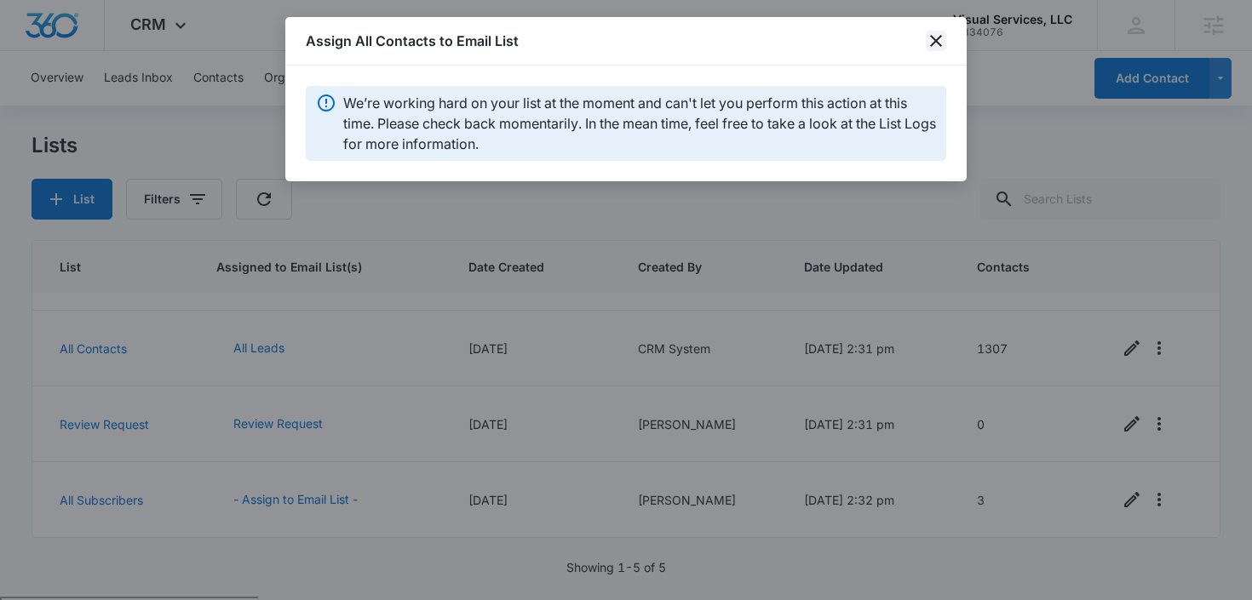
click at [933, 37] on icon "close" at bounding box center [936, 41] width 12 height 12
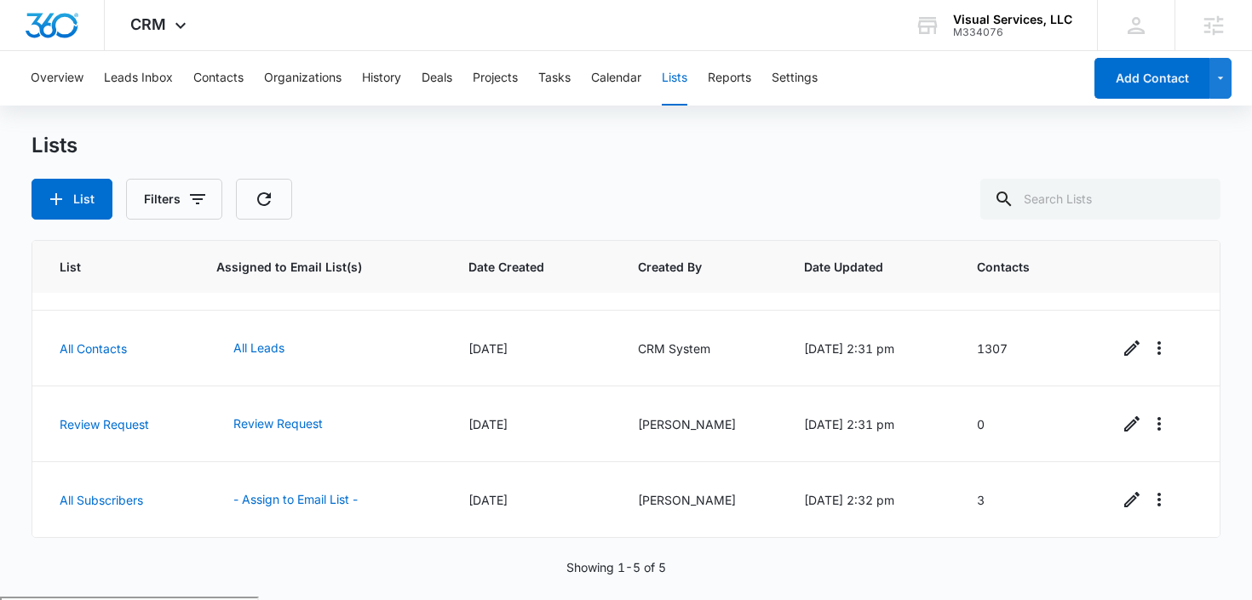
click at [190, 60] on div "Overview Leads Inbox Contacts Organizations History Deals Projects Tasks Calend…" at bounding box center [551, 78] width 1062 height 55
click at [203, 81] on button "Contacts" at bounding box center [218, 78] width 50 height 55
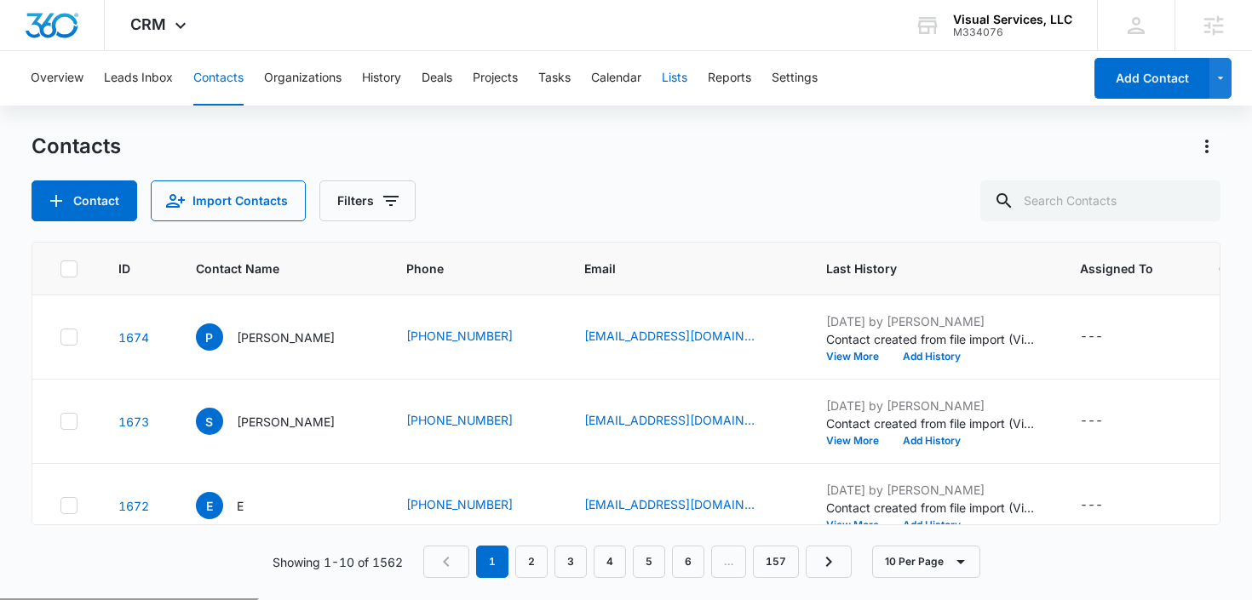
click at [681, 74] on button "Lists" at bounding box center [675, 78] width 26 height 55
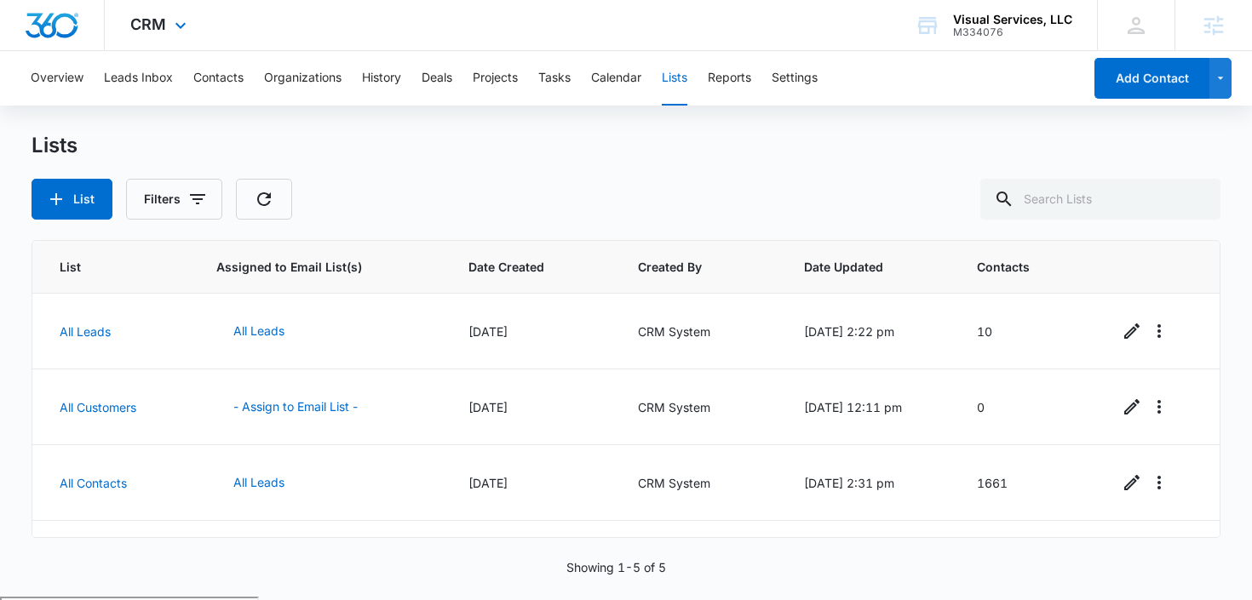
click at [164, 14] on div "CRM Apps Reputation Websites Forms CRM Email Social Payments POS Content Ads In…" at bounding box center [161, 25] width 112 height 50
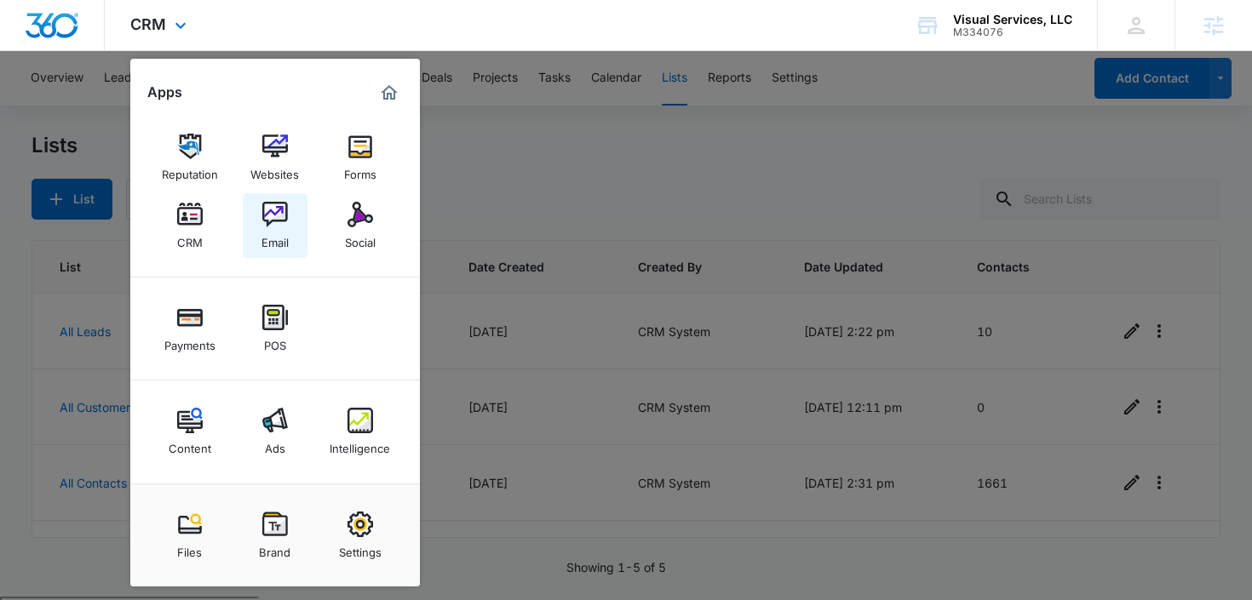
click at [266, 199] on link "Email" at bounding box center [275, 225] width 65 height 65
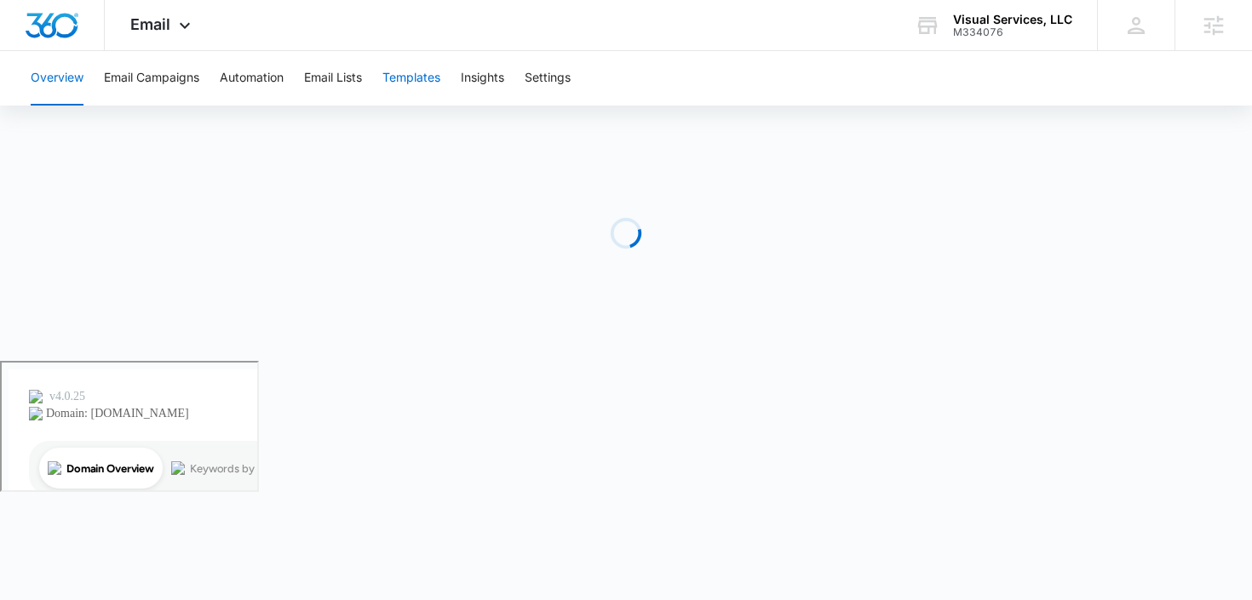
click at [413, 71] on button "Templates" at bounding box center [411, 78] width 58 height 55
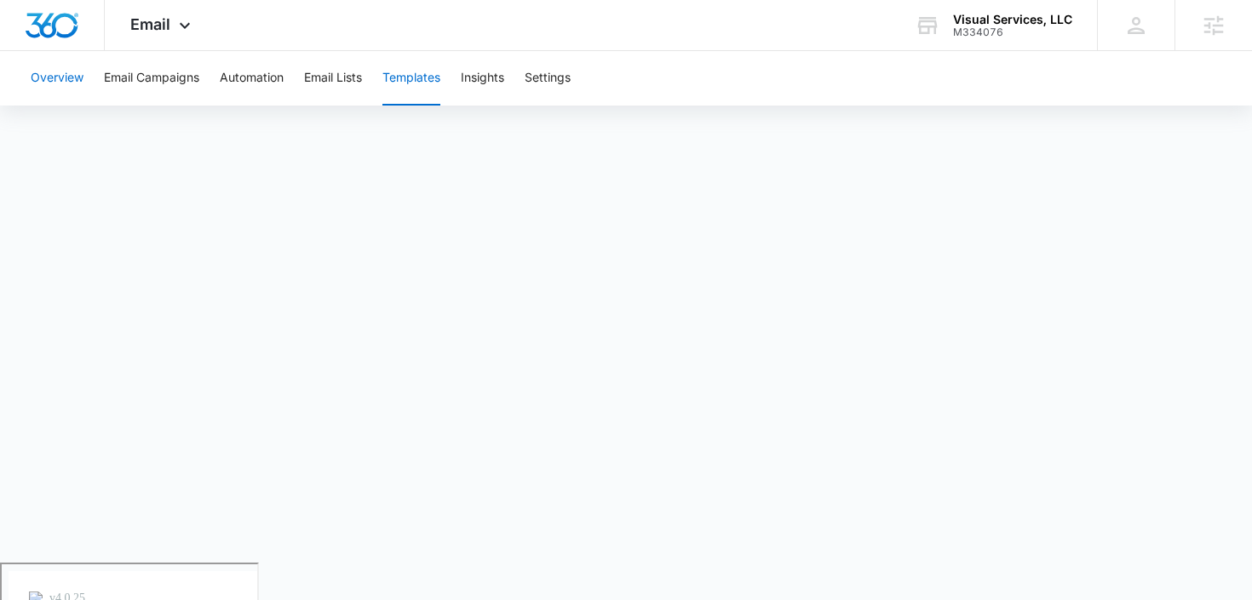
click at [78, 81] on button "Overview" at bounding box center [57, 78] width 53 height 55
click at [257, 88] on button "Automation" at bounding box center [252, 78] width 64 height 55
click at [86, 79] on div "Overview Email Campaigns Automation Email Lists Templates Insights Settings" at bounding box center [625, 78] width 1211 height 55
click at [63, 66] on button "Overview" at bounding box center [57, 78] width 53 height 55
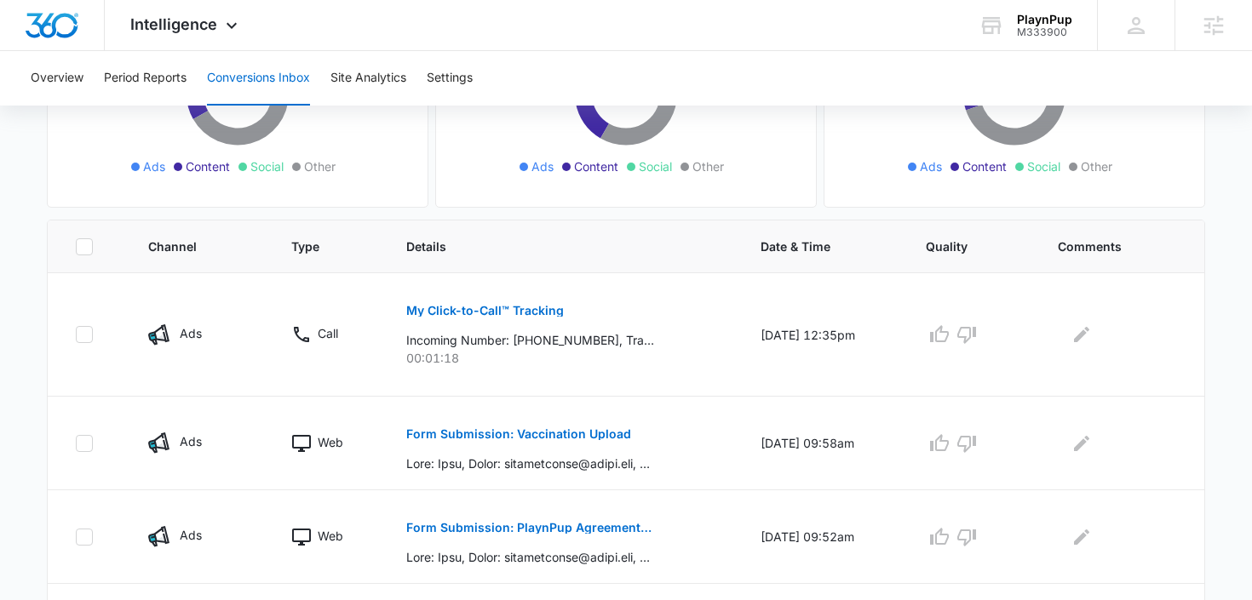
scroll to position [288, 0]
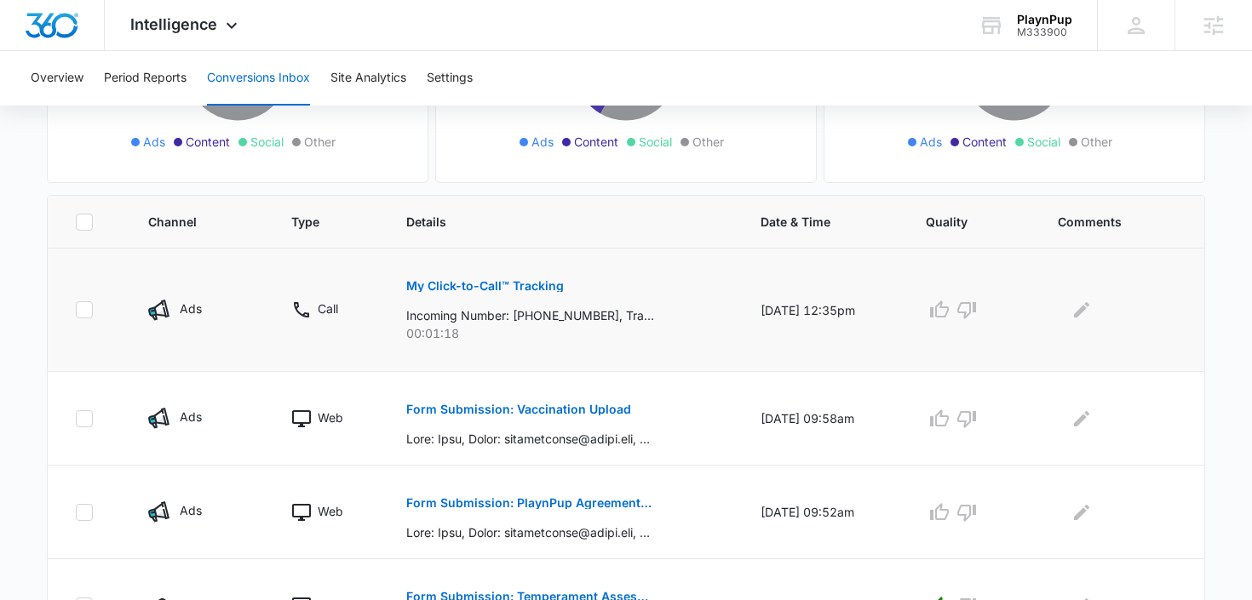
click at [480, 288] on p "My Click-to-Call™ Tracking" at bounding box center [485, 286] width 158 height 12
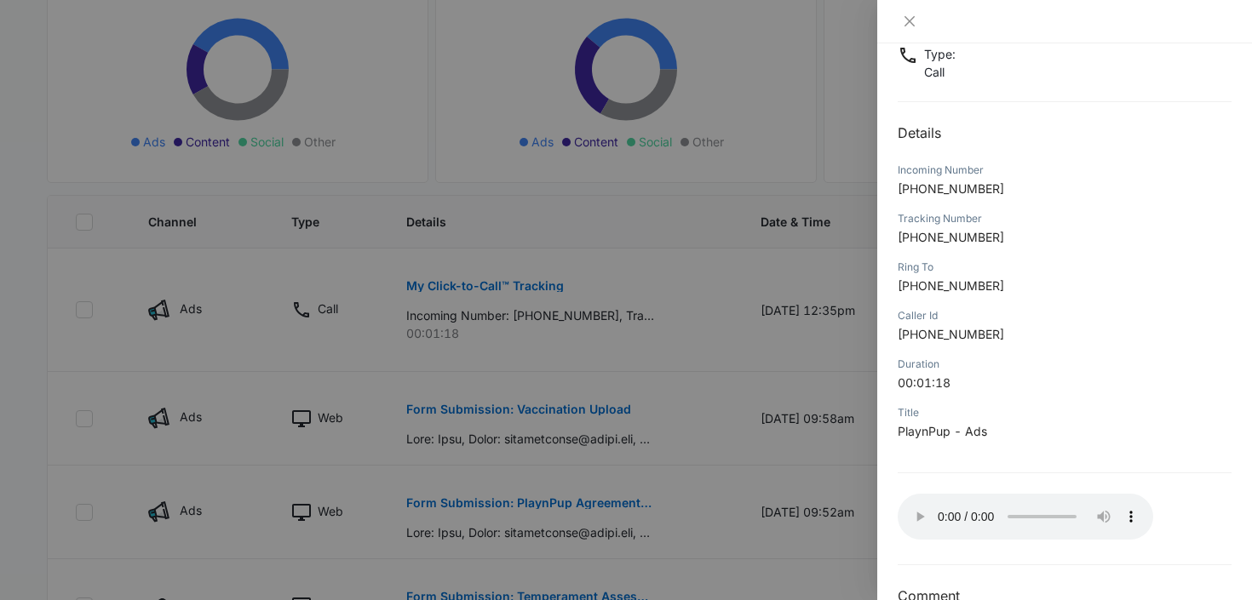
scroll to position [156, 0]
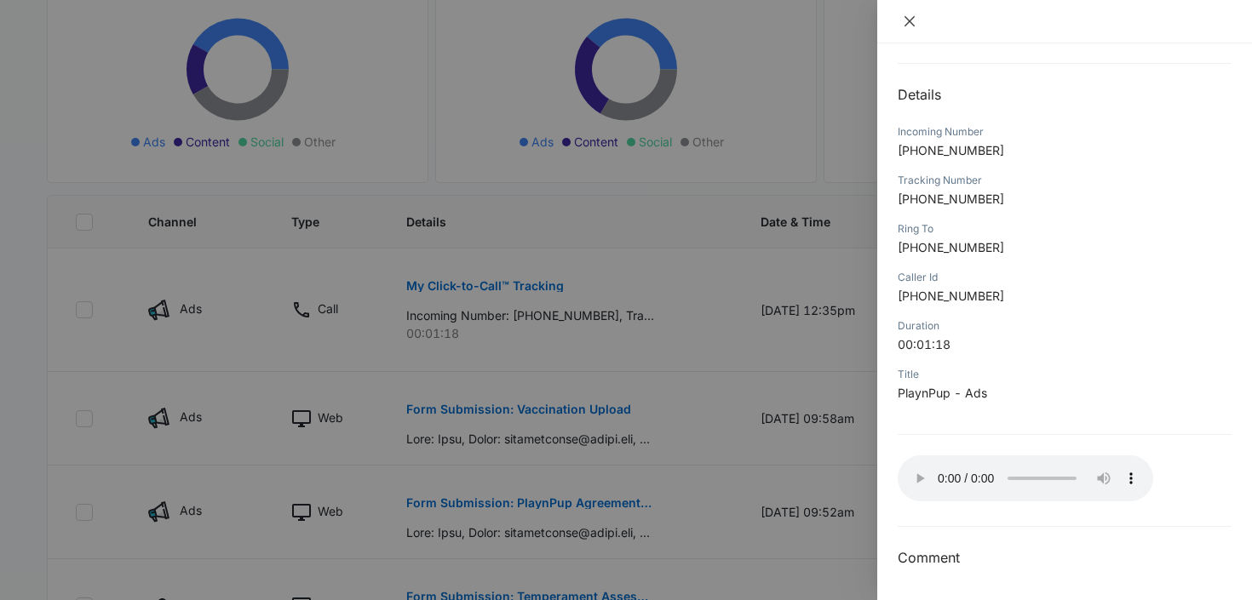
click at [914, 22] on icon "close" at bounding box center [910, 21] width 14 height 14
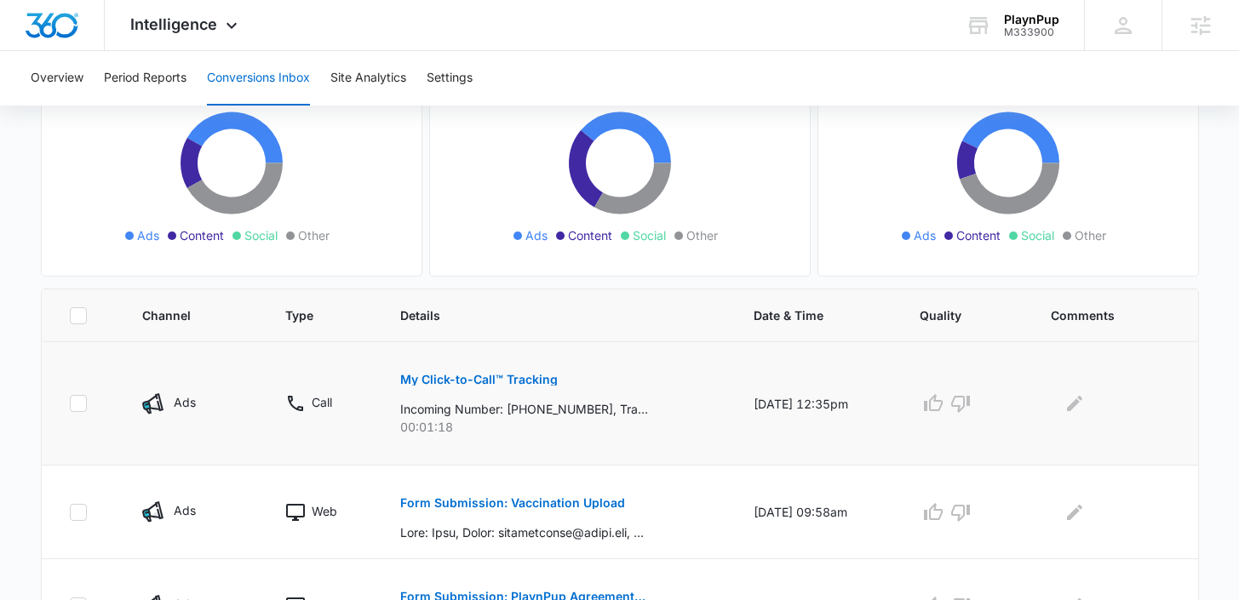
scroll to position [123, 0]
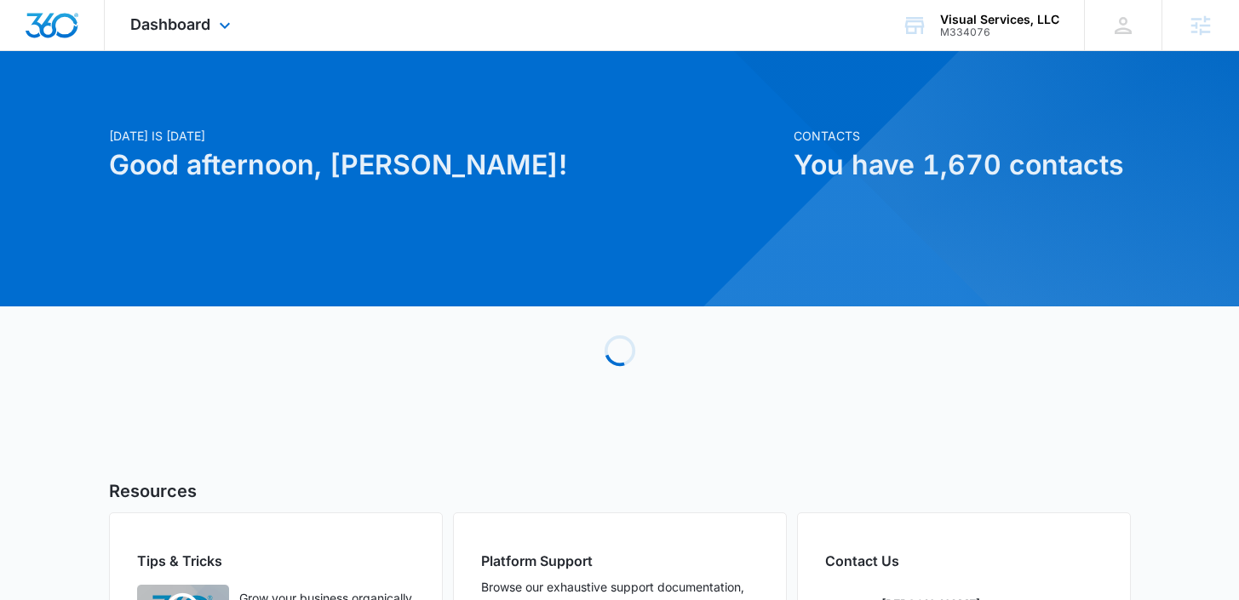
click at [167, 9] on div "Dashboard Apps Reputation Websites Forms CRM Email Social Payments POS Content …" at bounding box center [183, 25] width 156 height 50
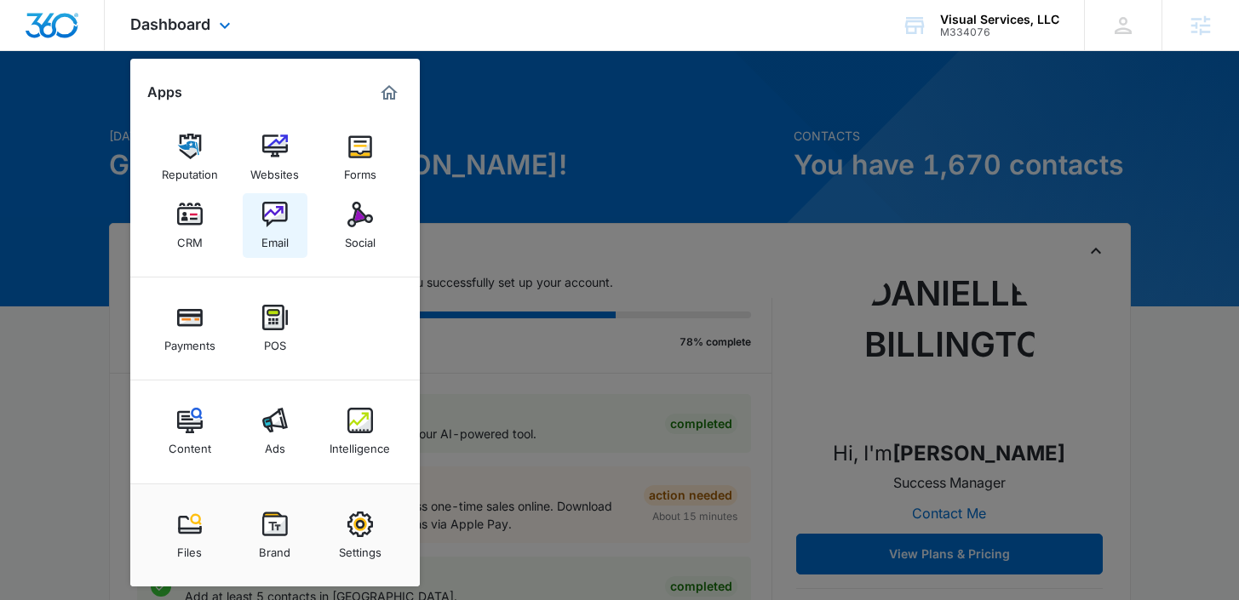
click at [276, 218] on img at bounding box center [275, 215] width 26 height 26
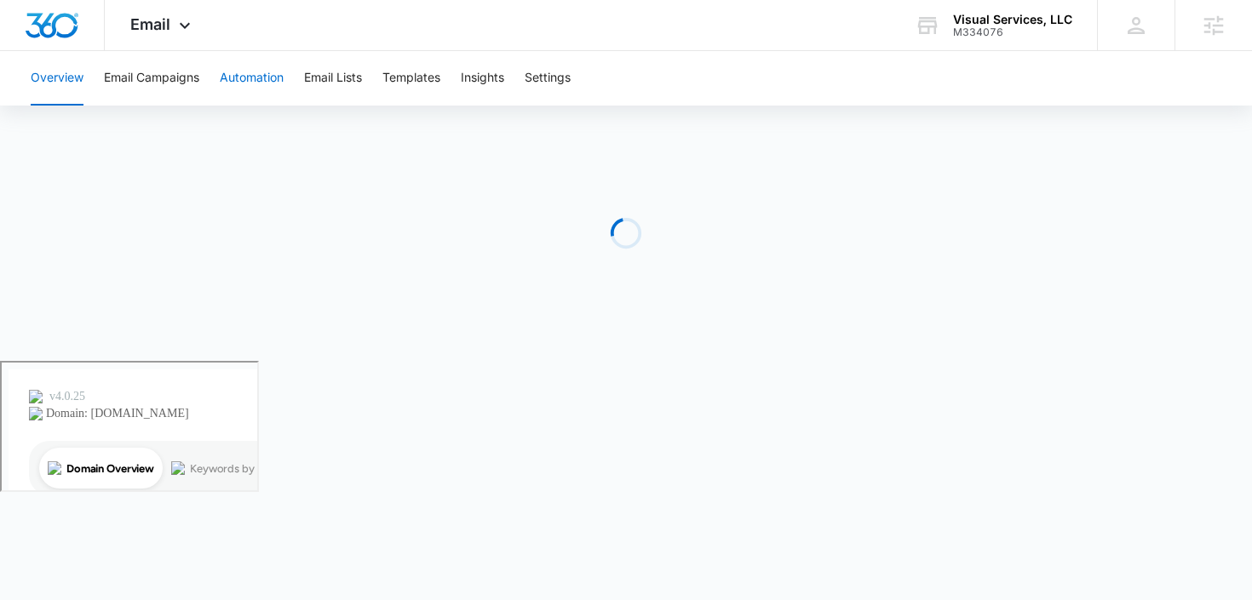
click at [268, 78] on button "Automation" at bounding box center [252, 78] width 64 height 55
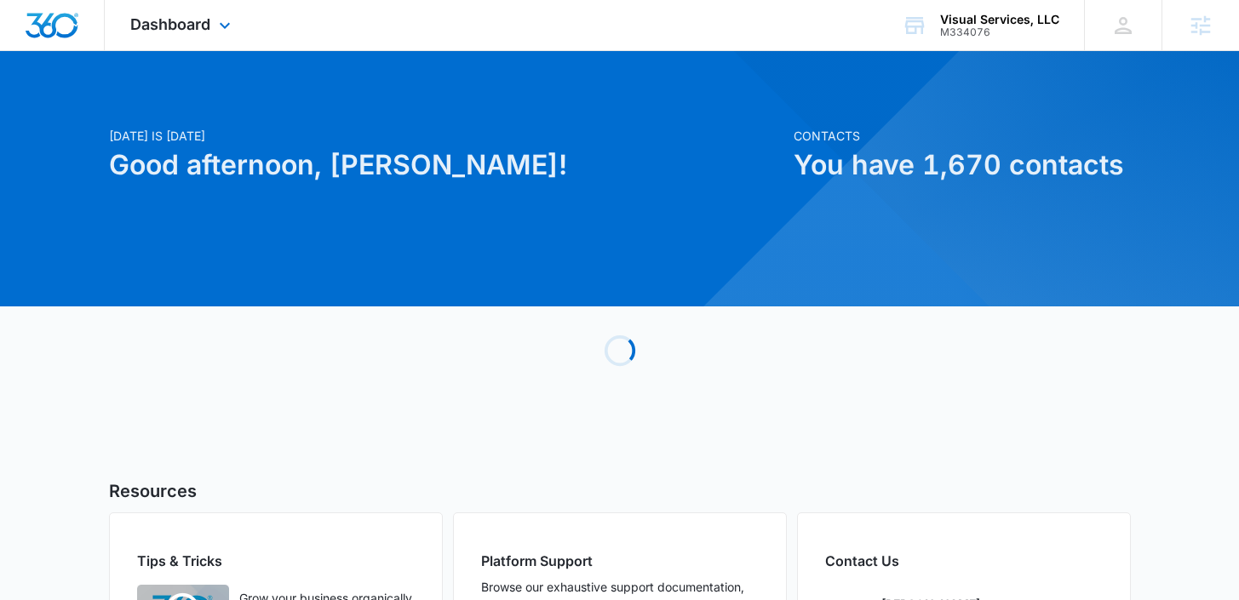
click at [201, 39] on div "Dashboard Apps Reputation Websites Forms CRM Email Social Payments POS Content …" at bounding box center [183, 25] width 156 height 50
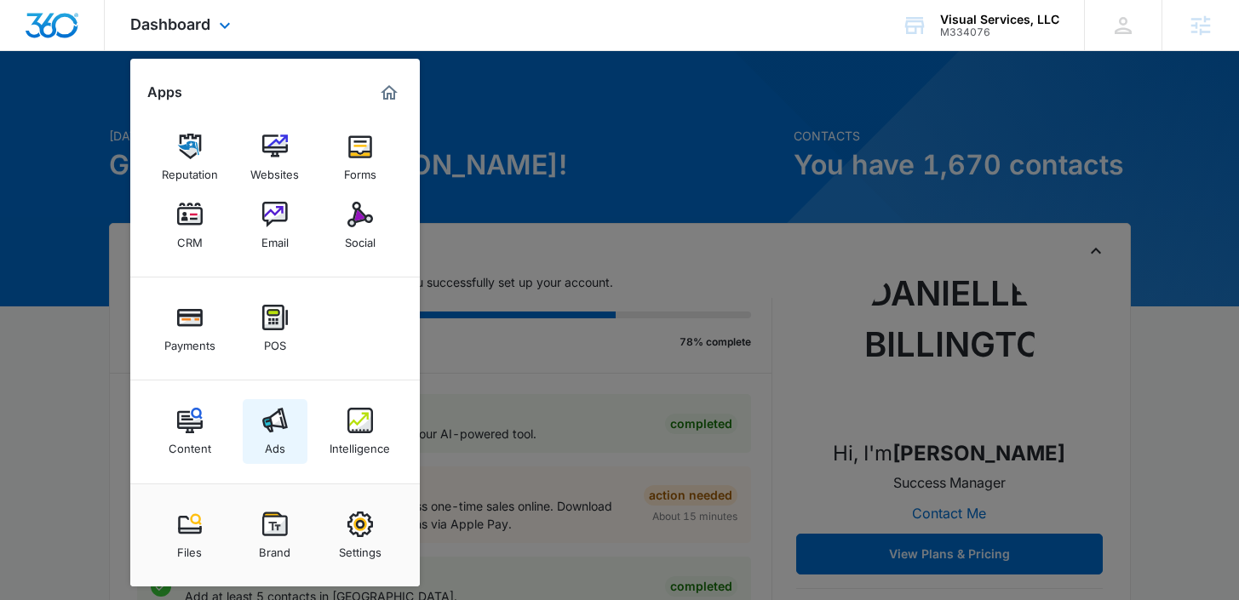
click at [261, 428] on link "Ads" at bounding box center [275, 431] width 65 height 65
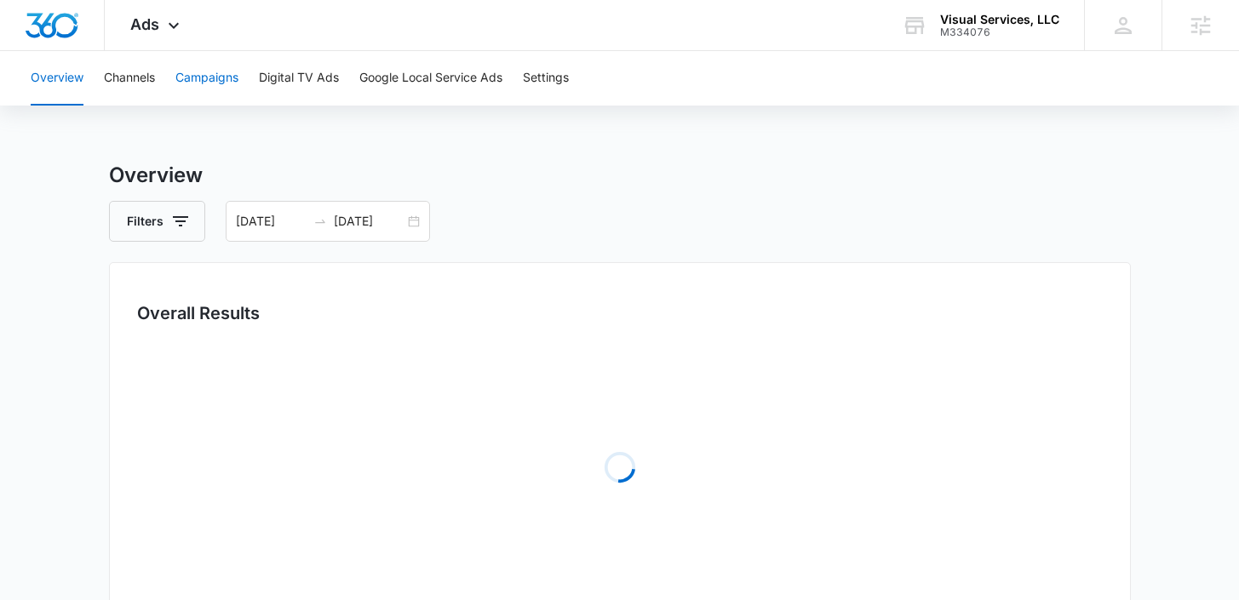
click at [217, 80] on button "Campaigns" at bounding box center [206, 78] width 63 height 55
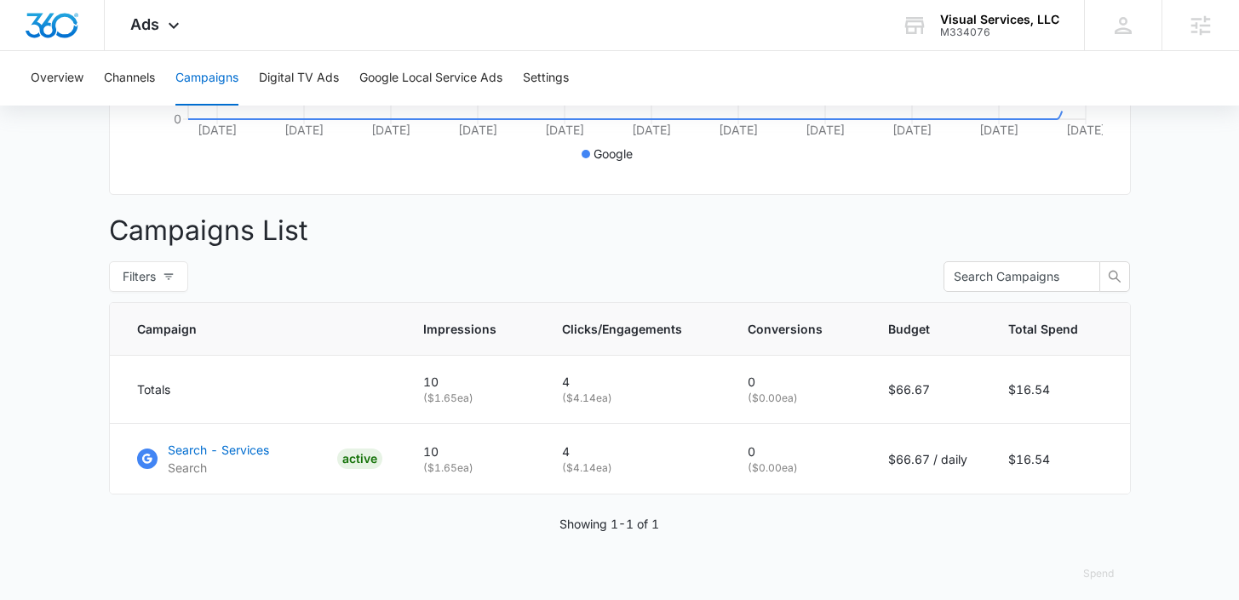
scroll to position [556, 0]
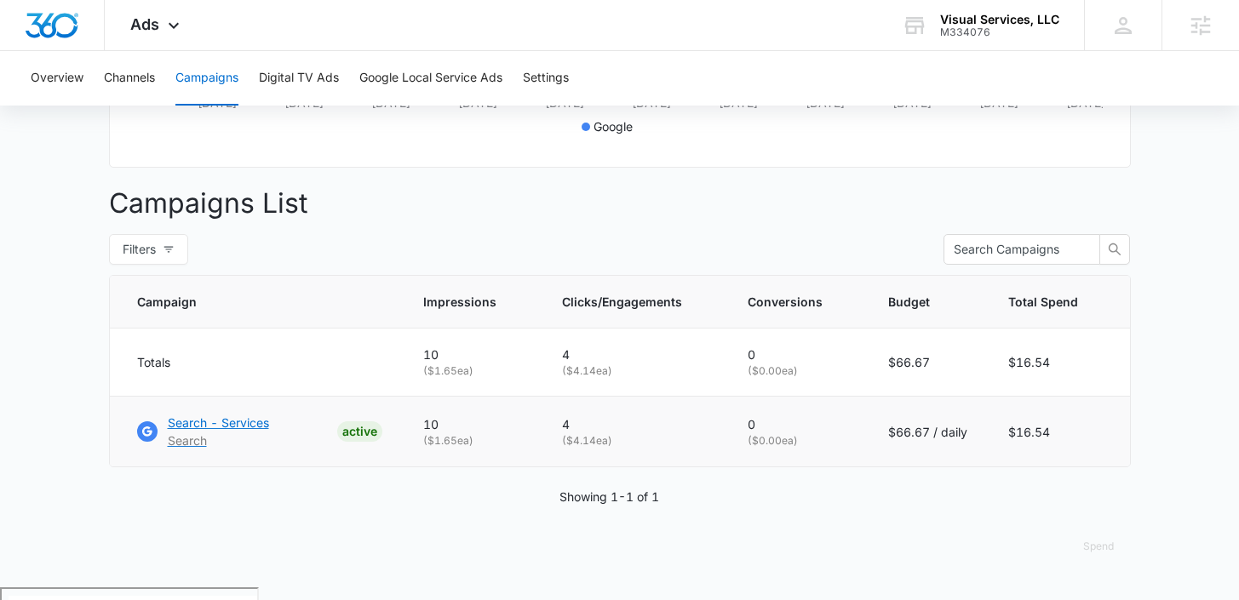
click at [251, 432] on p "Search - Services" at bounding box center [218, 423] width 101 height 18
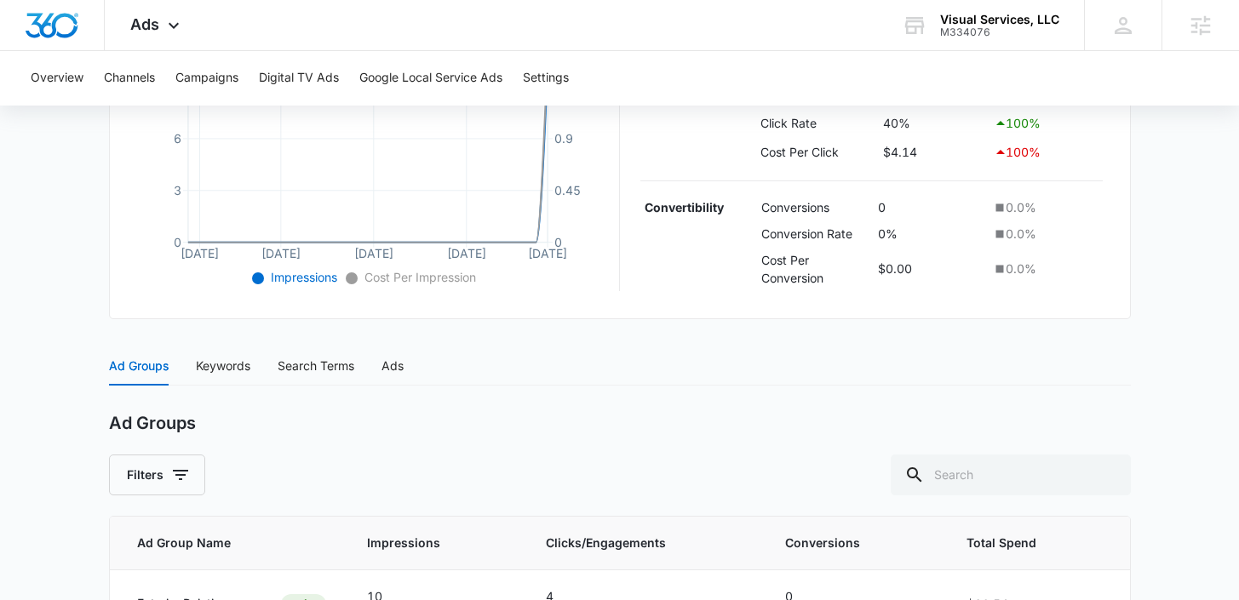
scroll to position [480, 0]
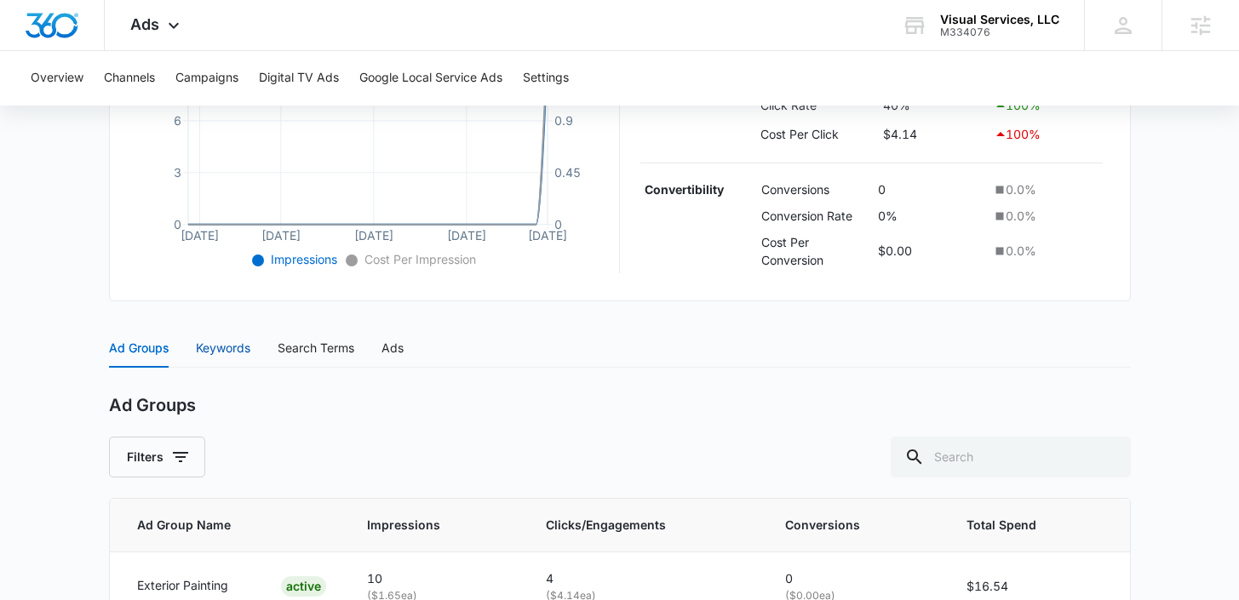
click at [232, 346] on div "Keywords" at bounding box center [223, 348] width 55 height 19
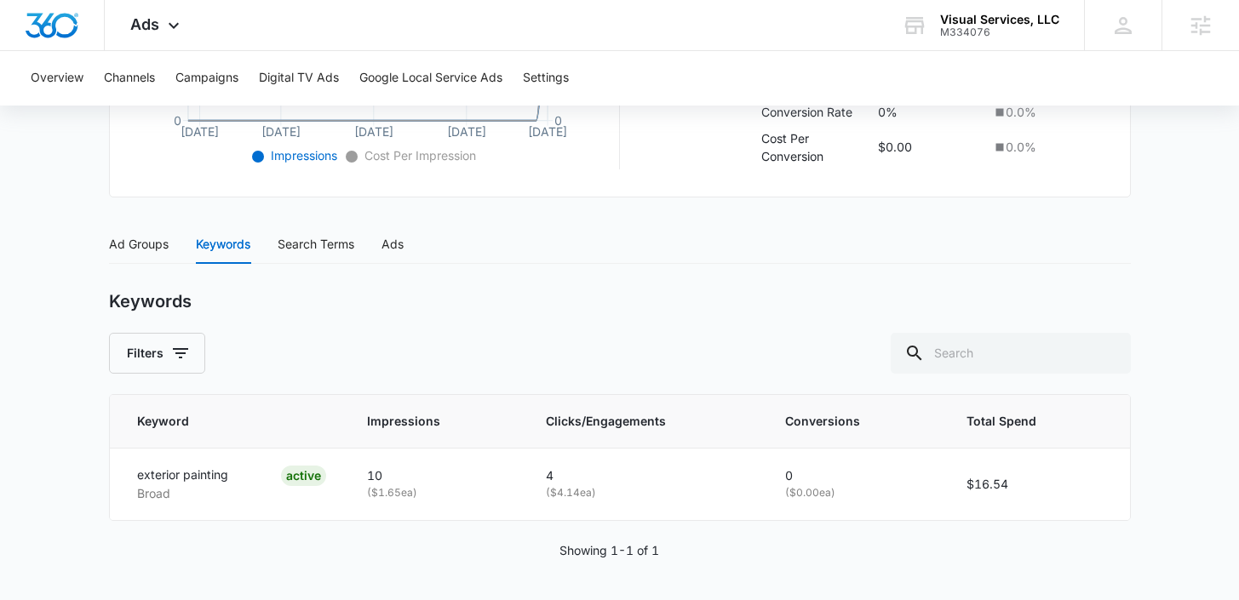
scroll to position [585, 0]
click at [320, 244] on div "Search Terms" at bounding box center [316, 243] width 77 height 19
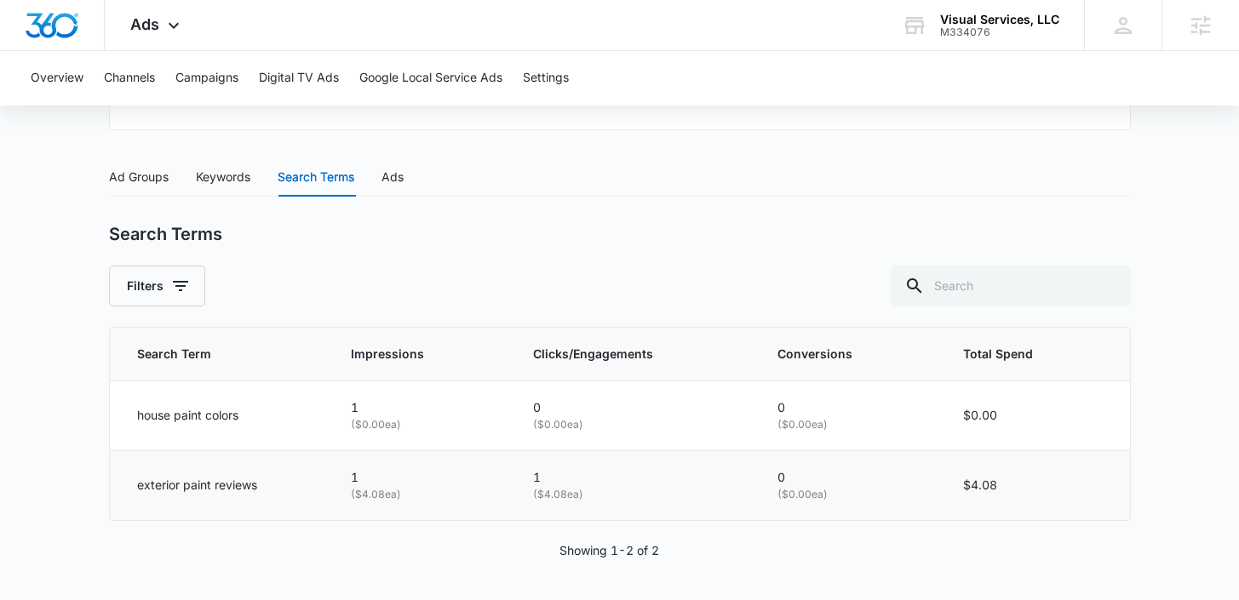
scroll to position [0, 0]
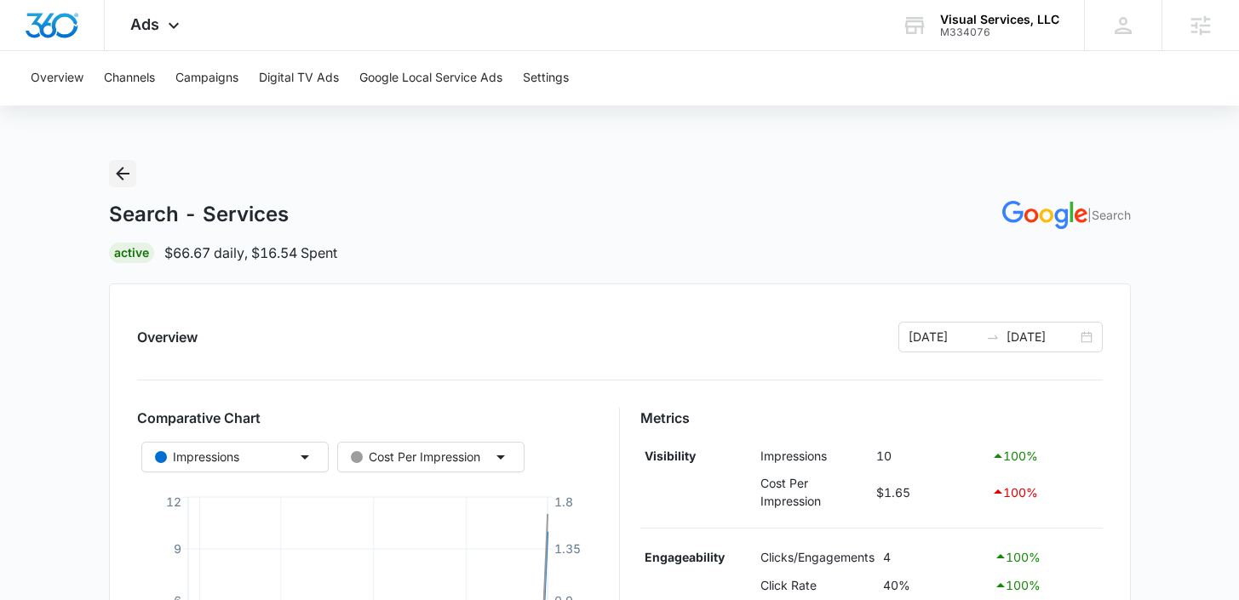
click at [130, 175] on icon "Back" at bounding box center [122, 174] width 20 height 20
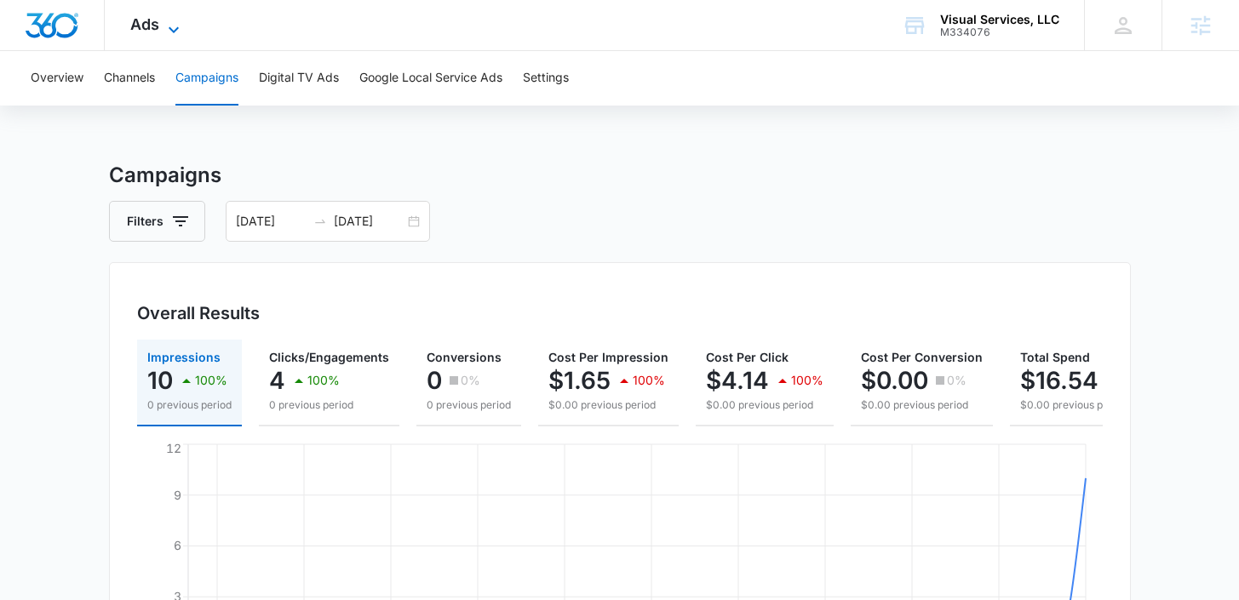
click at [152, 30] on span "Ads" at bounding box center [144, 24] width 29 height 18
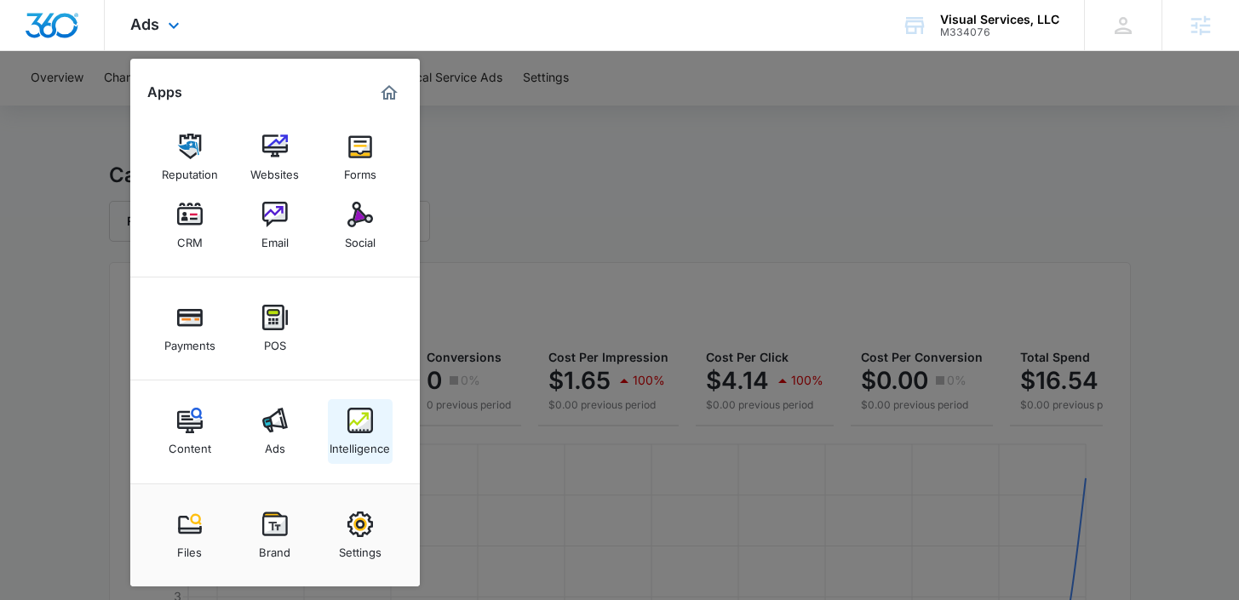
click at [358, 460] on link "Intelligence" at bounding box center [360, 431] width 65 height 65
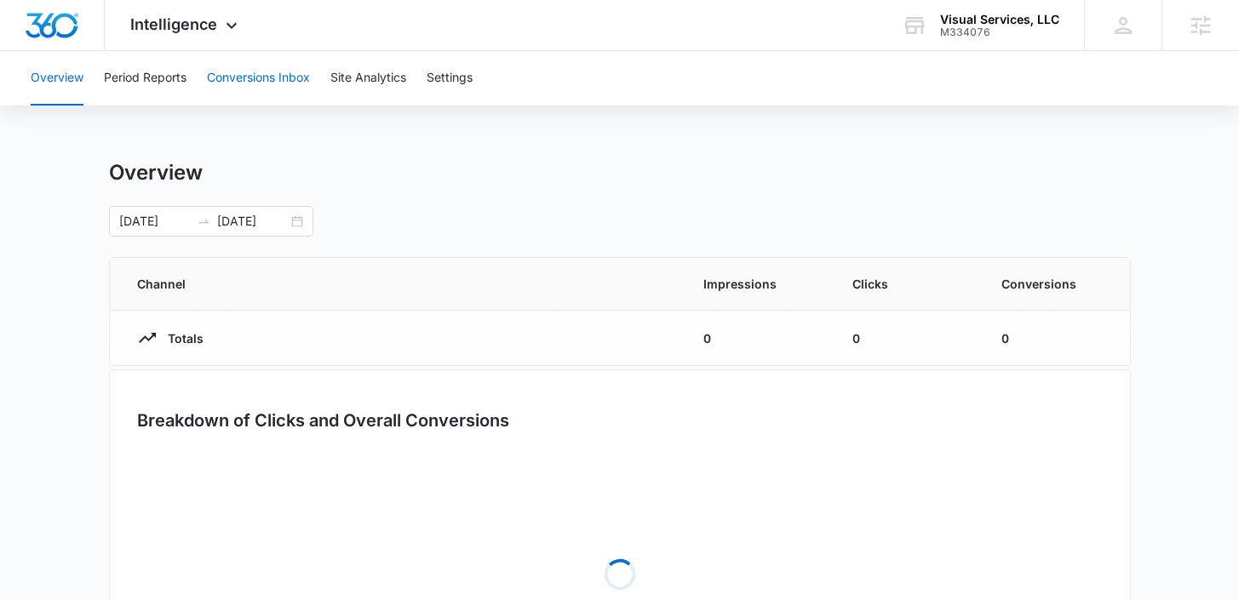
click at [289, 73] on button "Conversions Inbox" at bounding box center [258, 78] width 103 height 55
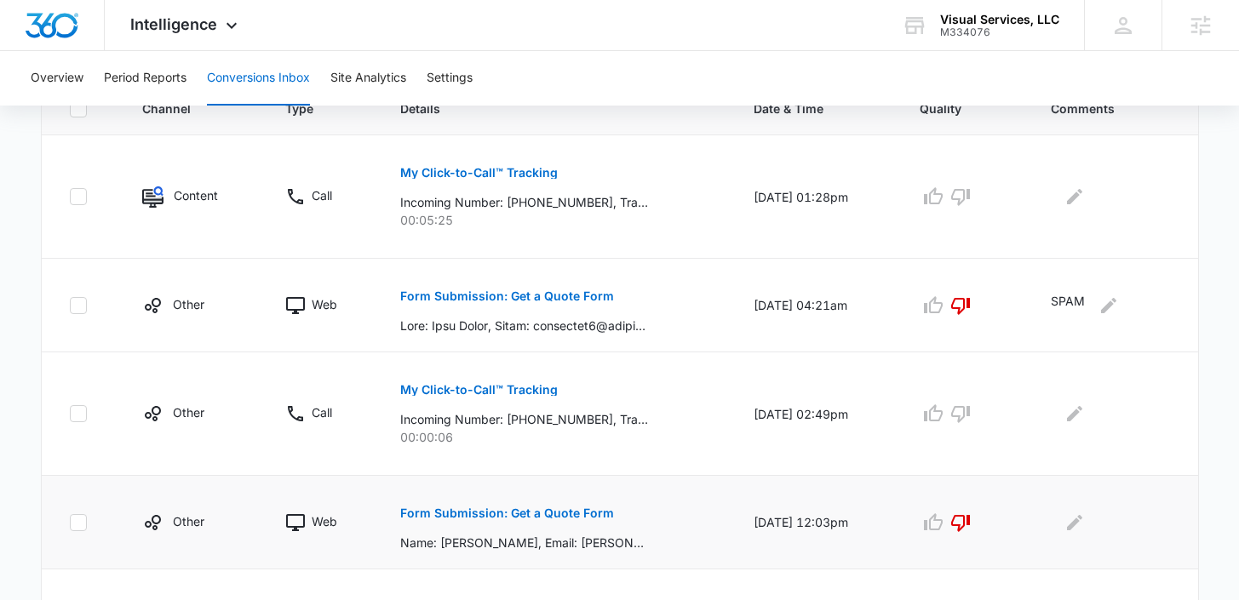
scroll to position [178, 0]
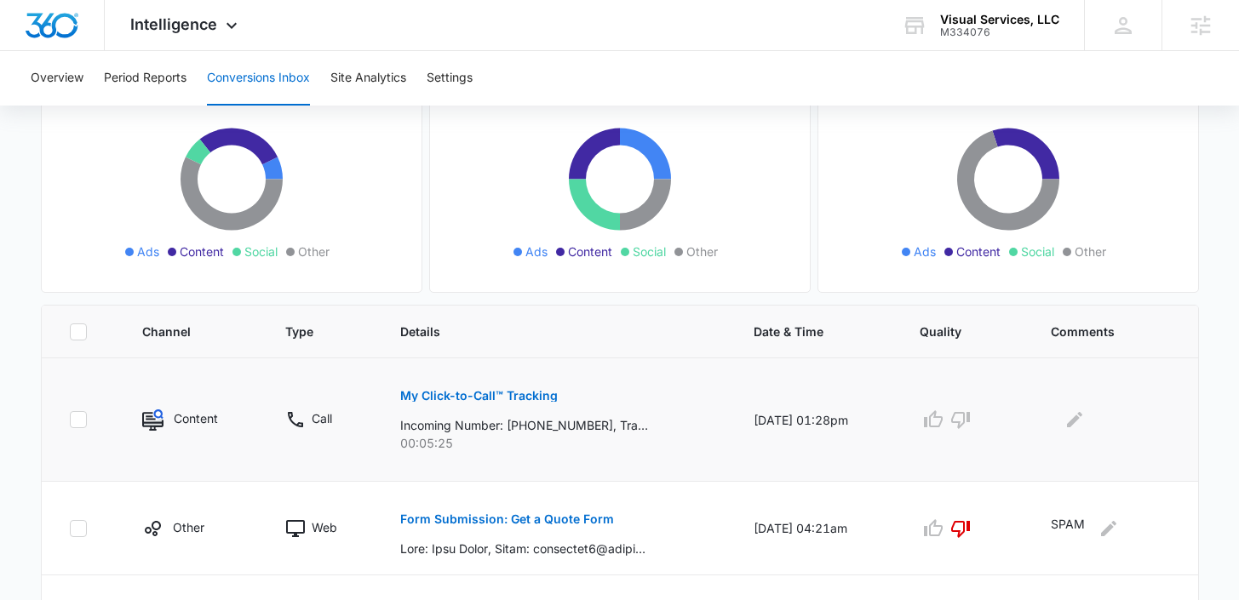
click at [501, 394] on p "My Click-to-Call™ Tracking" at bounding box center [479, 396] width 158 height 12
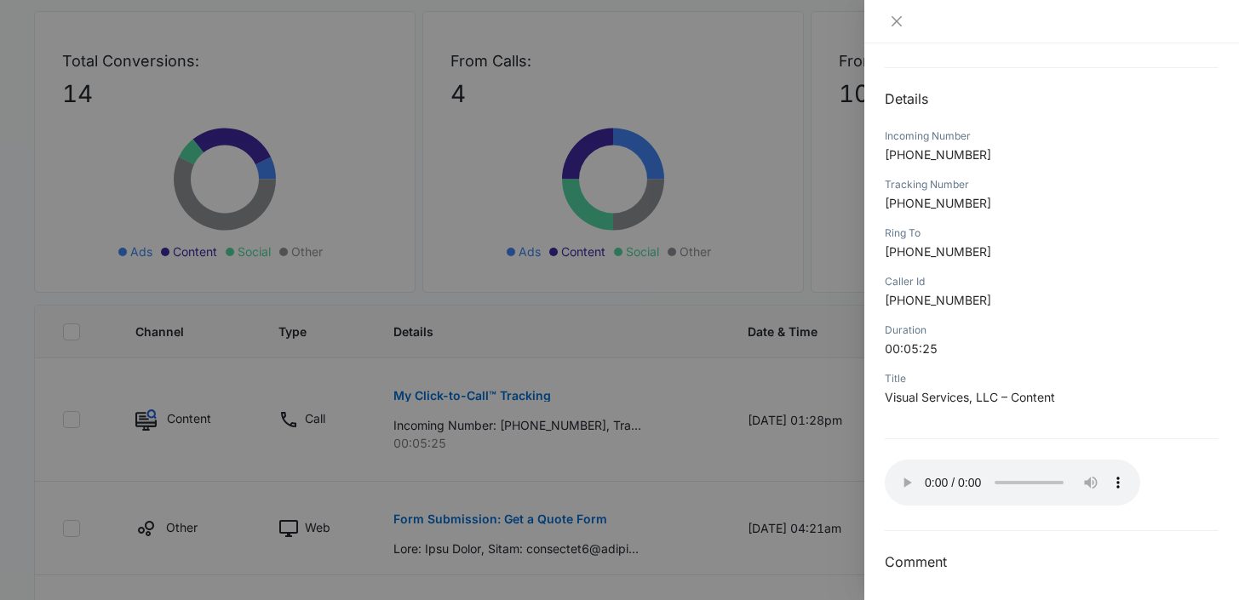
scroll to position [156, 0]
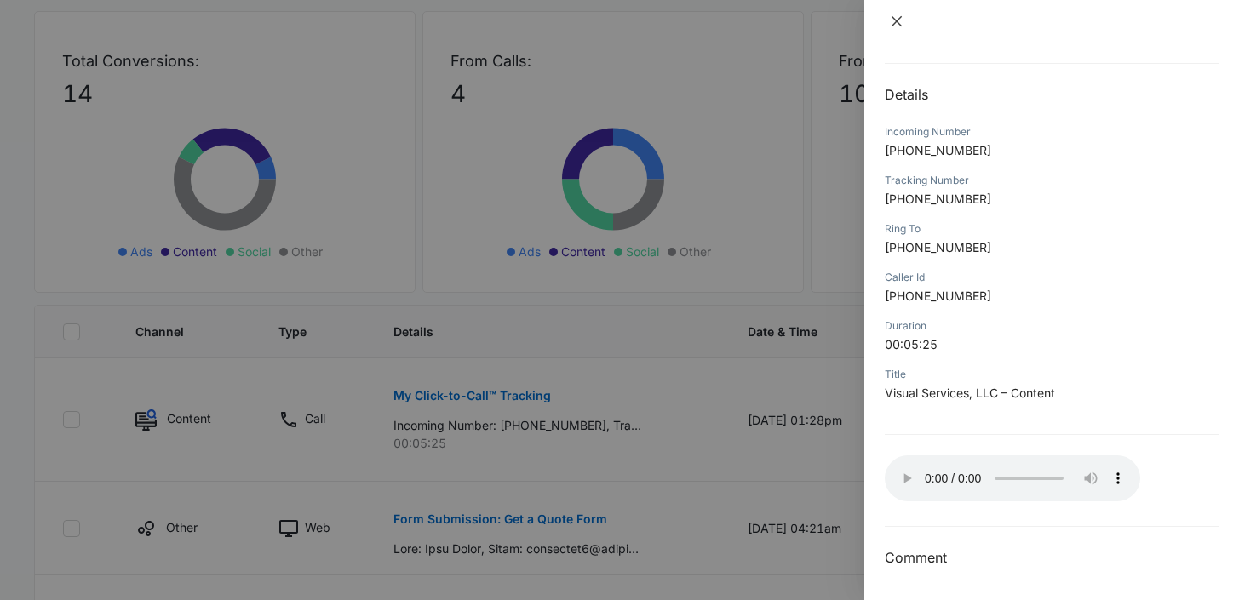
click at [896, 25] on icon "close" at bounding box center [897, 21] width 14 height 14
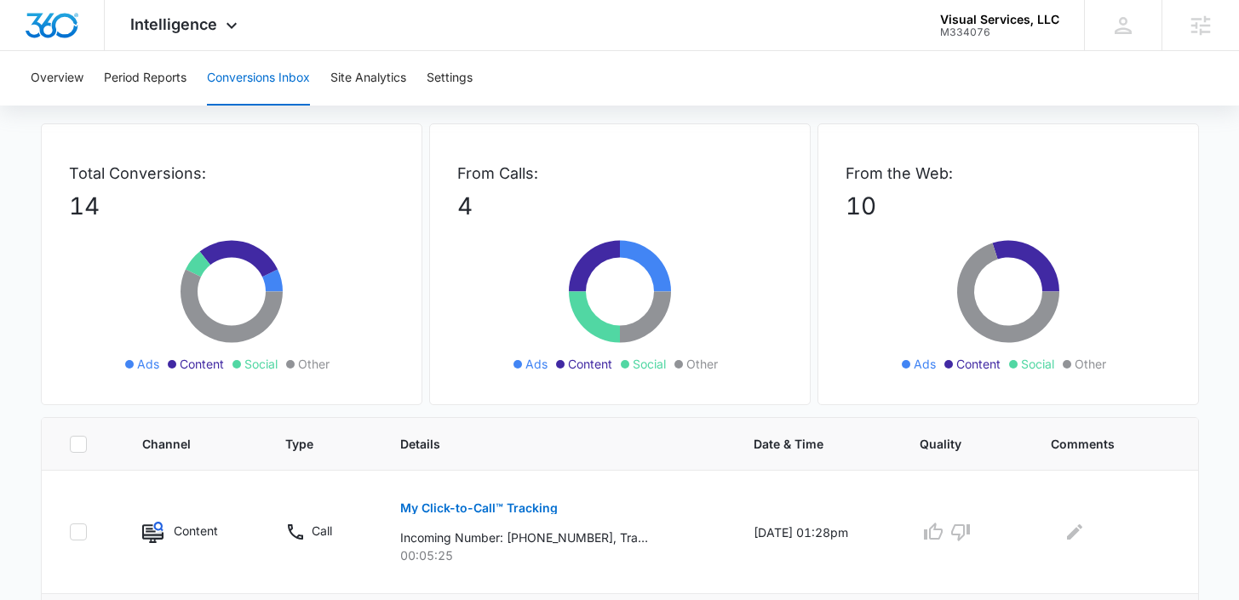
scroll to position [0, 0]
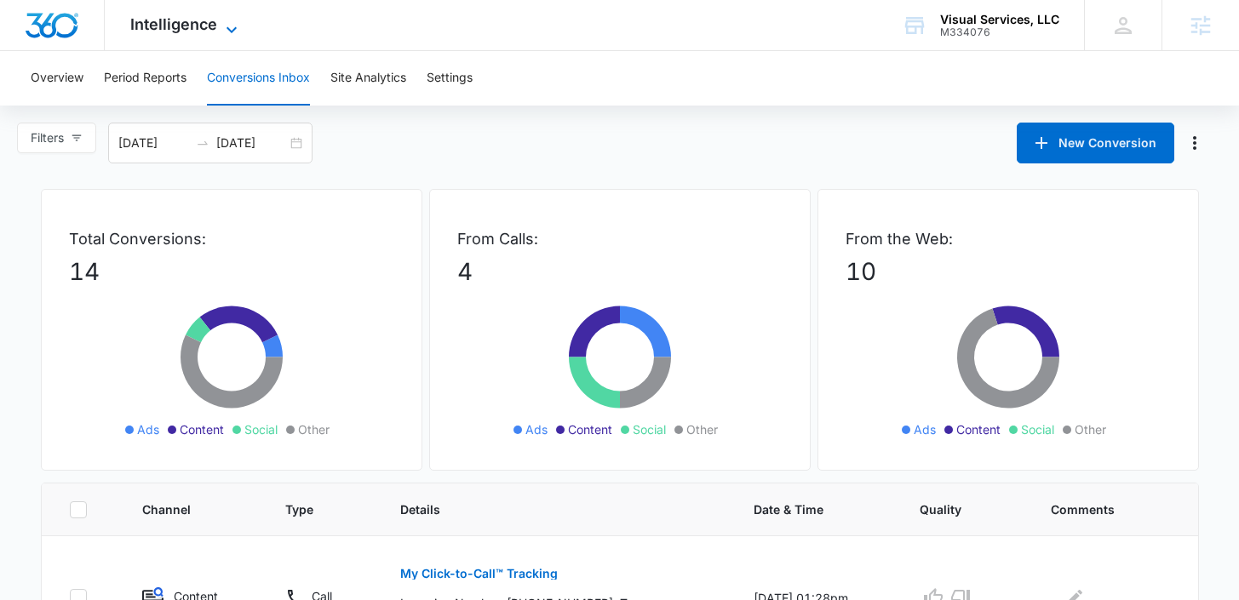
click at [215, 21] on span "Intelligence" at bounding box center [173, 24] width 87 height 18
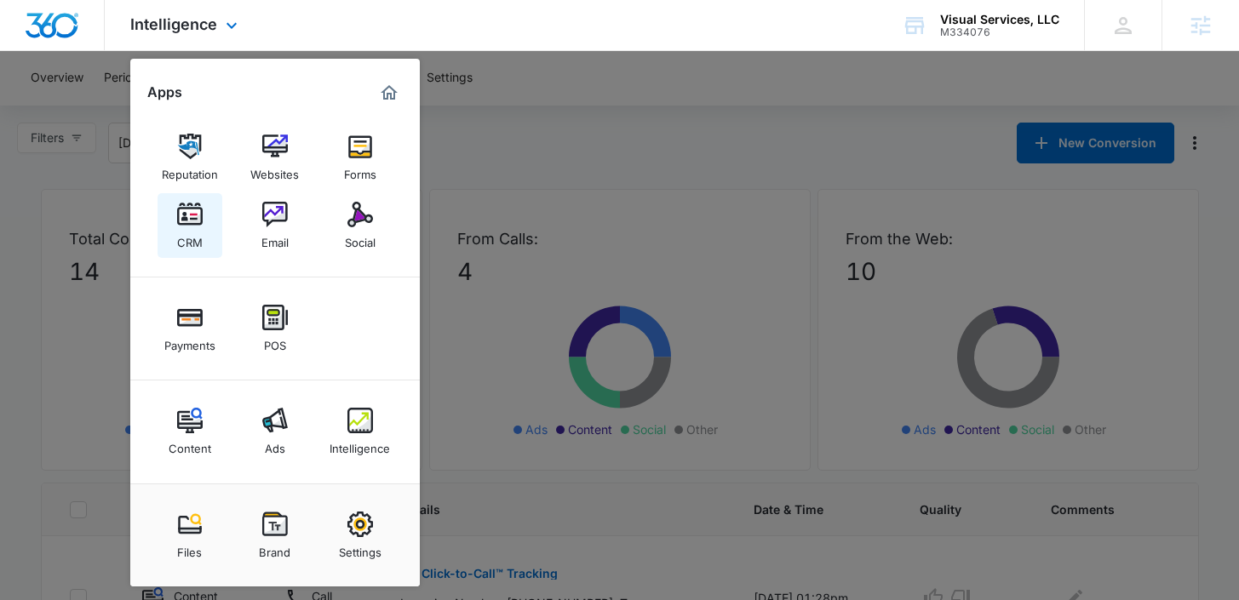
click at [182, 221] on img at bounding box center [190, 215] width 26 height 26
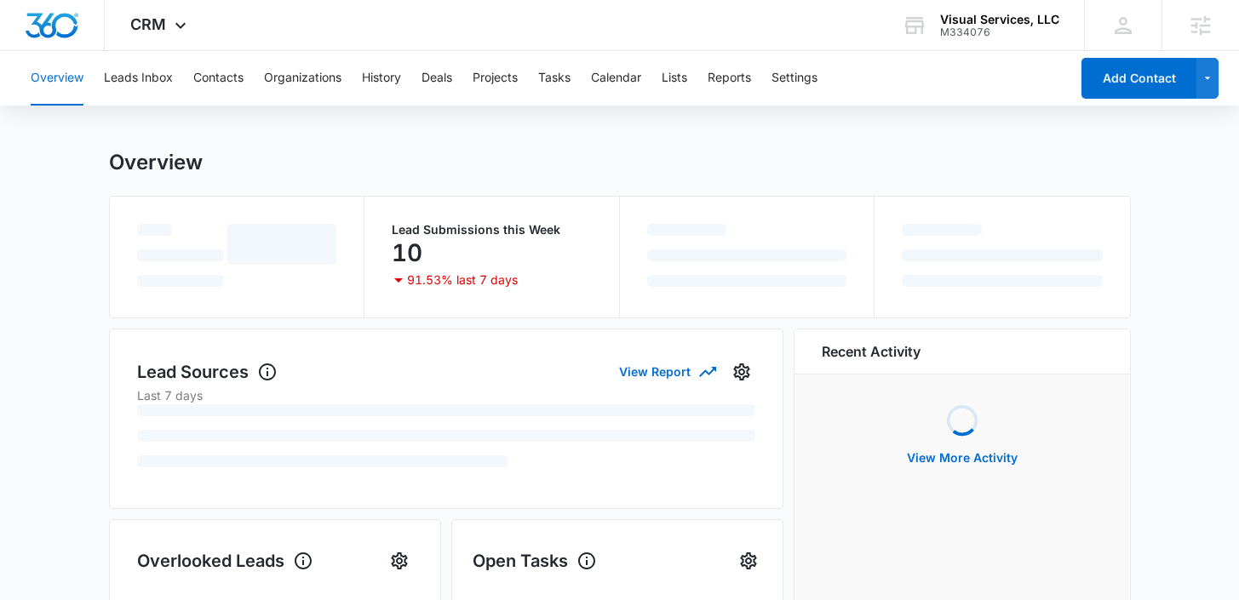
scroll to position [18, 0]
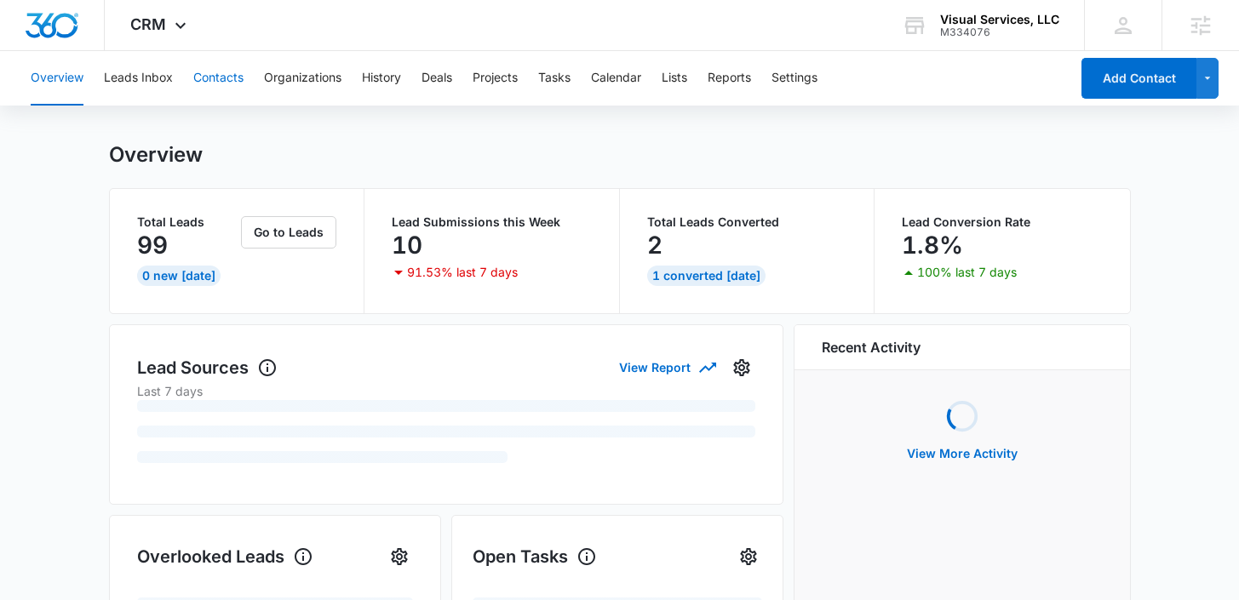
click at [198, 81] on button "Contacts" at bounding box center [218, 78] width 50 height 55
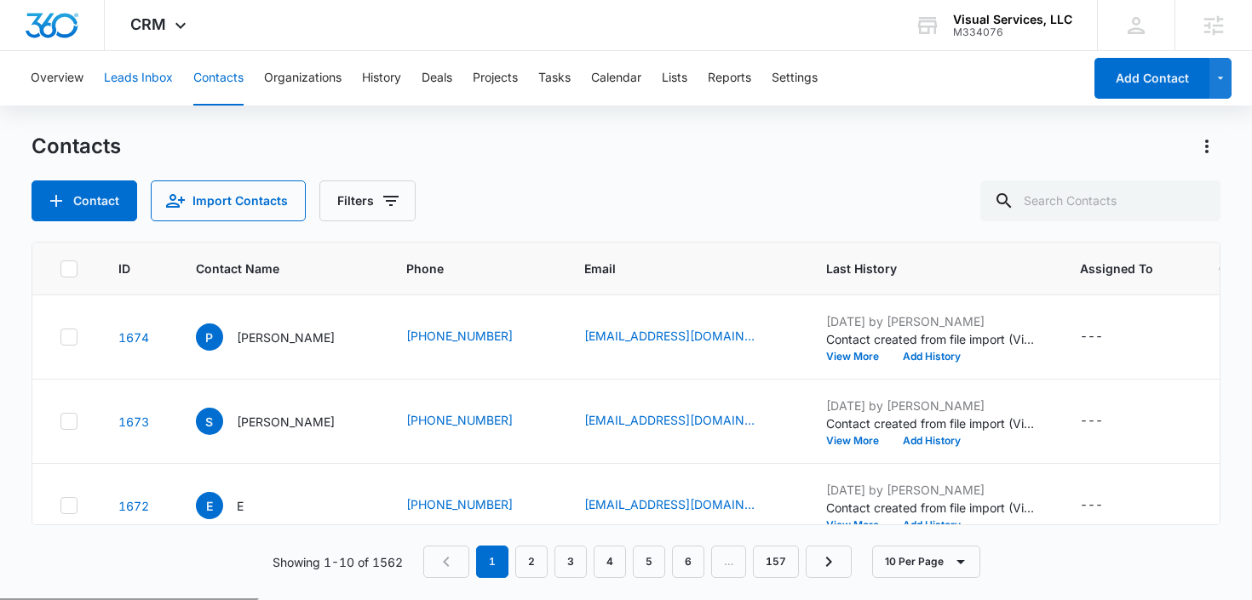
click at [164, 77] on button "Leads Inbox" at bounding box center [138, 78] width 69 height 55
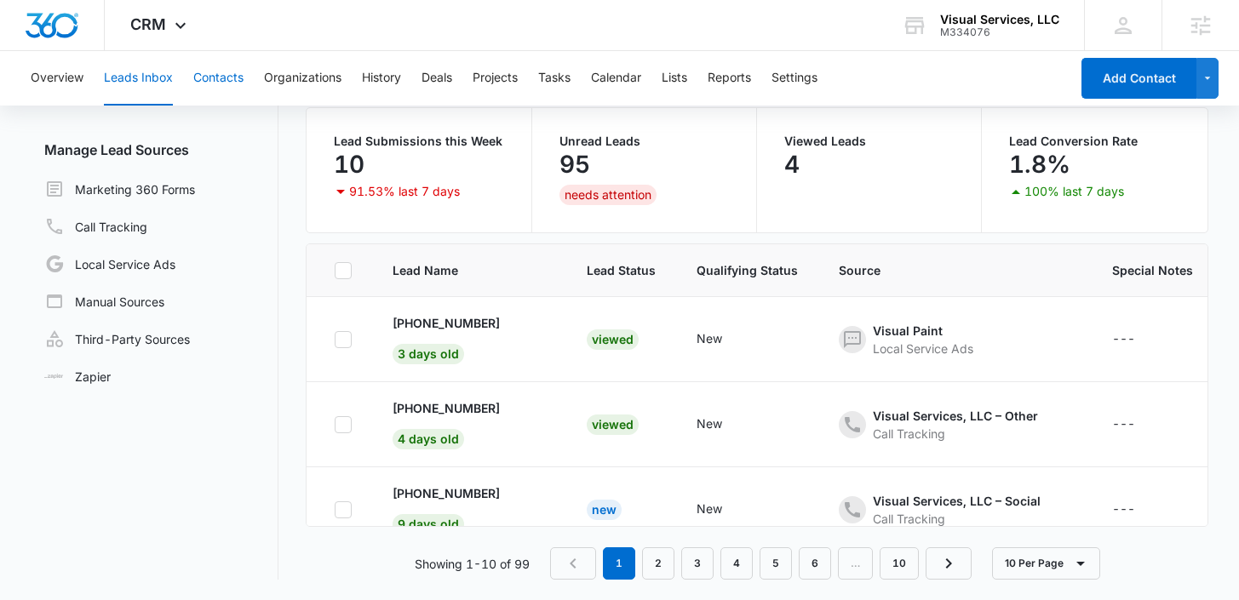
click at [198, 79] on button "Contacts" at bounding box center [218, 78] width 50 height 55
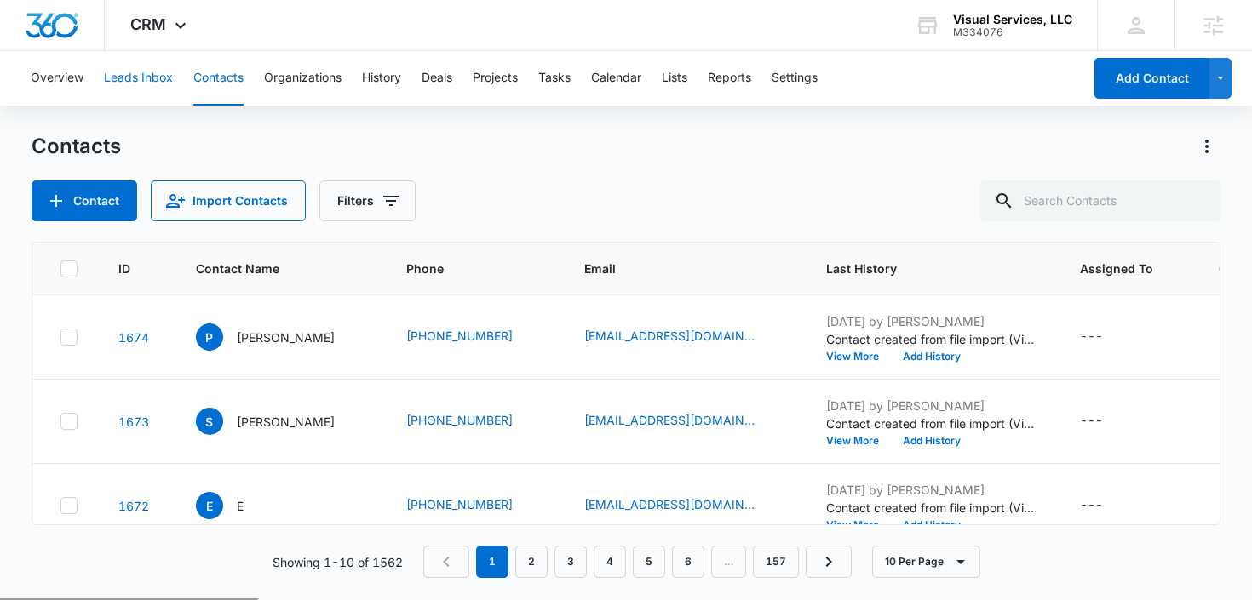
click at [149, 76] on button "Leads Inbox" at bounding box center [138, 78] width 69 height 55
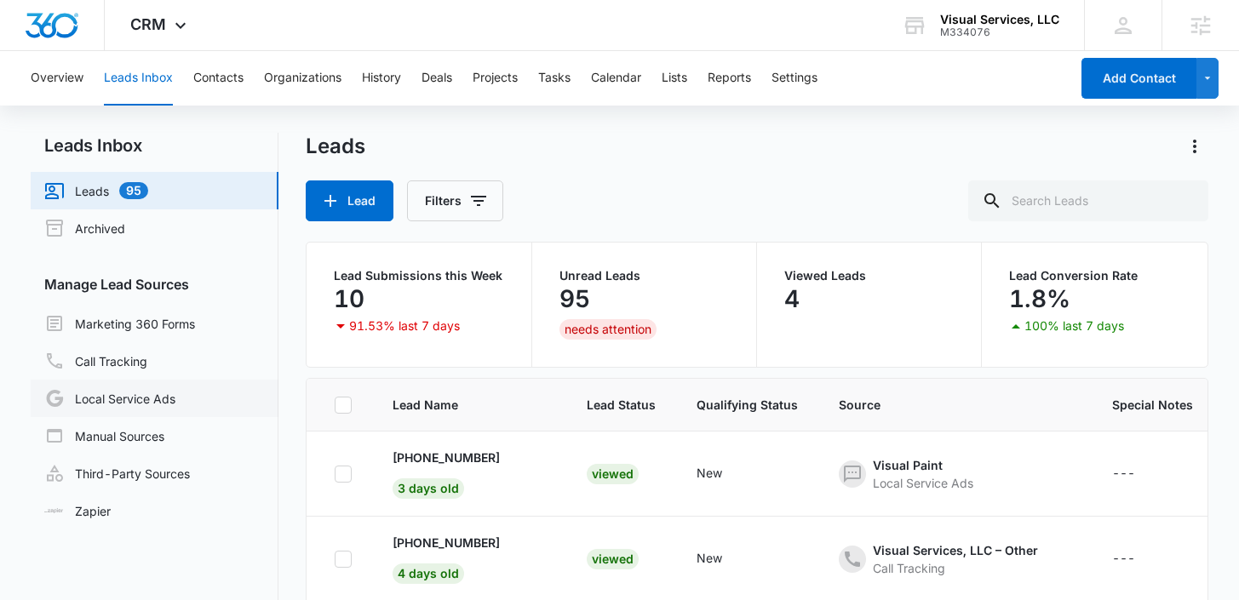
click at [145, 388] on link "Local Service Ads" at bounding box center [109, 398] width 131 height 20
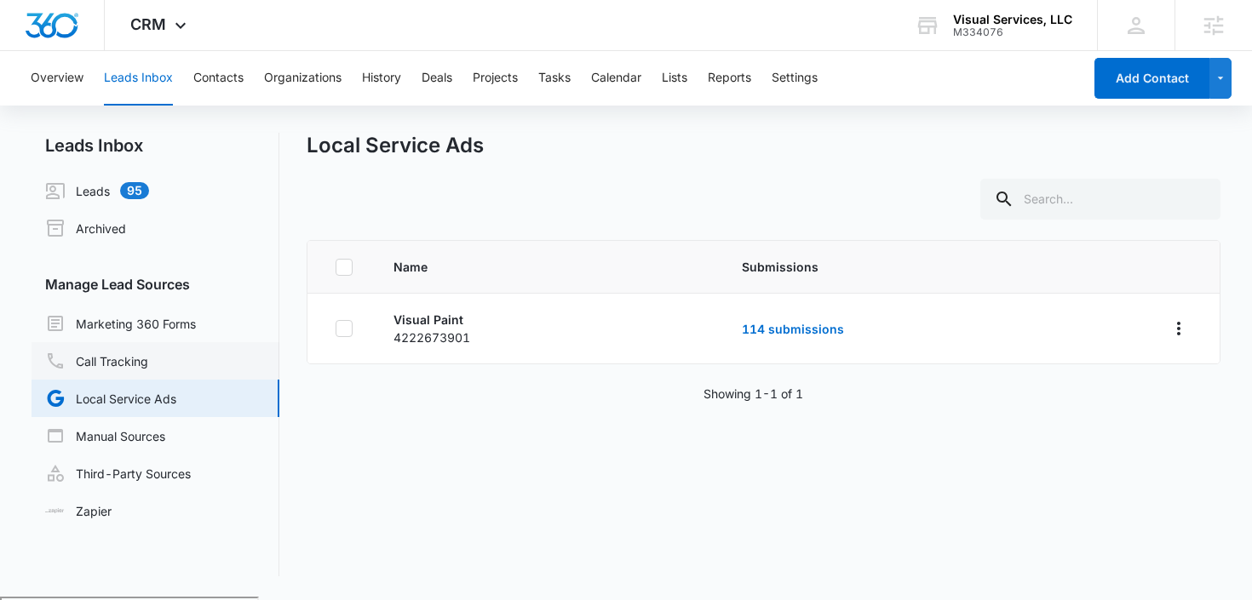
click at [148, 371] on link "Call Tracking" at bounding box center [96, 361] width 103 height 20
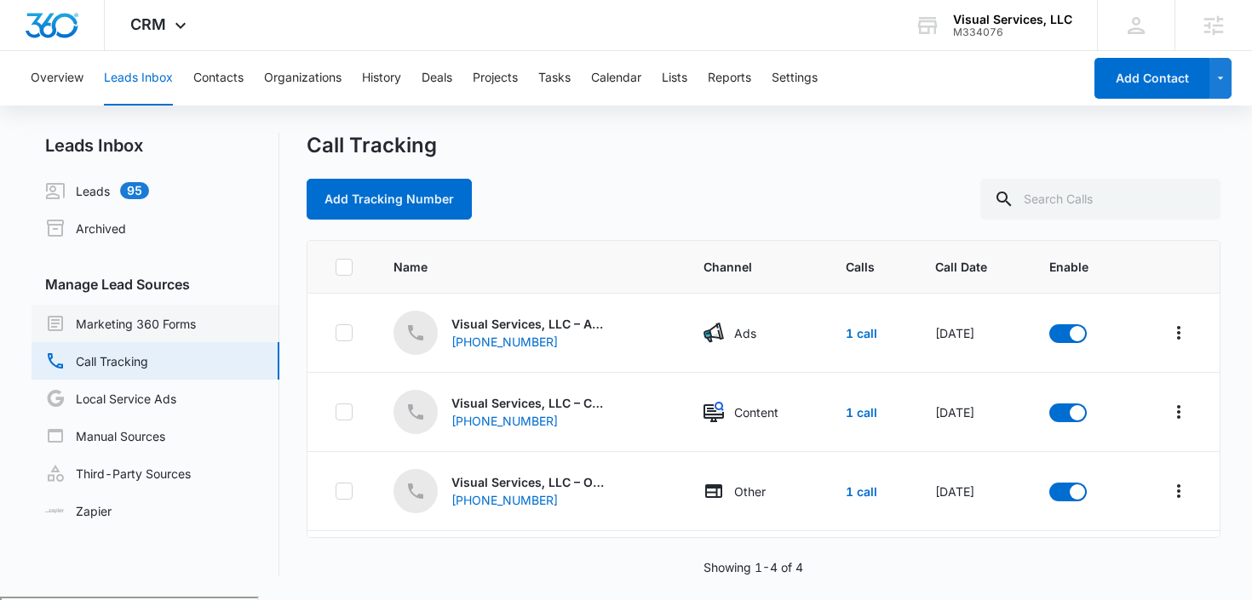
click at [185, 330] on link "Marketing 360 Forms" at bounding box center [120, 323] width 151 height 20
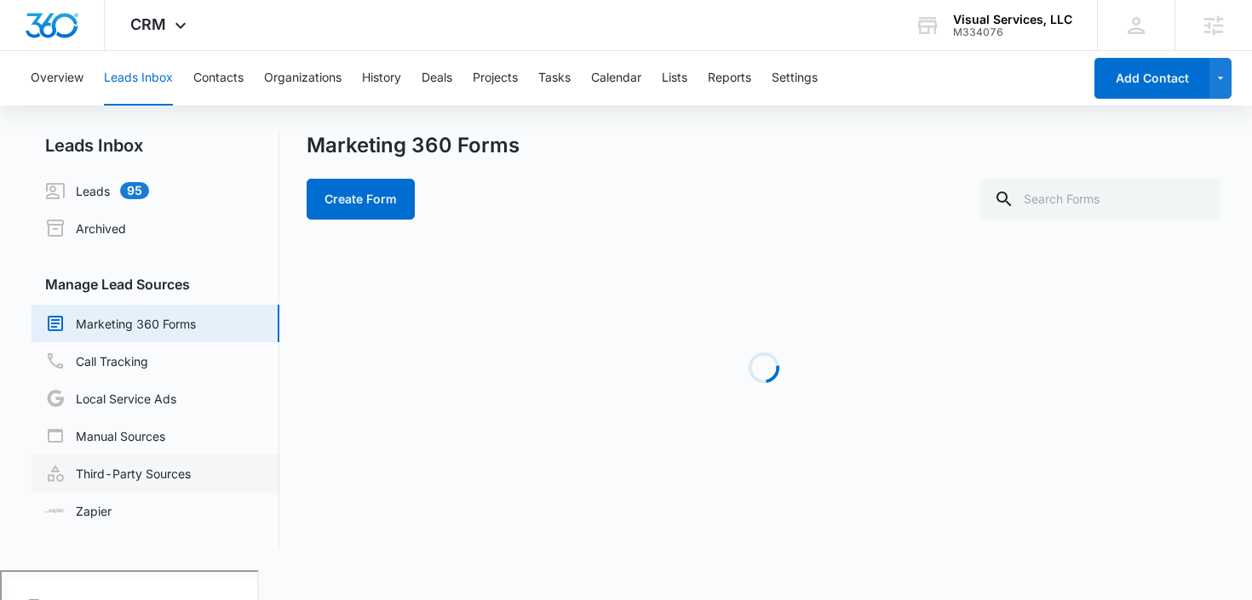
click at [191, 475] on link "Third-Party Sources" at bounding box center [118, 473] width 146 height 20
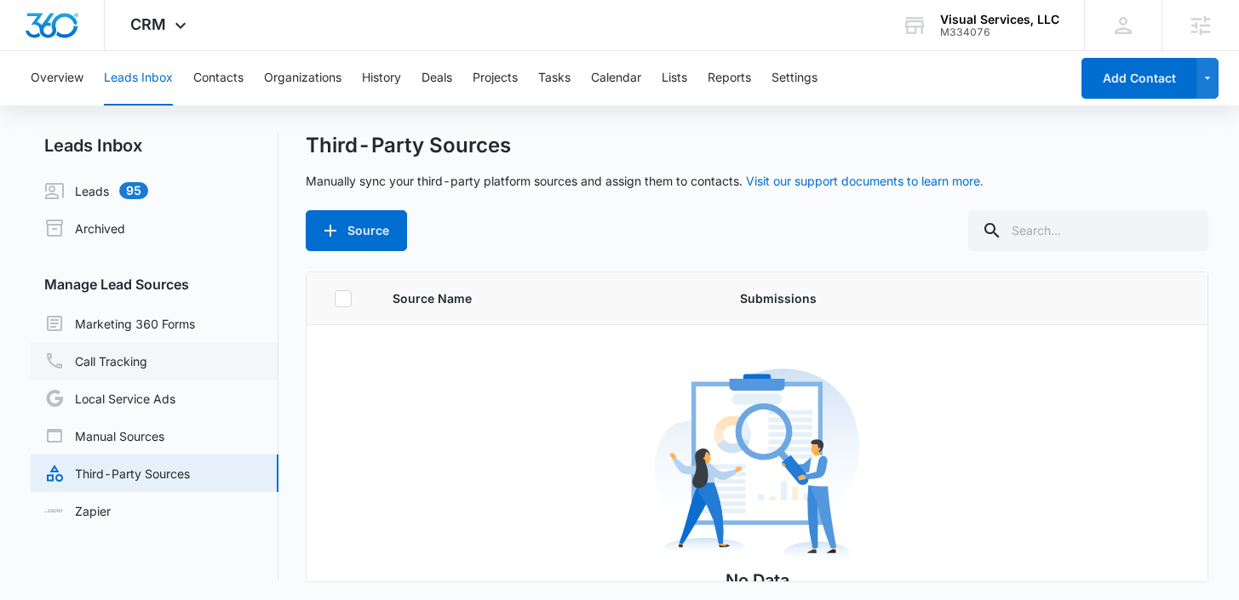
click at [147, 351] on link "Call Tracking" at bounding box center [95, 361] width 103 height 20
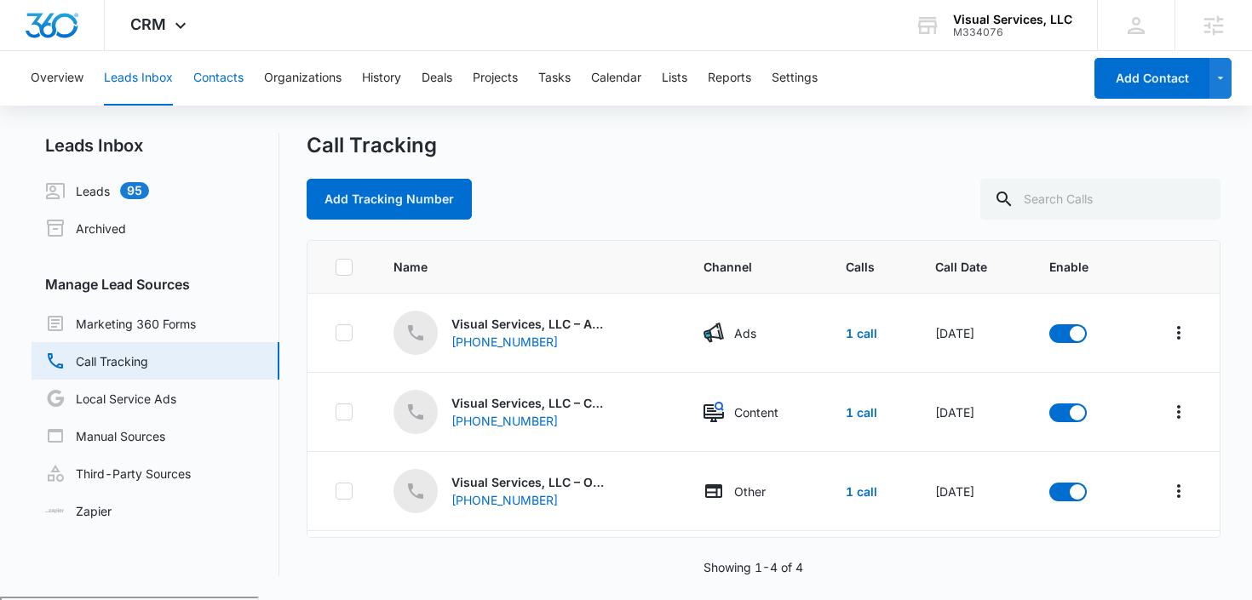
click at [208, 77] on button "Contacts" at bounding box center [218, 78] width 50 height 55
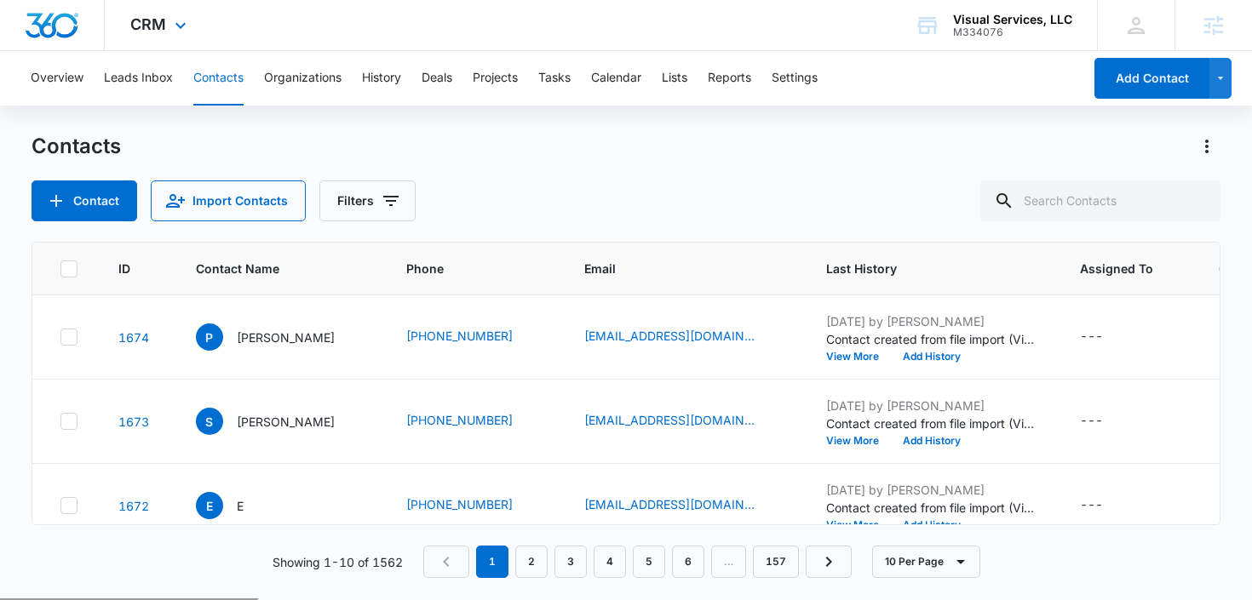
click at [166, 26] on div "CRM Apps Reputation Websites Forms CRM Email Social Payments POS Content Ads In…" at bounding box center [161, 25] width 112 height 50
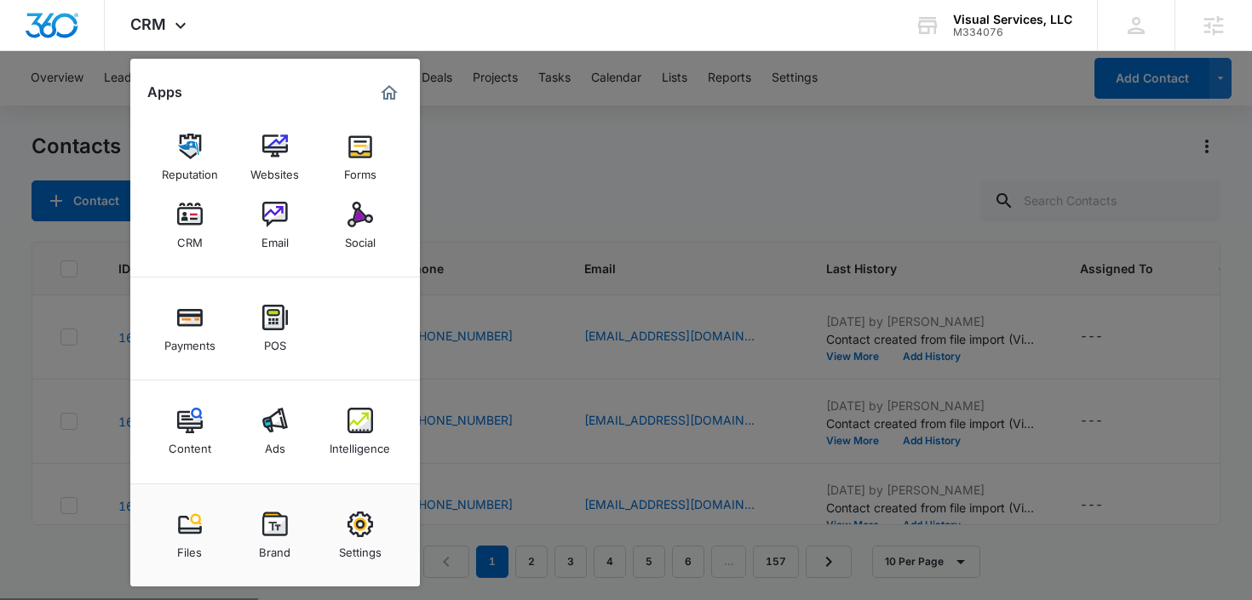
click at [526, 147] on div at bounding box center [626, 300] width 1252 height 600
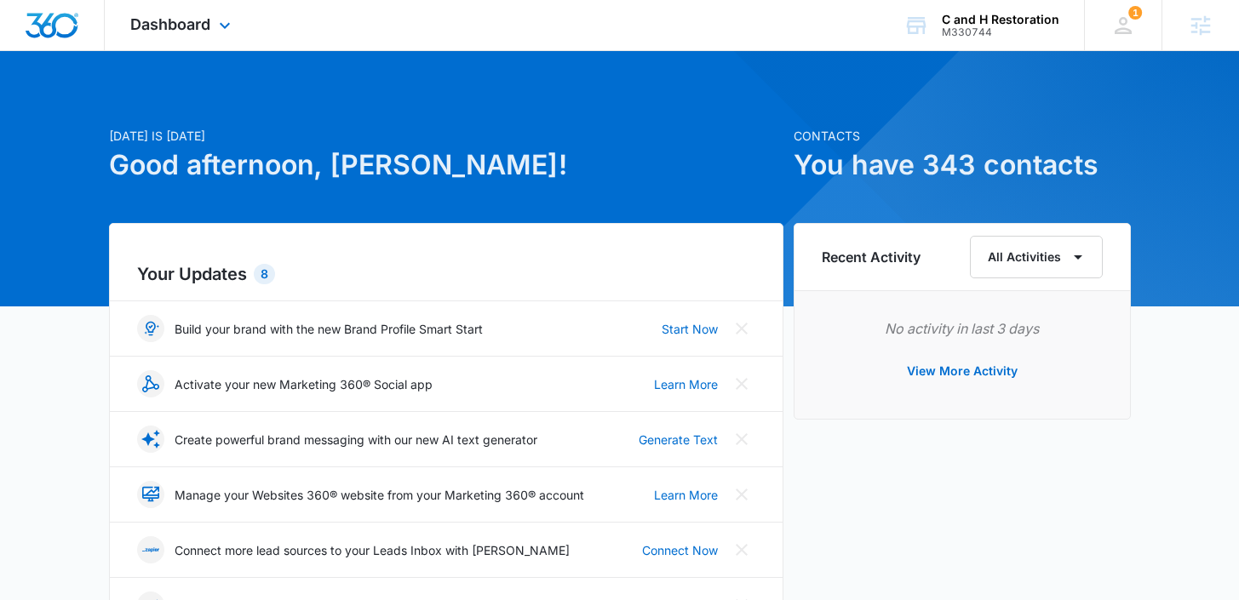
click at [215, 13] on div "Dashboard Apps Reputation Websites Forms CRM Email Social Payments POS Content …" at bounding box center [183, 25] width 156 height 50
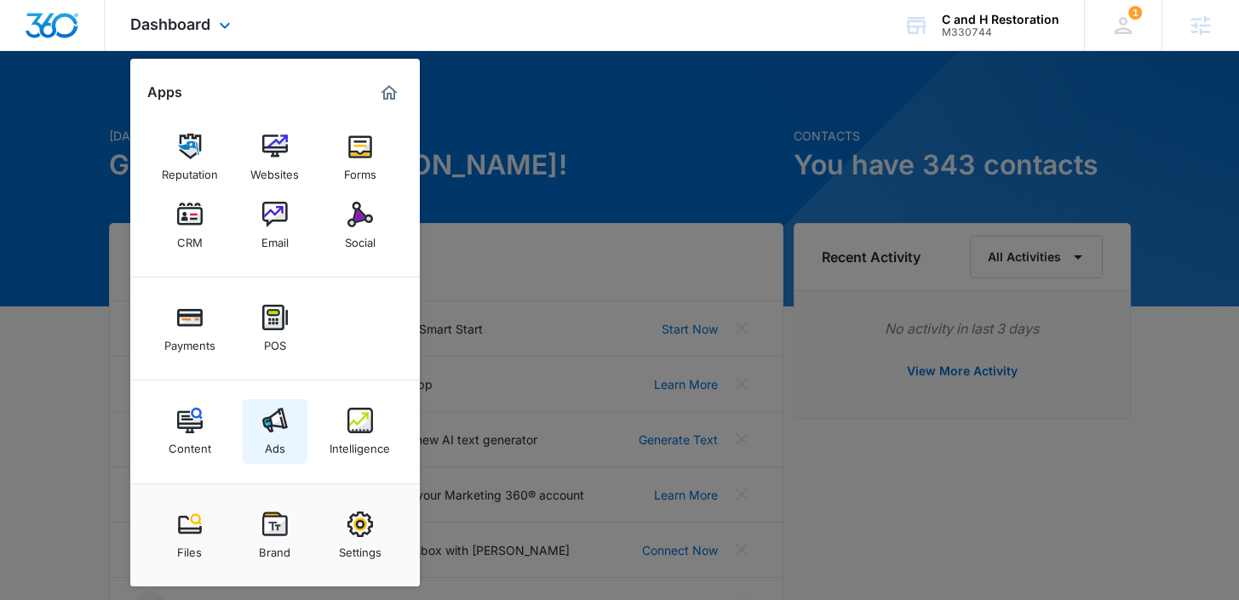
click at [279, 422] on img at bounding box center [275, 421] width 26 height 26
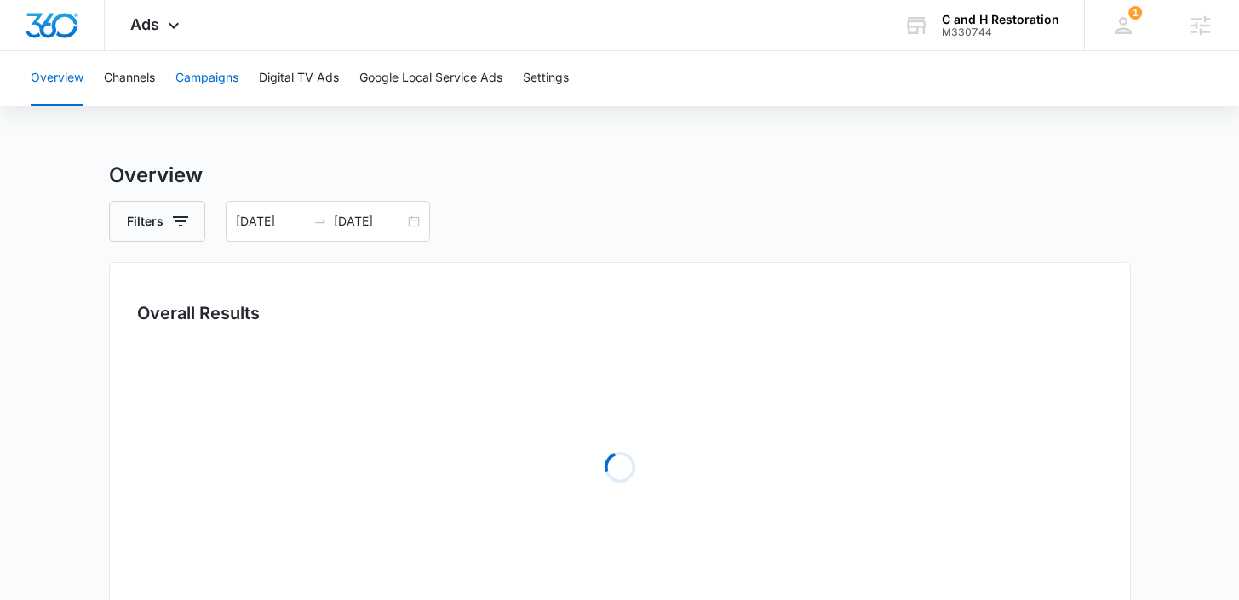
click at [216, 82] on button "Campaigns" at bounding box center [206, 78] width 63 height 55
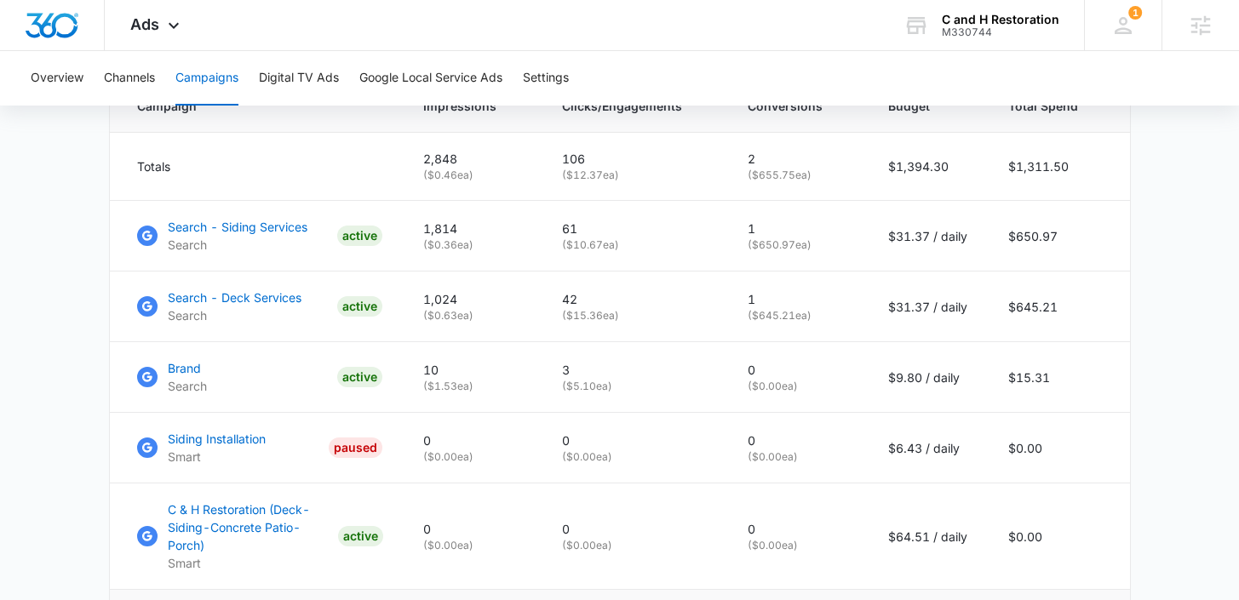
scroll to position [732, 0]
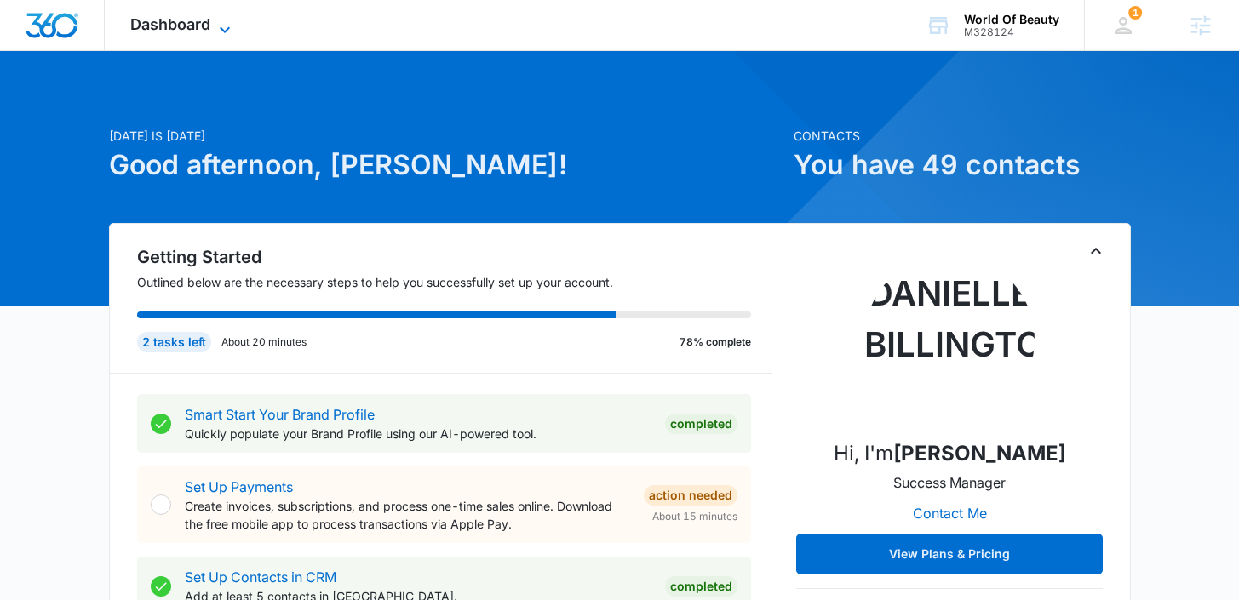
click at [188, 22] on span "Dashboard" at bounding box center [170, 24] width 80 height 18
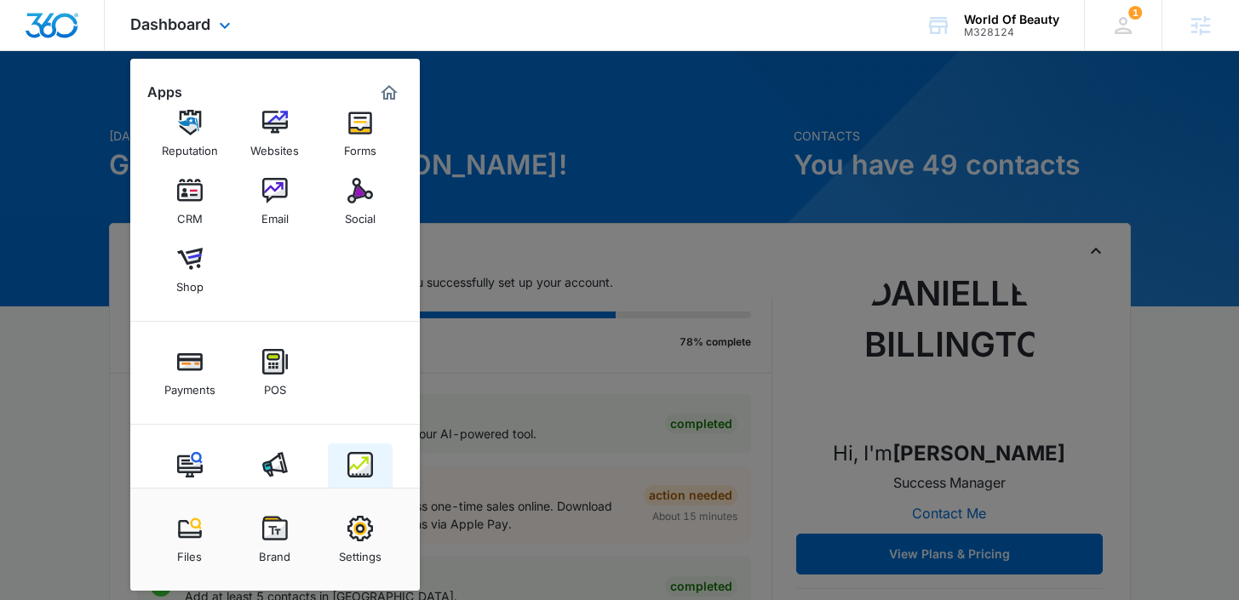
scroll to position [44, 0]
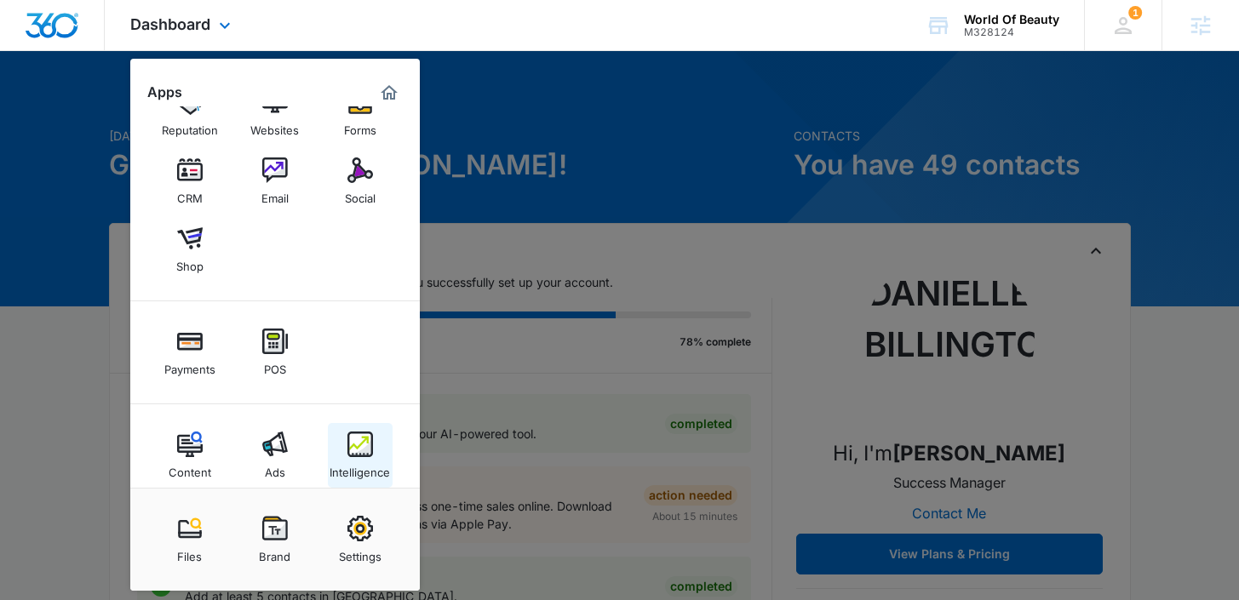
click at [355, 445] on img at bounding box center [360, 445] width 26 height 26
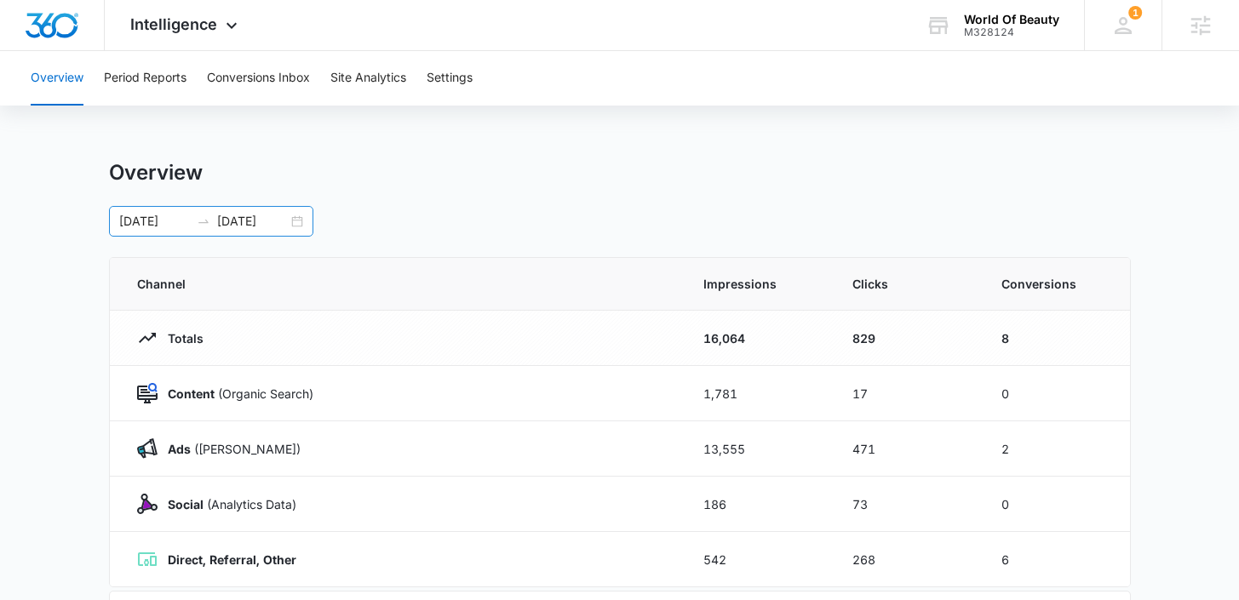
click at [297, 228] on div "[DATE] [DATE]" at bounding box center [211, 221] width 204 height 31
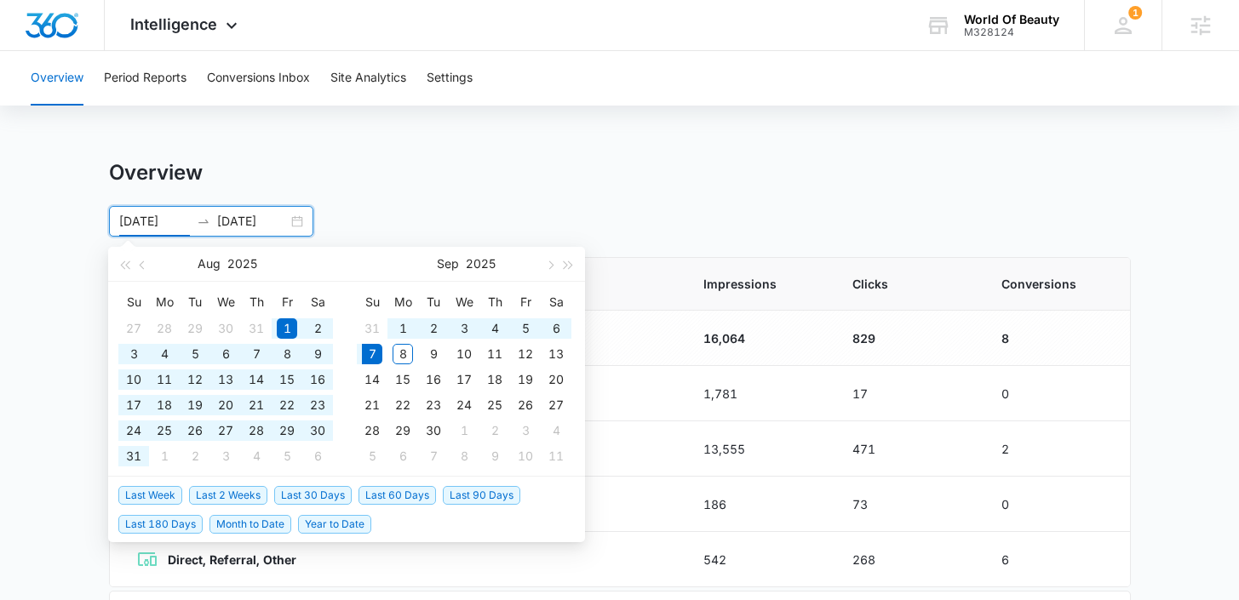
click at [147, 526] on span "Last 180 Days" at bounding box center [160, 524] width 84 height 19
type input "[DATE]"
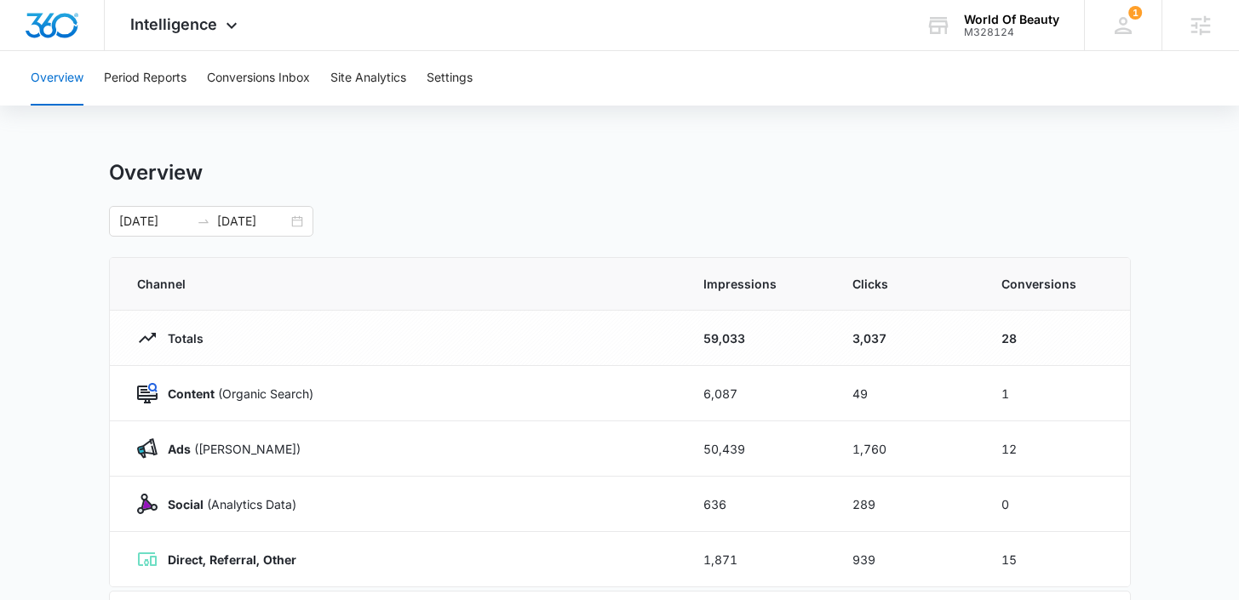
click at [1172, 385] on main "Overview [DATE] [DATE] [DATE] Su Mo Tu We Th Fr Sa 23 24 25 26 27 28 1 2 3 4 5 …" at bounding box center [619, 607] width 1239 height 894
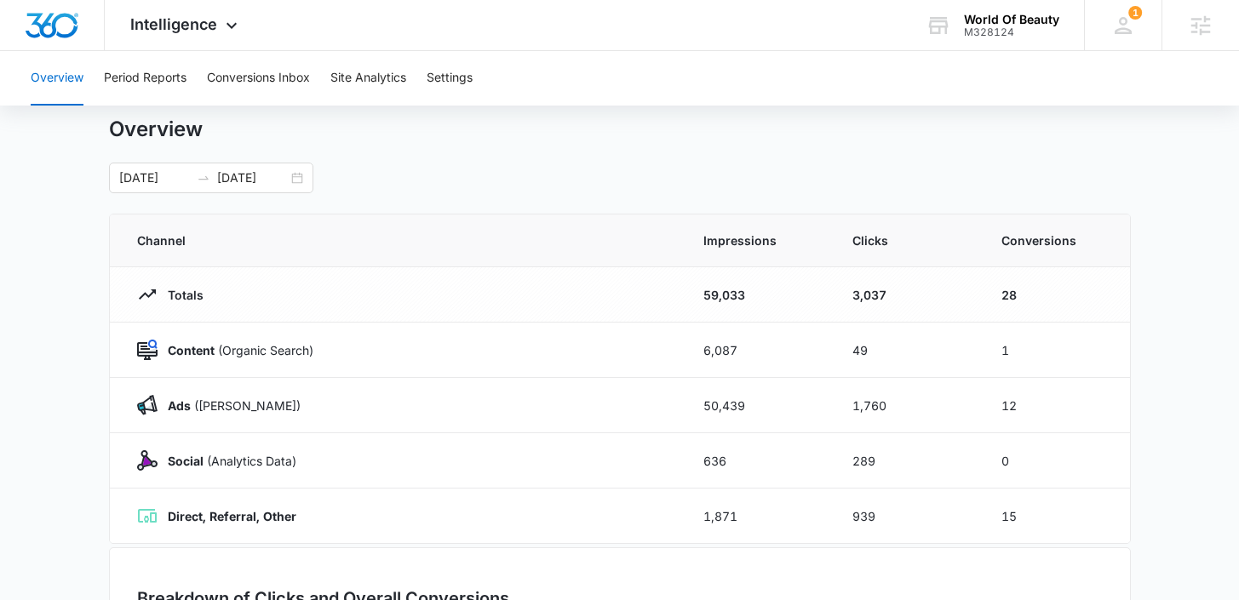
scroll to position [51, 0]
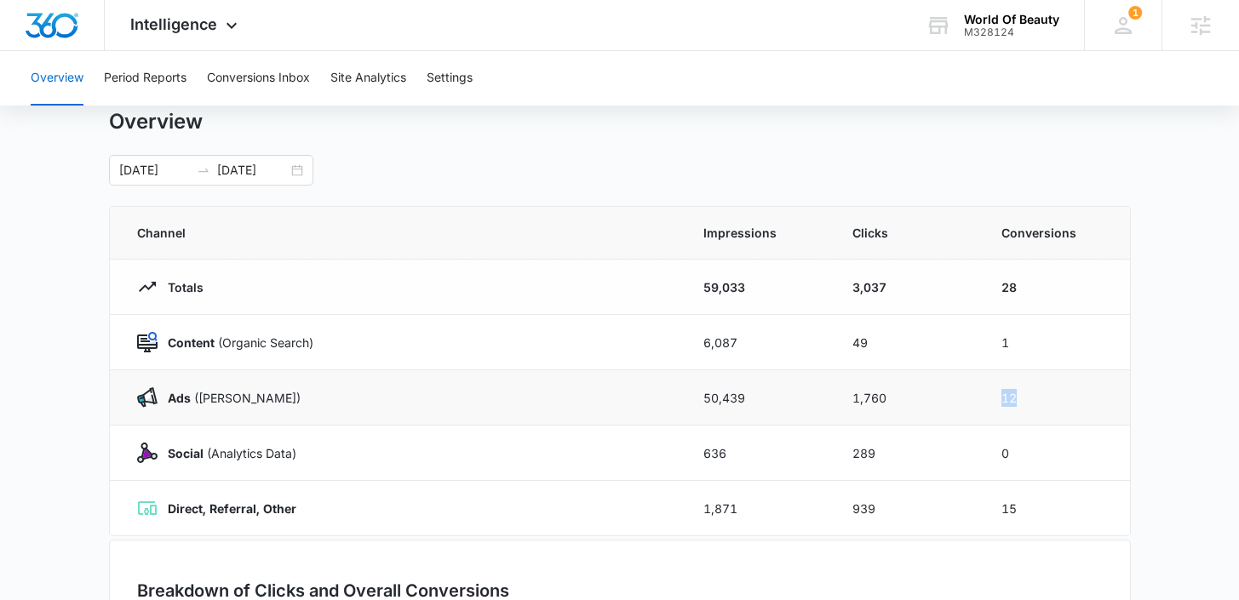
drag, startPoint x: 1037, startPoint y: 396, endPoint x: 986, endPoint y: 396, distance: 51.1
click at [986, 396] on td "12" at bounding box center [1055, 397] width 149 height 55
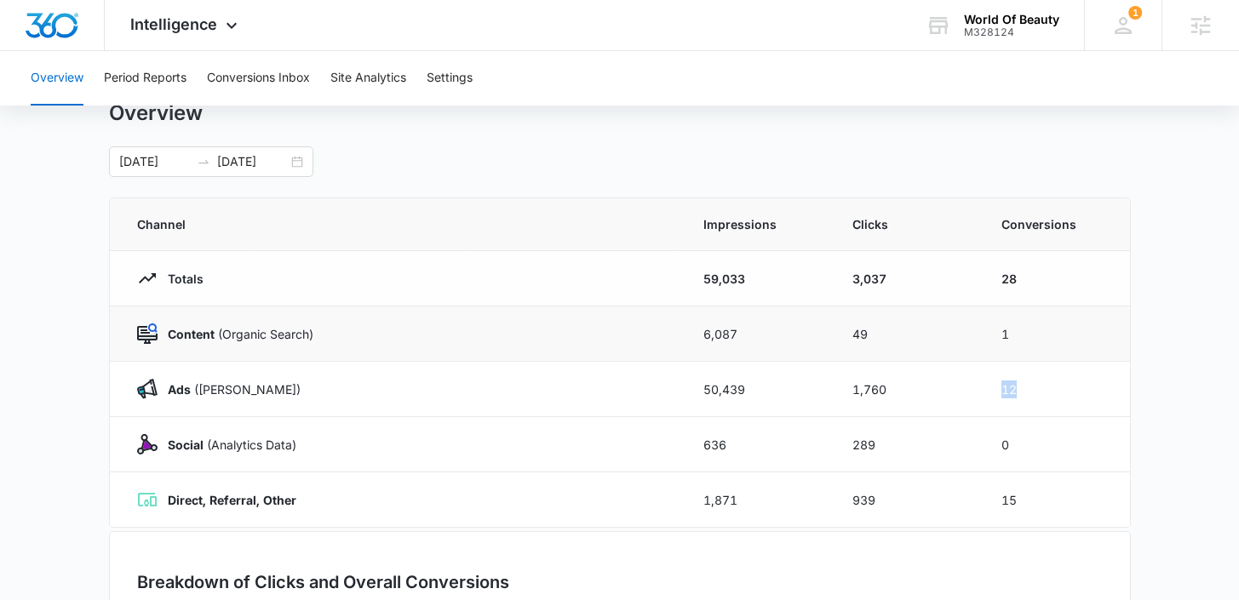
scroll to position [58, 0]
drag, startPoint x: 767, startPoint y: 289, endPoint x: 680, endPoint y: 287, distance: 87.7
click at [680, 288] on tr "Totals 59,033 3,037 28" at bounding box center [620, 280] width 1020 height 55
drag, startPoint x: 911, startPoint y: 284, endPoint x: 809, endPoint y: 284, distance: 102.2
click at [809, 284] on tr "Totals 59,033 3,037 28" at bounding box center [620, 280] width 1020 height 55
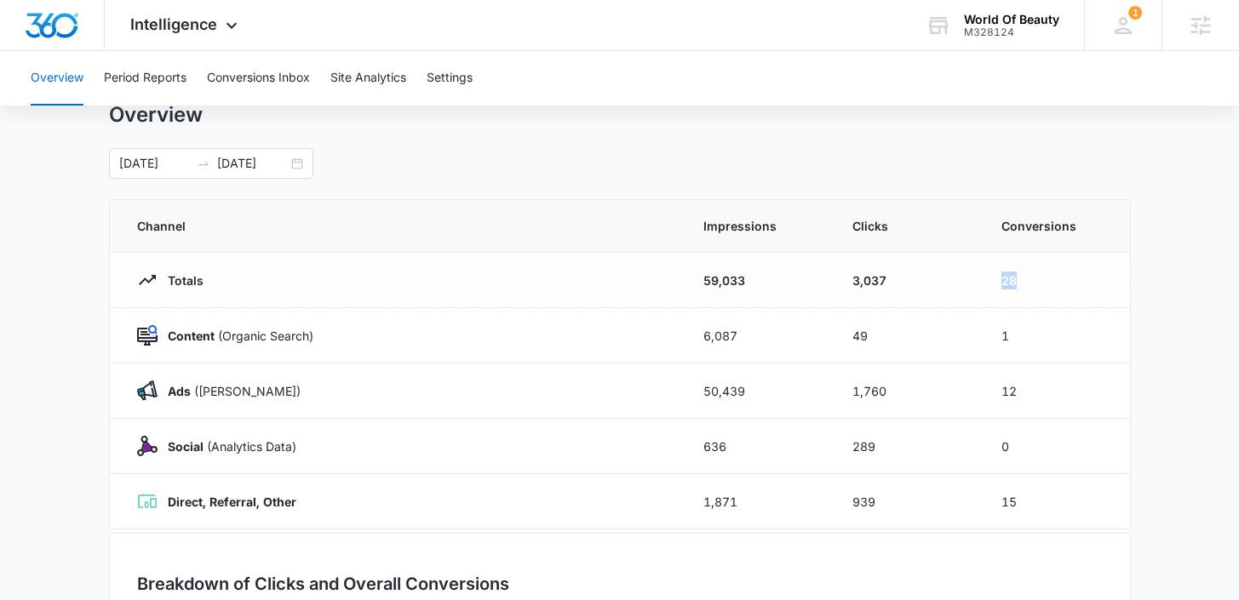
drag, startPoint x: 1029, startPoint y: 283, endPoint x: 993, endPoint y: 283, distance: 35.8
click at [993, 283] on td "28" at bounding box center [1055, 280] width 149 height 55
click at [208, 21] on span "Intelligence" at bounding box center [173, 24] width 87 height 18
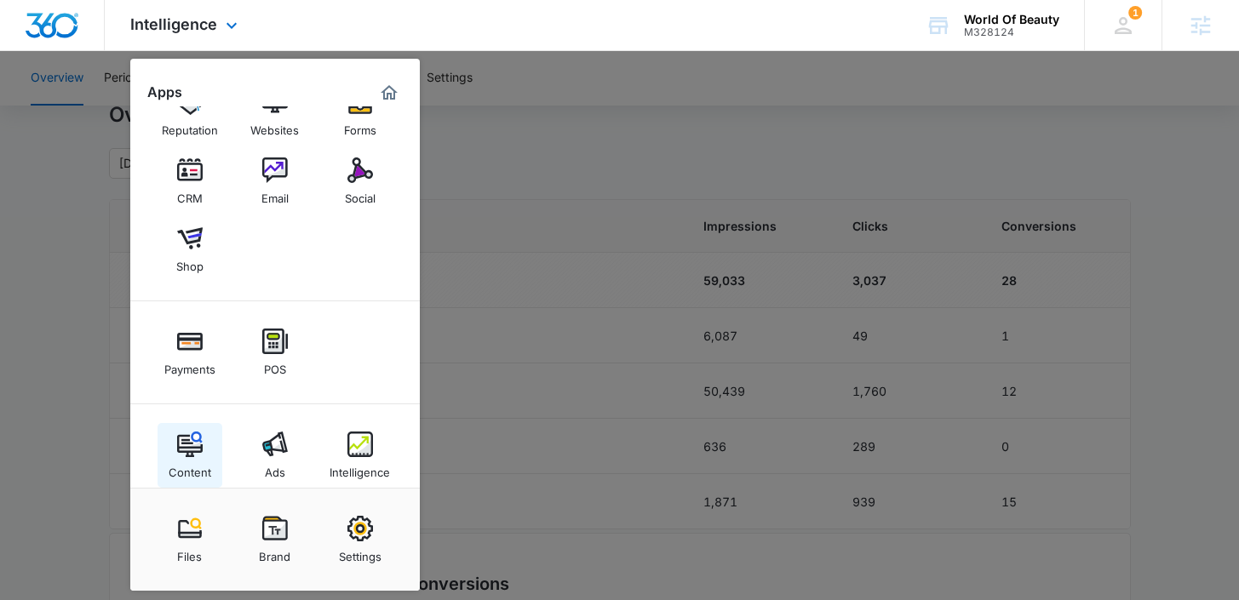
click at [184, 453] on img at bounding box center [190, 445] width 26 height 26
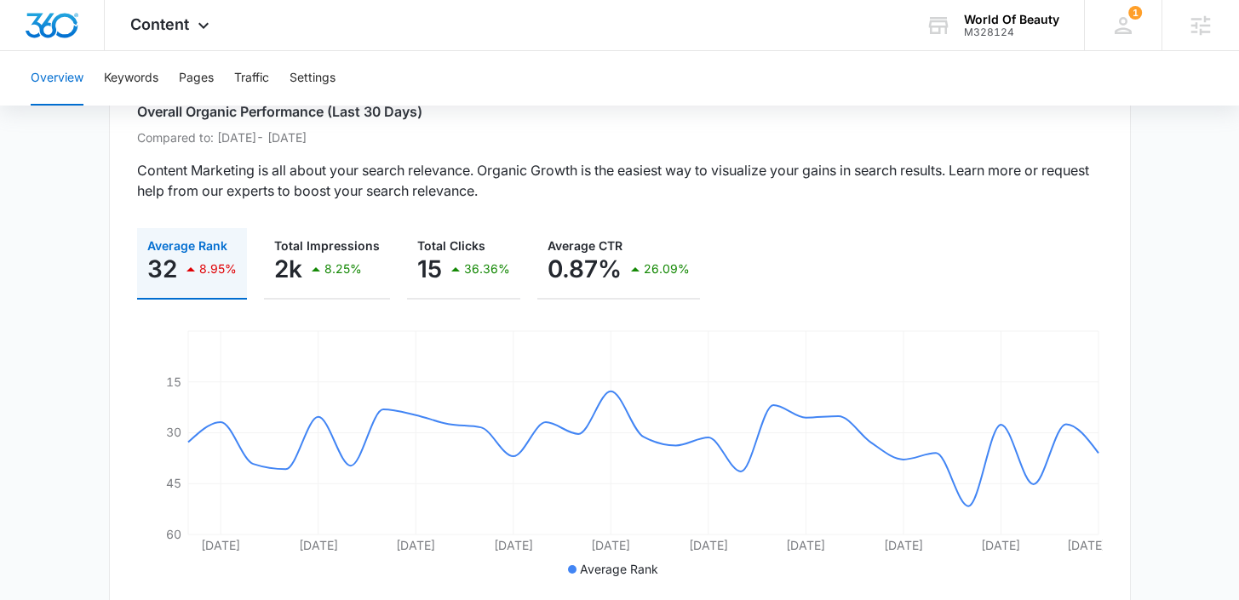
scroll to position [101, 0]
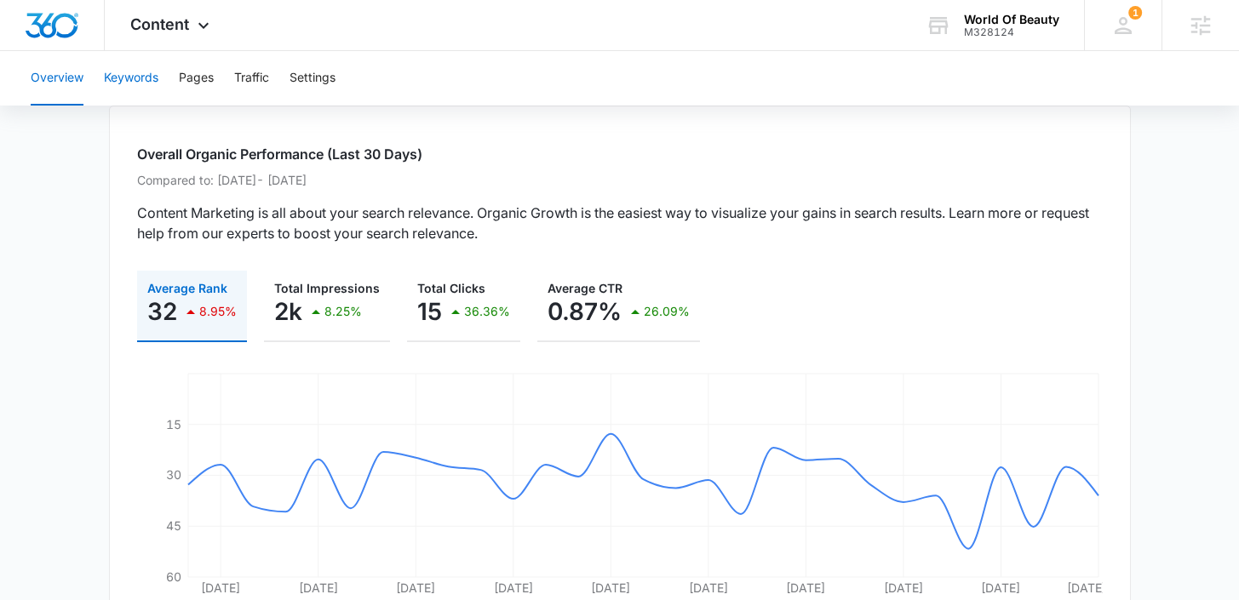
click at [145, 81] on button "Keywords" at bounding box center [131, 78] width 55 height 55
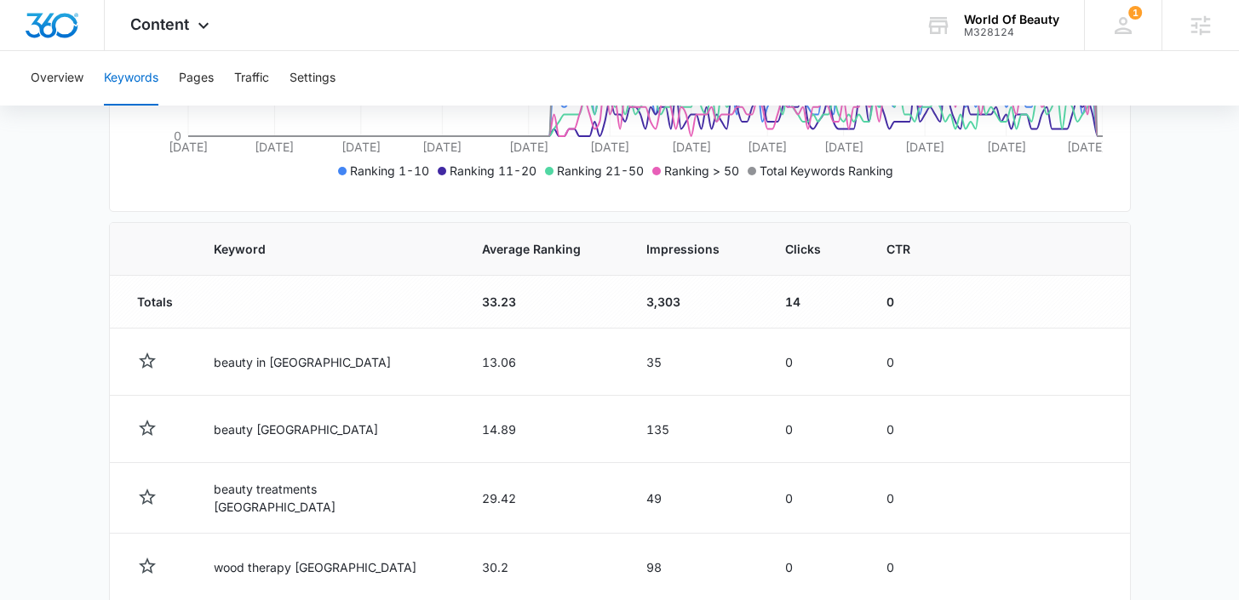
scroll to position [563, 0]
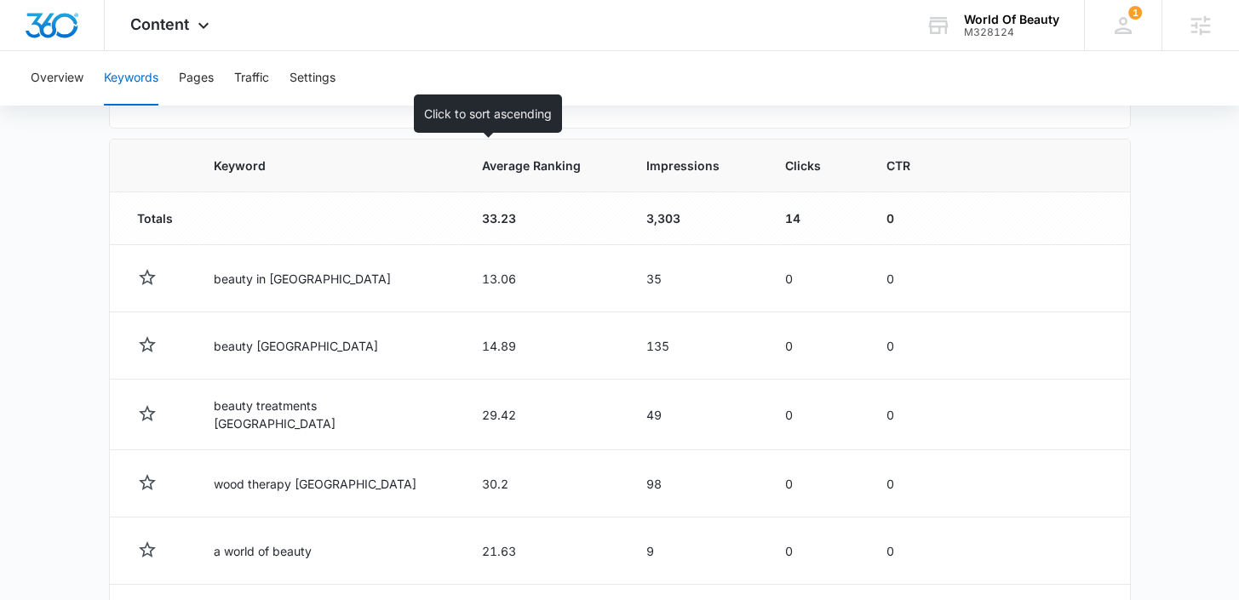
click at [513, 169] on span "Average Ranking" at bounding box center [531, 166] width 99 height 18
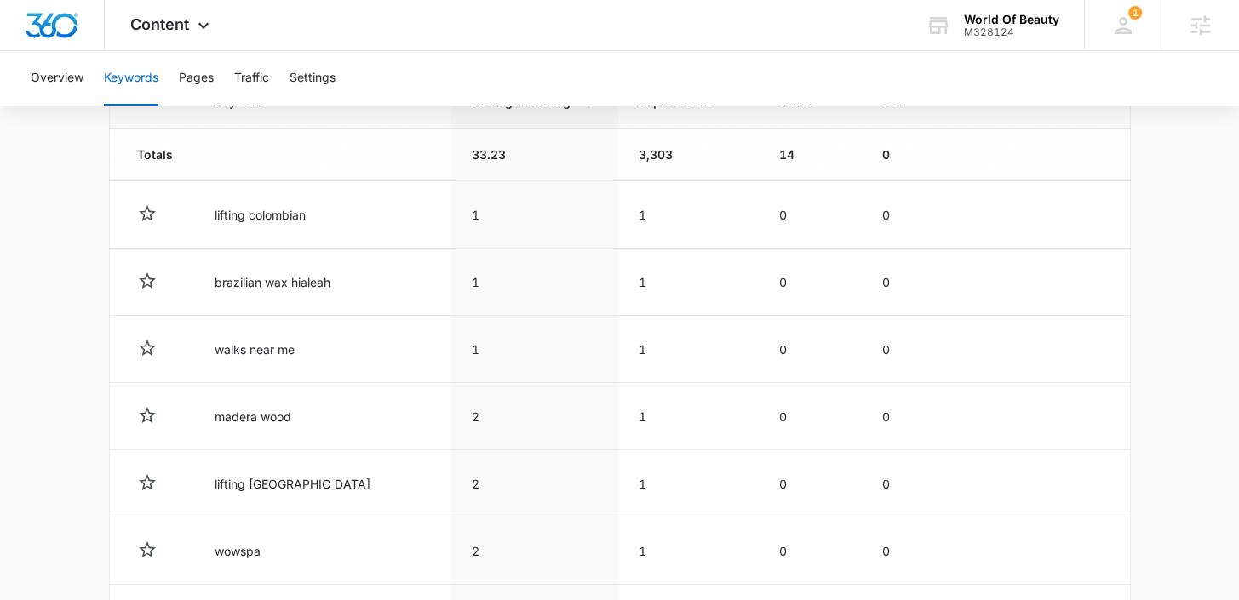
scroll to position [633, 0]
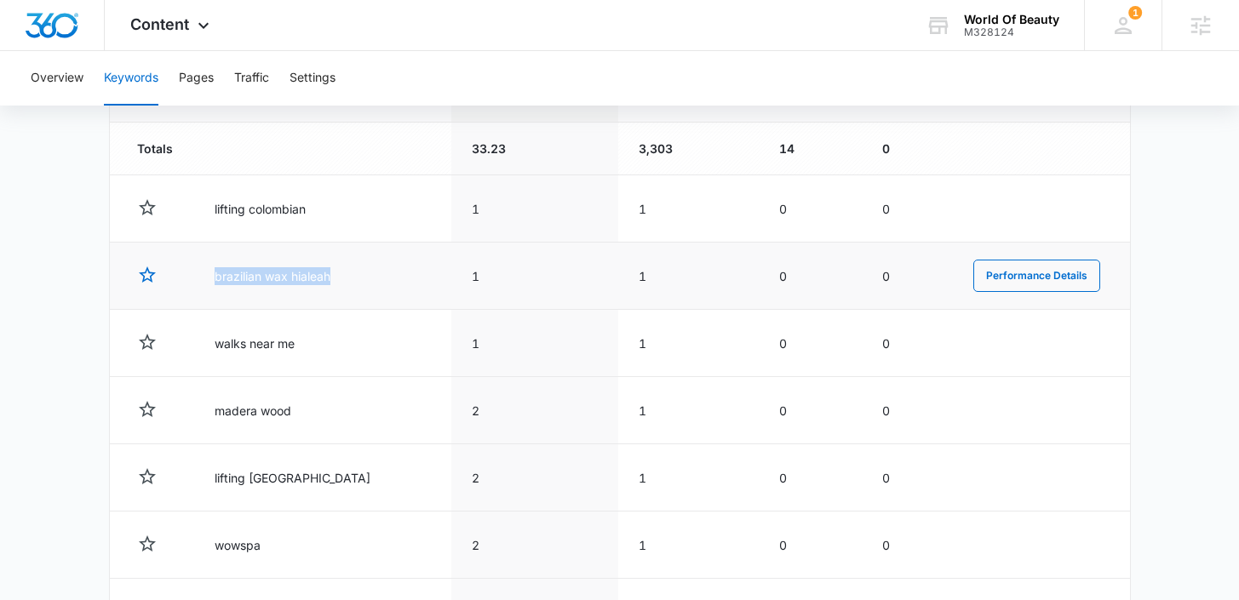
drag, startPoint x: 350, startPoint y: 278, endPoint x: 157, endPoint y: 275, distance: 193.4
click at [157, 275] on tr "brazilian wax hialeah 1 1 0 0 Performance Details" at bounding box center [620, 276] width 1020 height 67
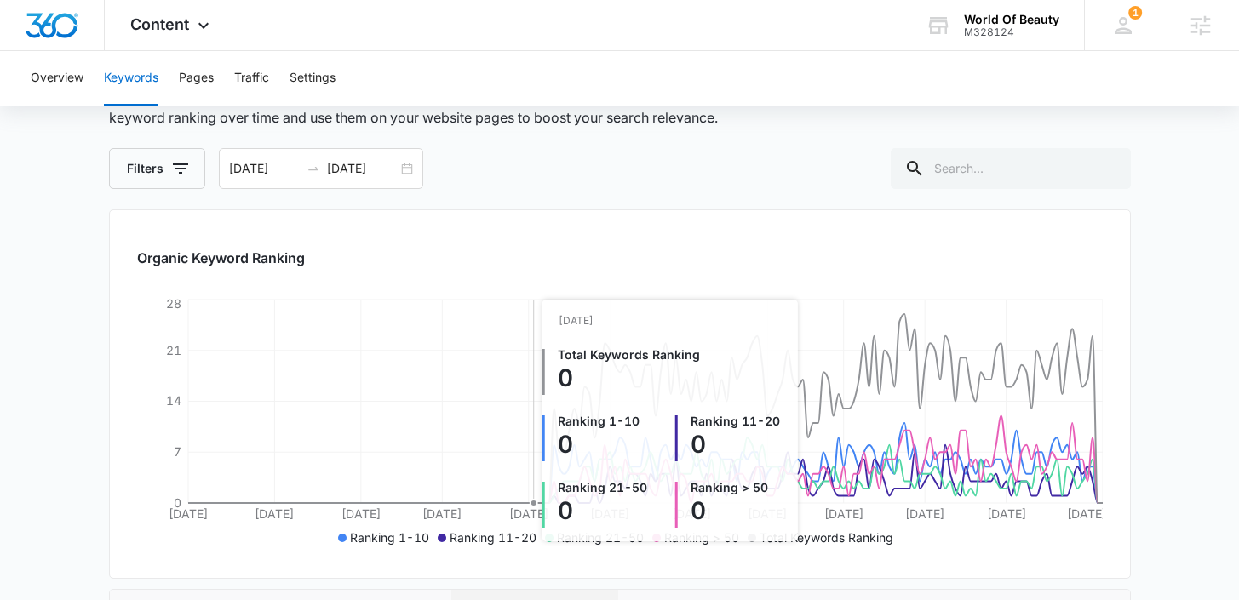
scroll to position [202, 0]
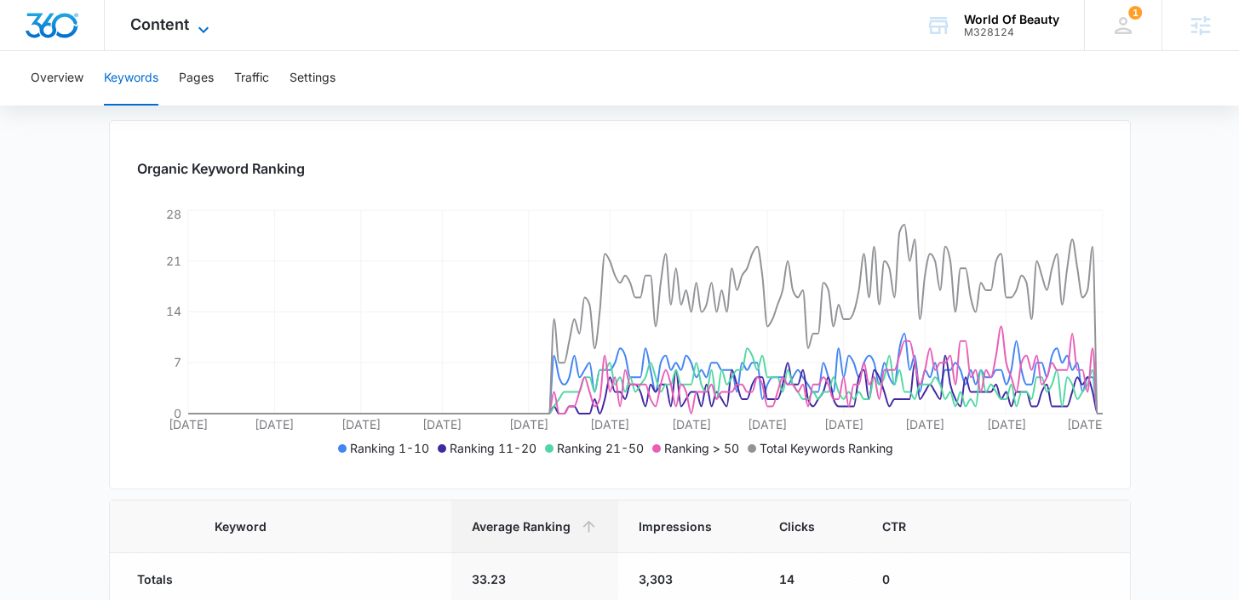
click at [194, 20] on icon at bounding box center [203, 30] width 20 height 20
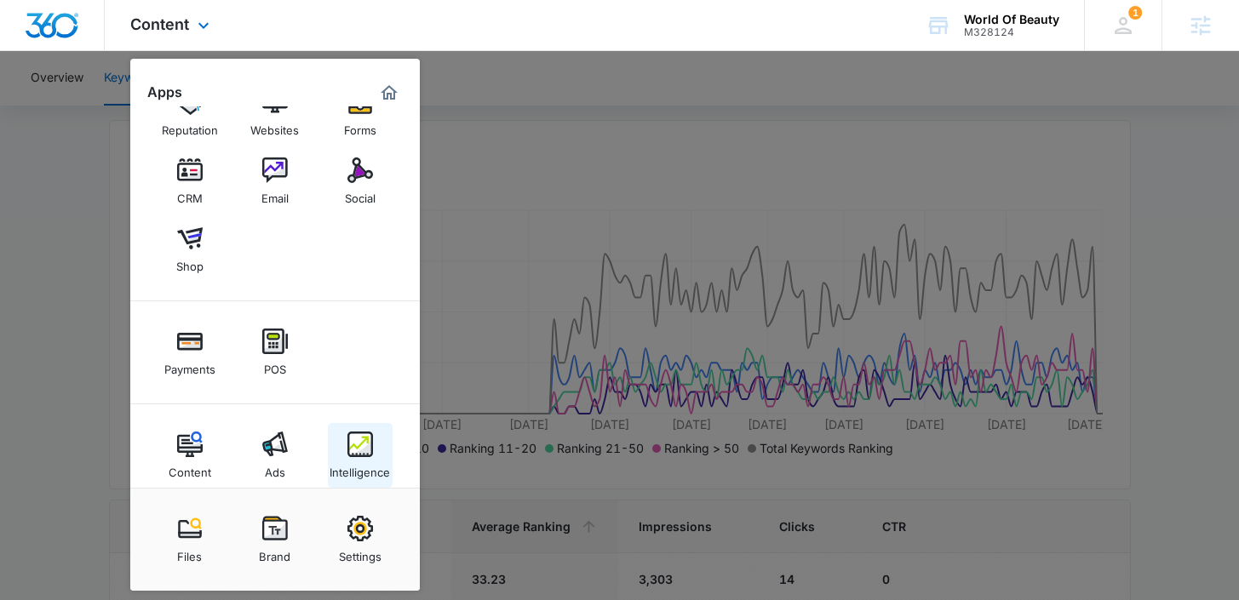
click at [366, 440] on img at bounding box center [360, 445] width 26 height 26
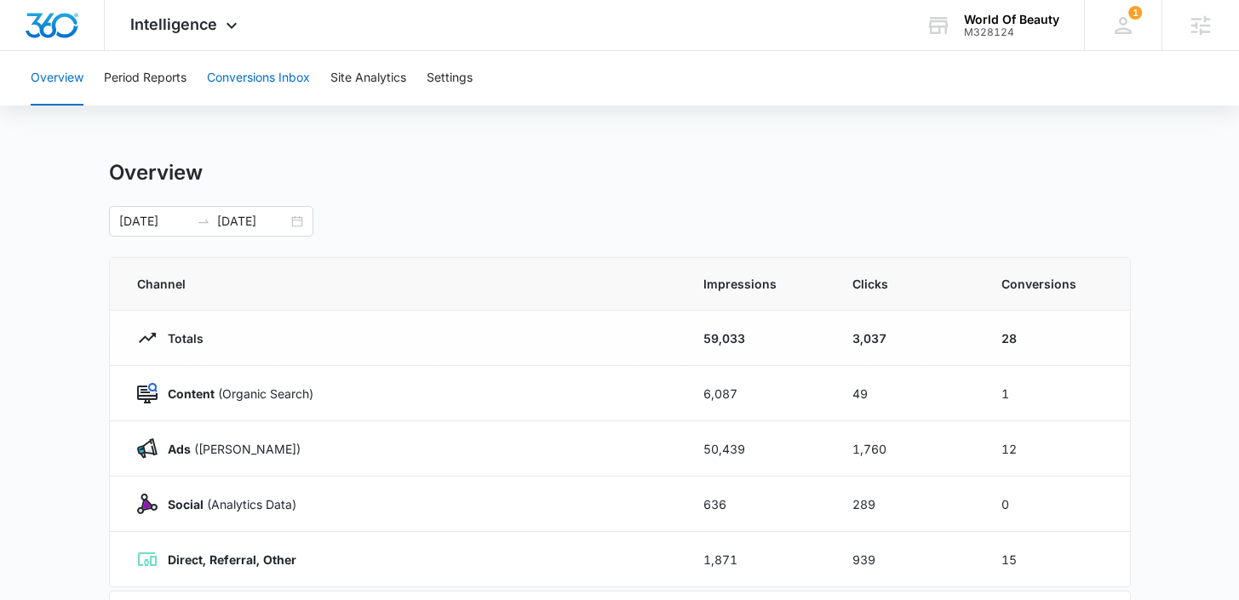
drag, startPoint x: 322, startPoint y: 84, endPoint x: 200, endPoint y: 313, distance: 258.7
click at [226, 80] on button "Conversions Inbox" at bounding box center [258, 78] width 103 height 55
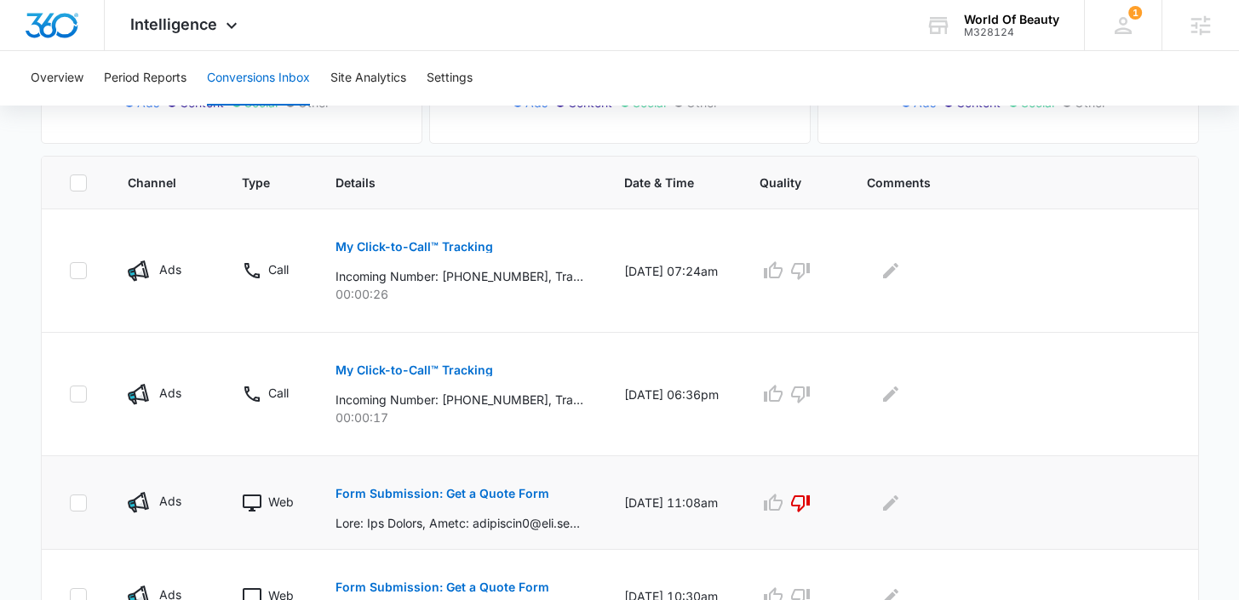
scroll to position [321, 0]
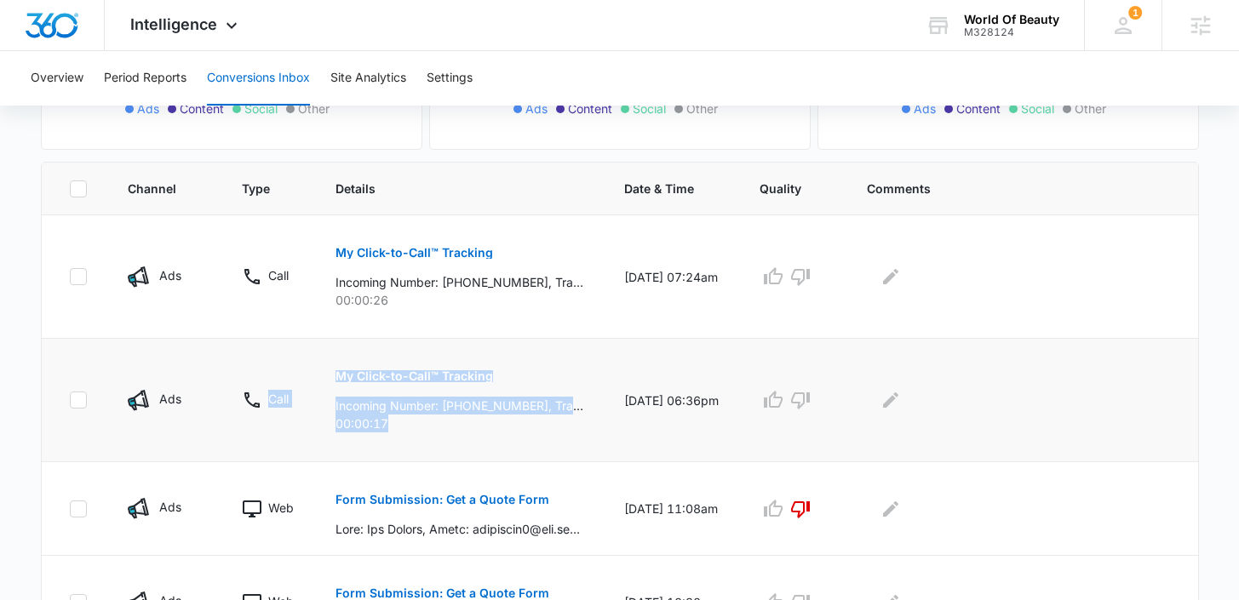
drag, startPoint x: 440, startPoint y: 428, endPoint x: 311, endPoint y: 376, distance: 139.2
click at [311, 376] on tr "Ads Call My Click-to-Call™ Tracking Incoming Number: [PHONE_NUMBER], Tracking N…" at bounding box center [620, 400] width 1157 height 123
click at [403, 416] on p "00:00:17" at bounding box center [460, 424] width 248 height 18
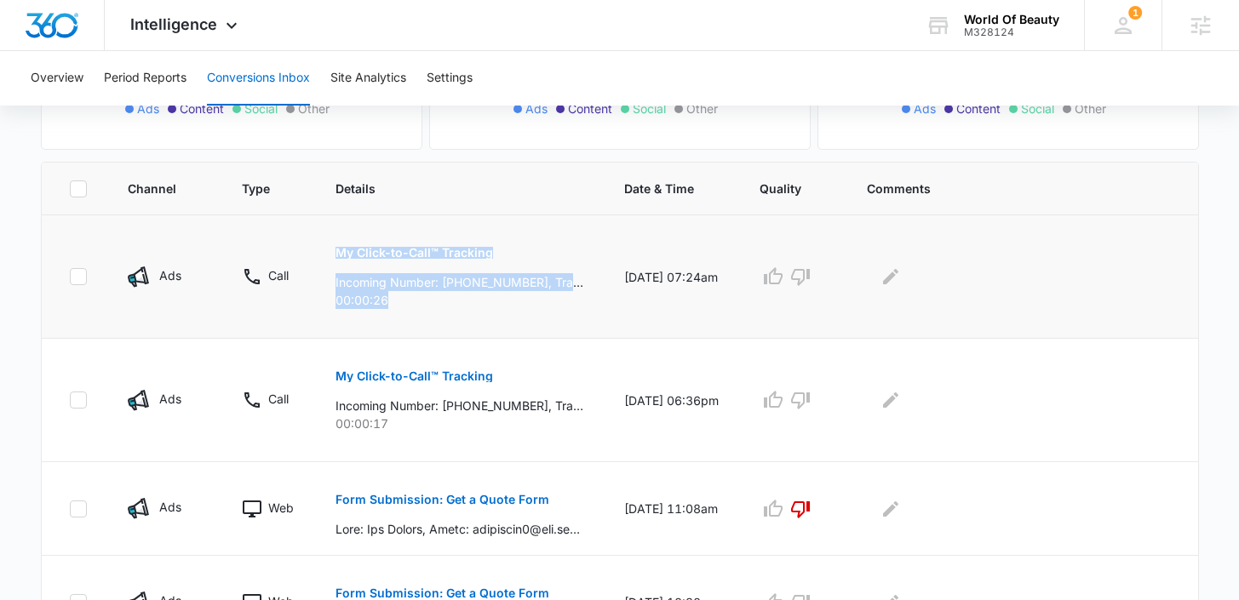
drag, startPoint x: 465, startPoint y: 313, endPoint x: 335, endPoint y: 253, distance: 143.7
click at [335, 253] on td "My Click-to-Call™ Tracking Incoming Number: [PHONE_NUMBER], Tracking Number: [P…" at bounding box center [459, 276] width 289 height 123
click at [552, 393] on div "My Click-to-Call™ Tracking Incoming Number: [PHONE_NUMBER], Tracking Number: [P…" at bounding box center [460, 394] width 248 height 77
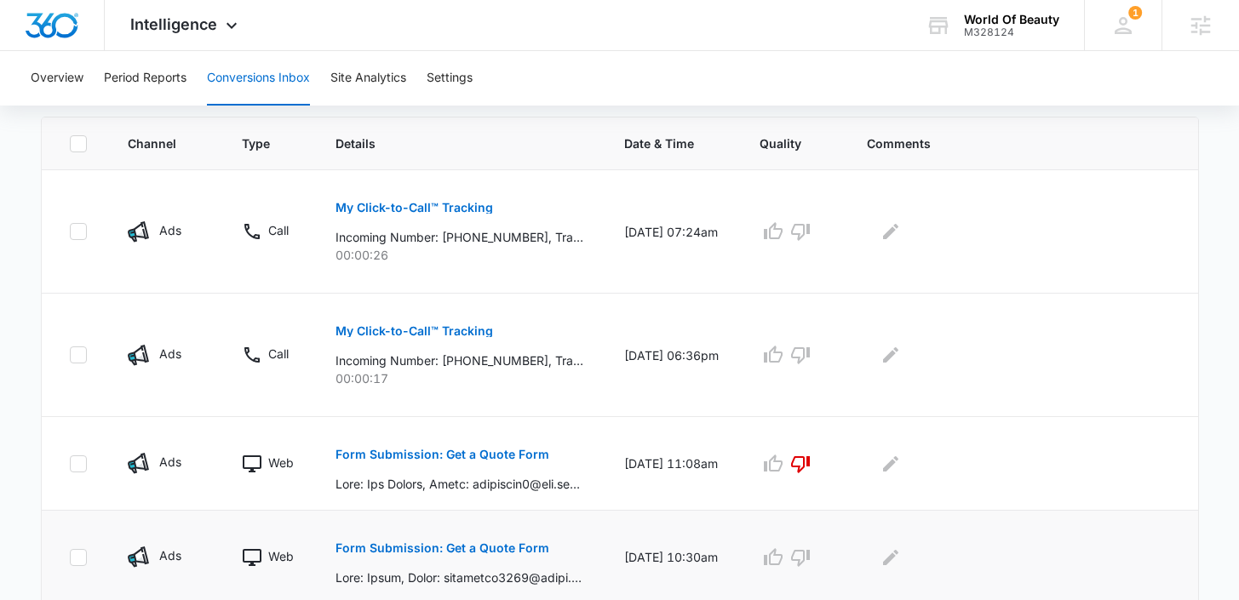
scroll to position [358, 0]
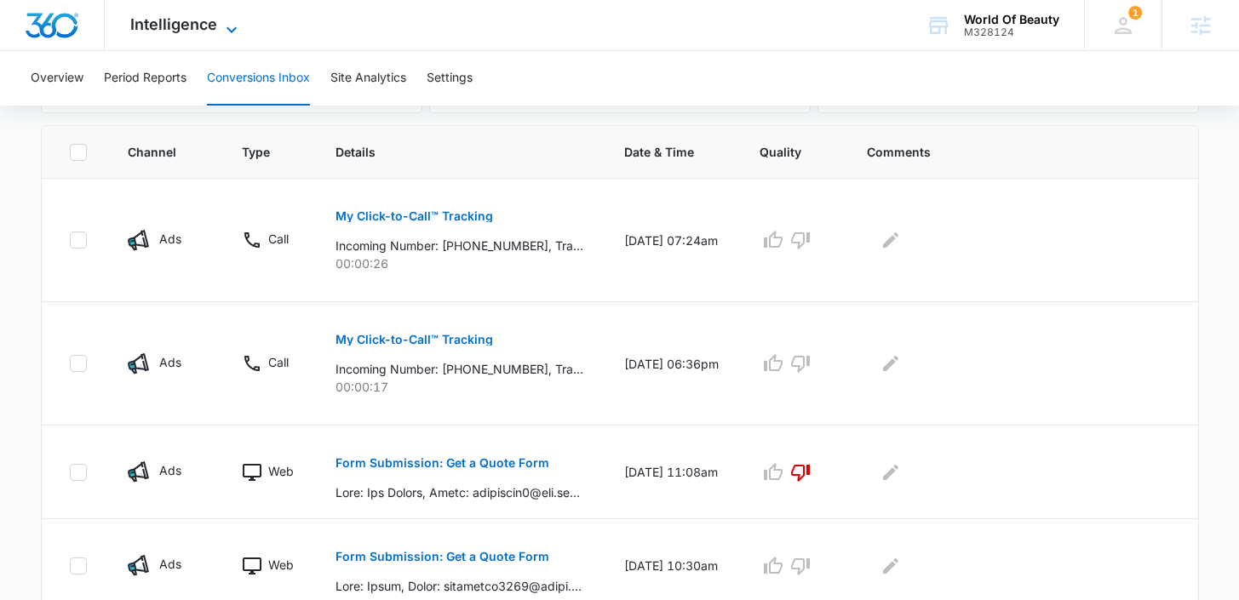
click at [134, 32] on span "Intelligence" at bounding box center [173, 24] width 87 height 18
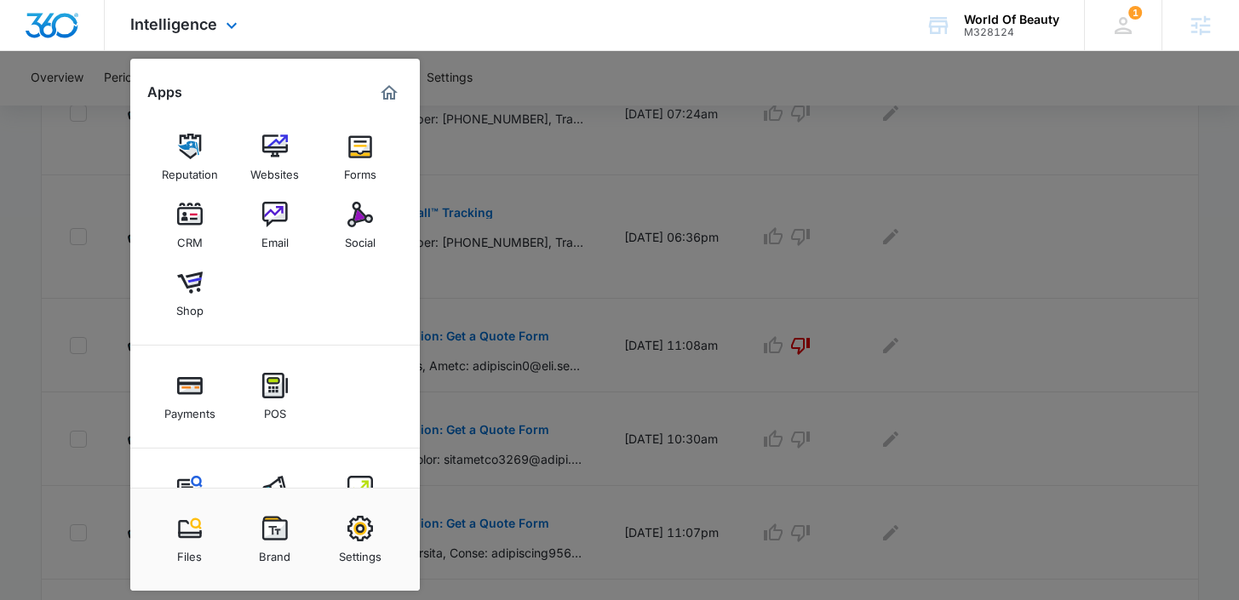
scroll to position [0, 0]
click at [279, 166] on div "Websites" at bounding box center [274, 170] width 49 height 22
